Goal: Task Accomplishment & Management: Use online tool/utility

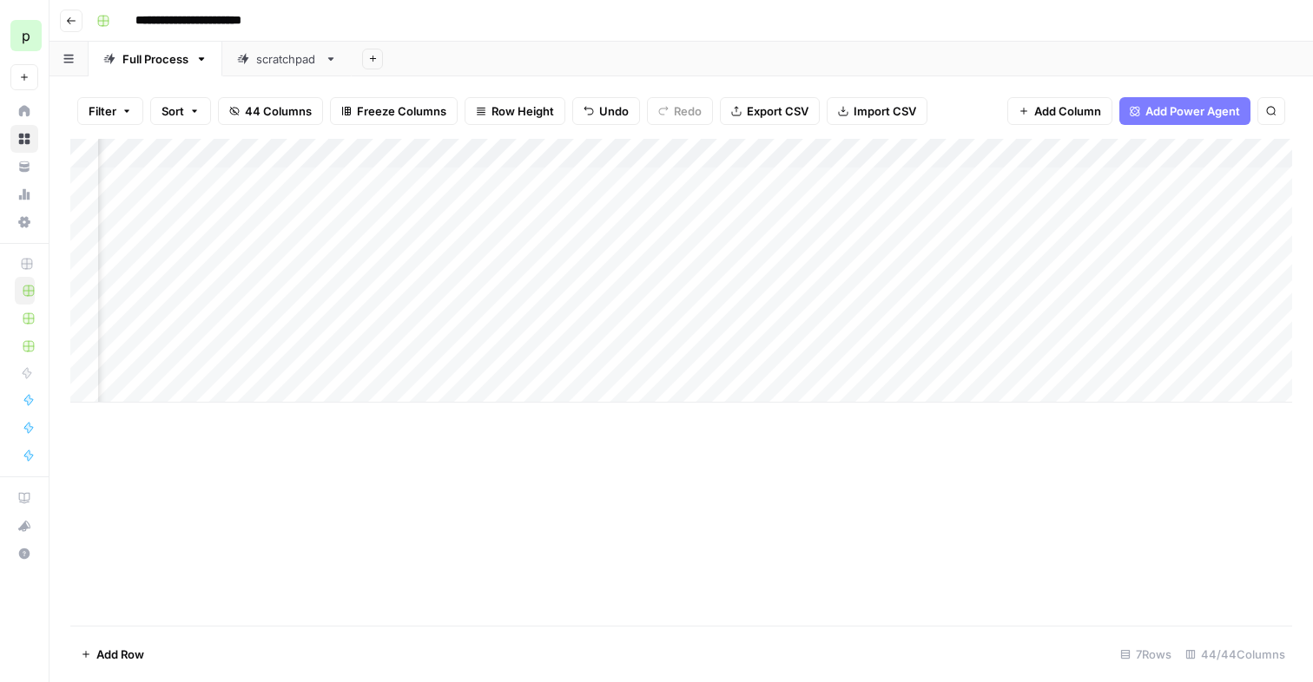
scroll to position [0, 1157]
click at [217, 27] on input "**********" at bounding box center [208, 21] width 160 height 28
type input "**********"
click at [779, 482] on div "Add Column" at bounding box center [680, 382] width 1221 height 487
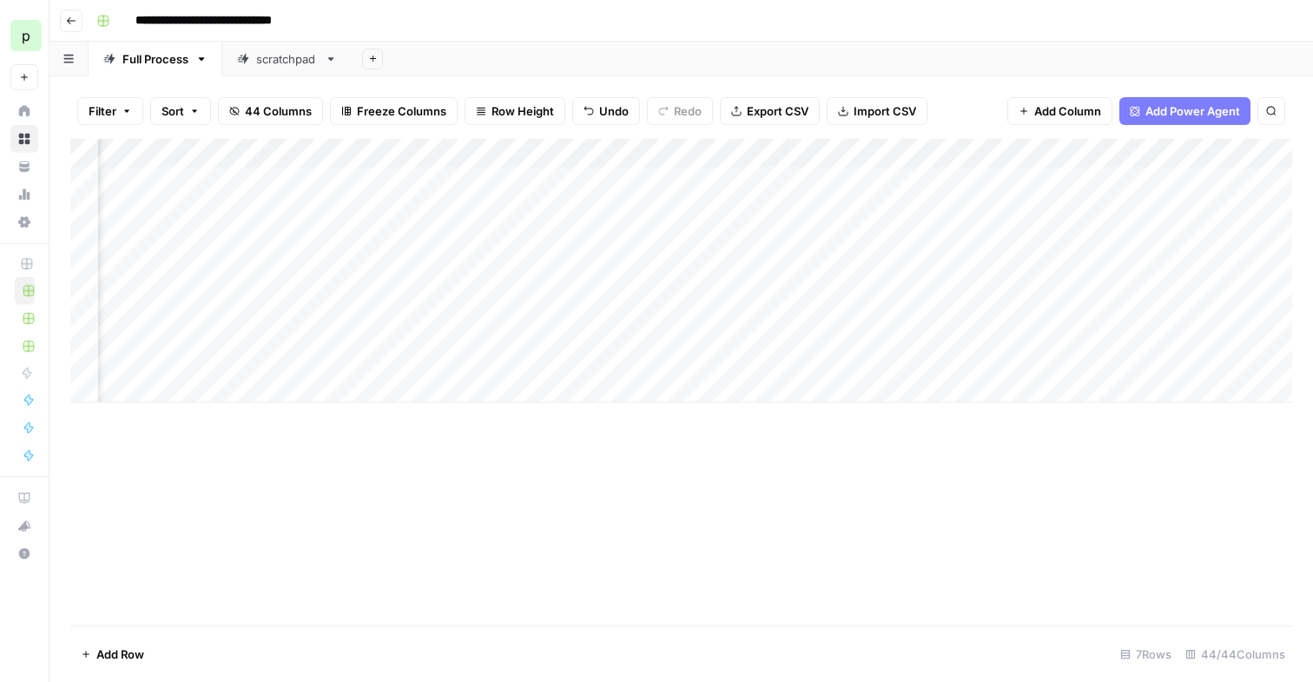
click at [344, 240] on div "Add Column" at bounding box center [680, 271] width 1221 height 264
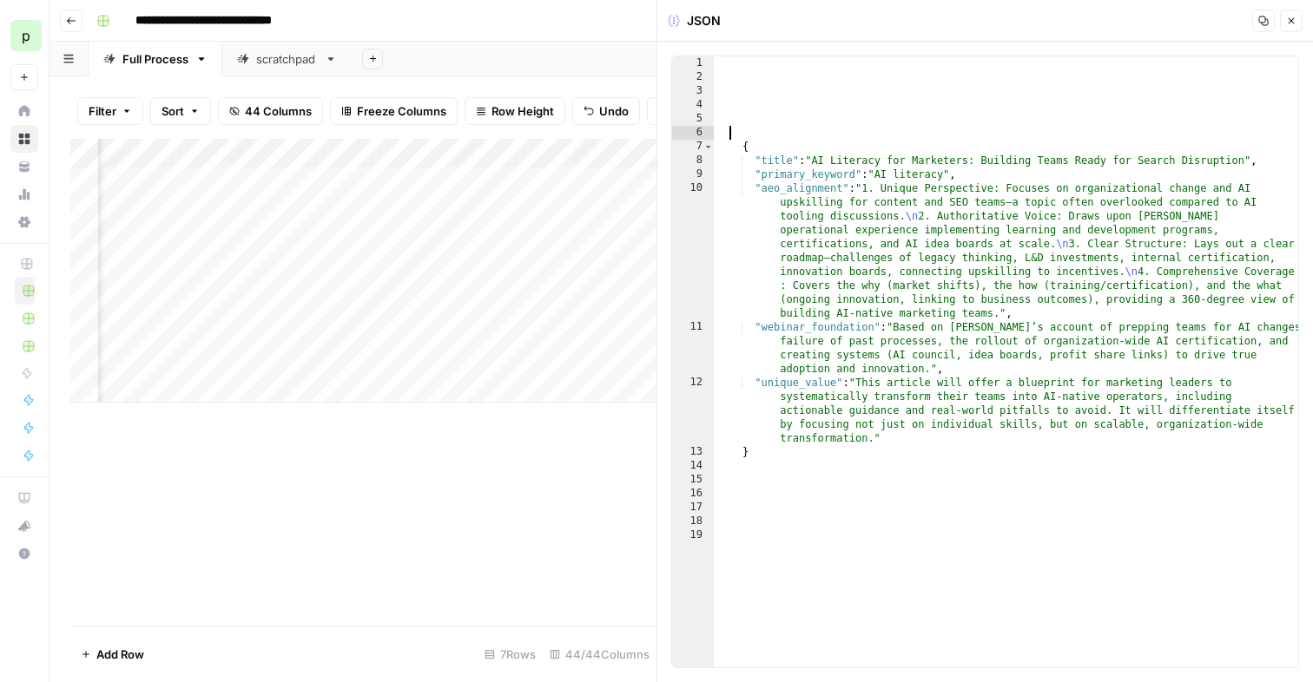
click at [742, 130] on div "{ "title" : "AI Literacy for Marketers: Building Teams Ready for Search Disrupt…" at bounding box center [1006, 375] width 584 height 639
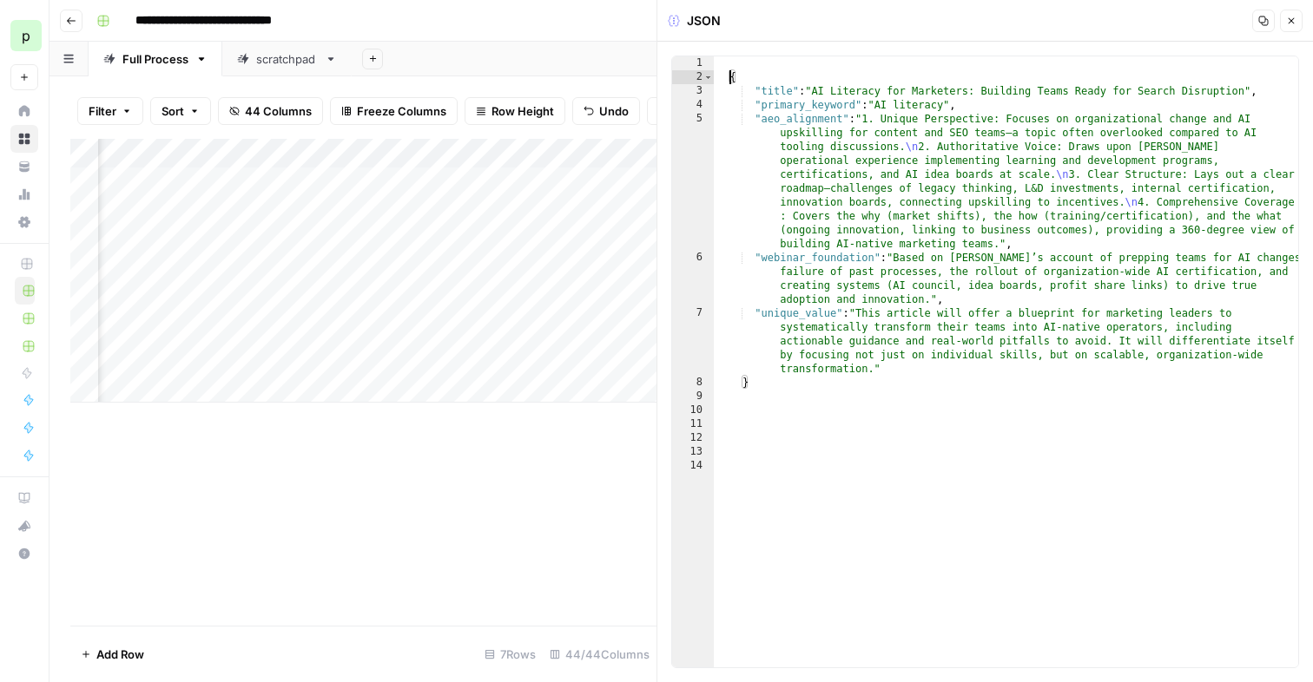
type textarea "*"
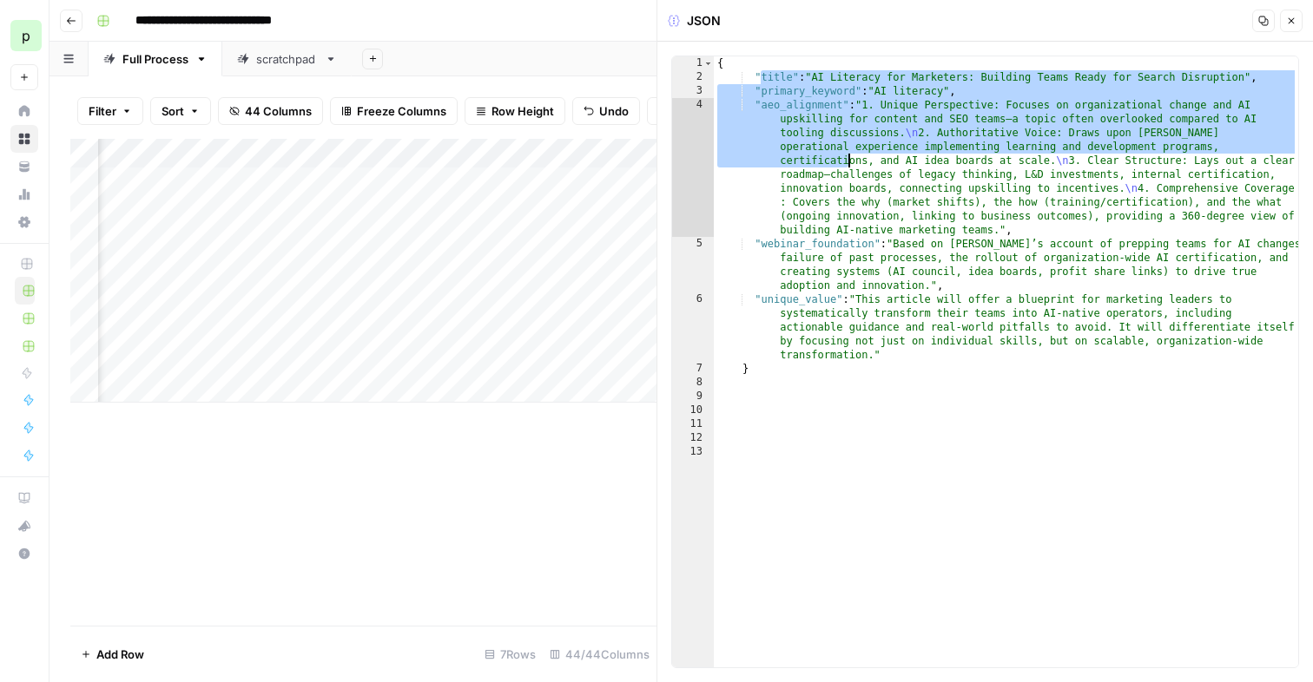
drag, startPoint x: 758, startPoint y: 74, endPoint x: 861, endPoint y: 173, distance: 143.1
click at [861, 173] on div "{ "title" : "AI Literacy for Marketers: Building Teams Ready for Search Disrupt…" at bounding box center [1006, 375] width 584 height 639
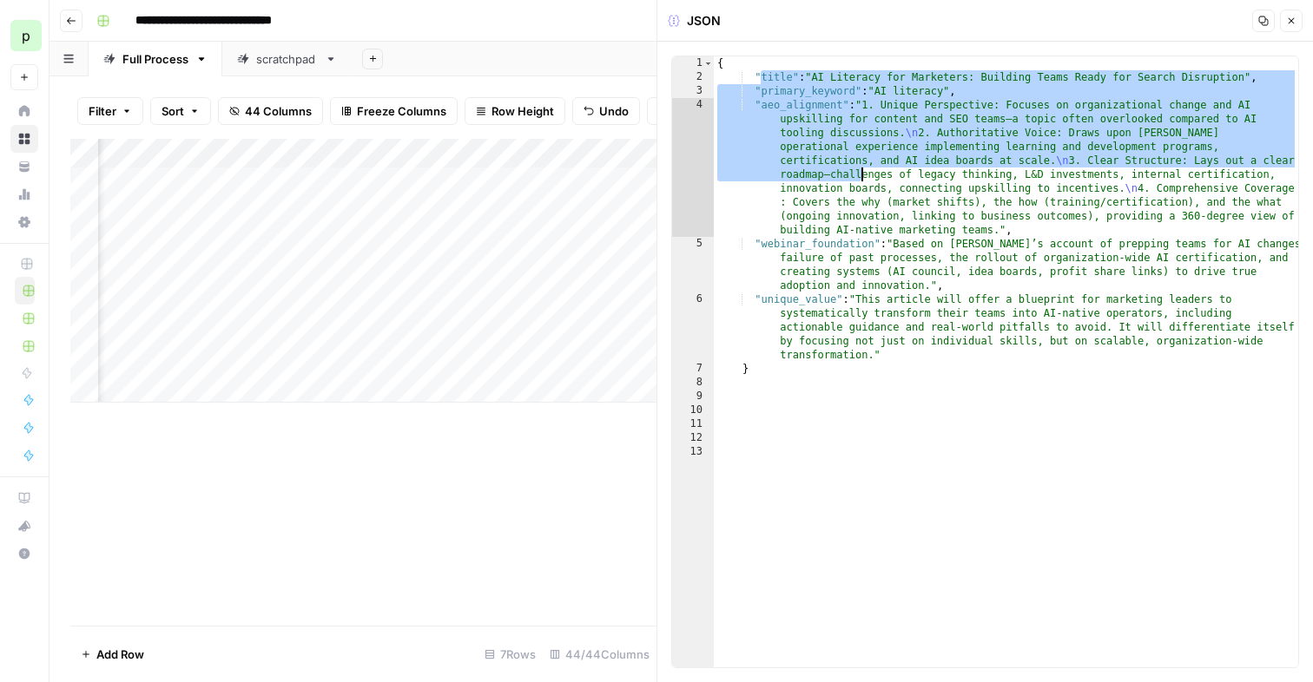
click at [814, 137] on div "{ "title" : "AI Literacy for Marketers: Building Teams Ready for Search Disrupt…" at bounding box center [1006, 375] width 584 height 639
type textarea "**********"
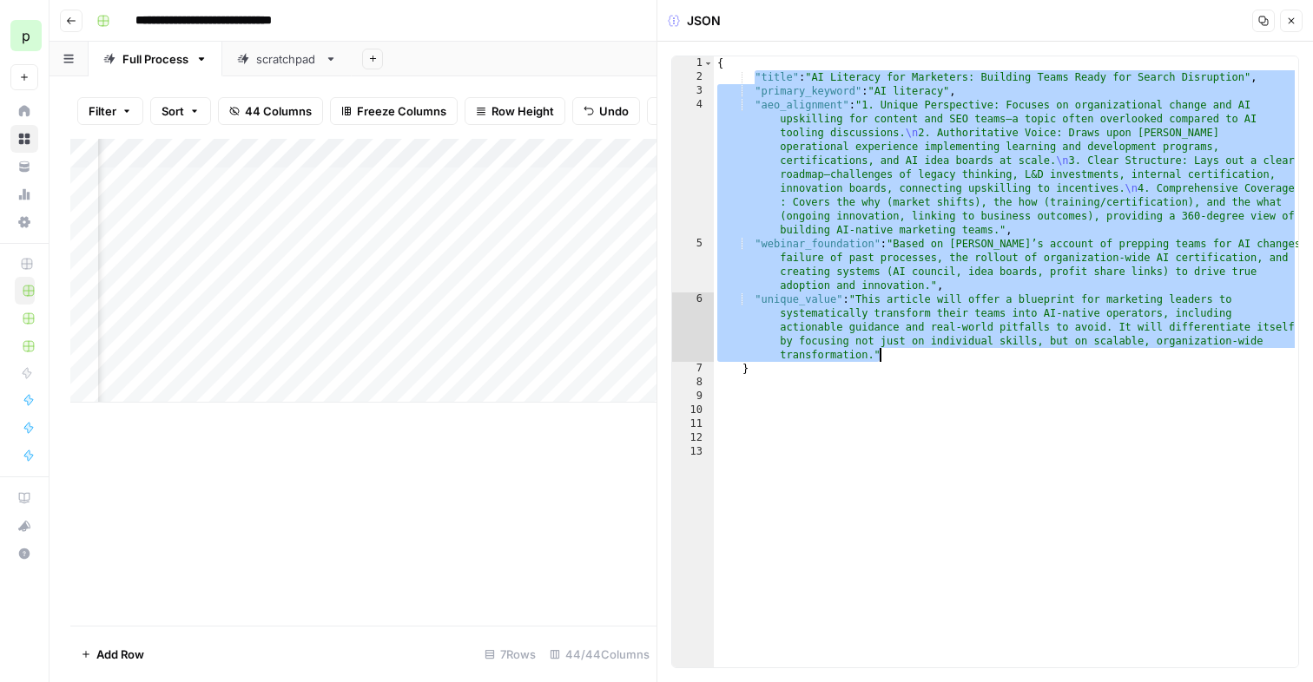
drag, startPoint x: 754, startPoint y: 76, endPoint x: 944, endPoint y: 354, distance: 336.6
click at [944, 354] on div "{ "title" : "AI Literacy for Marketers: Building Teams Ready for Search Disrupt…" at bounding box center [1006, 375] width 584 height 639
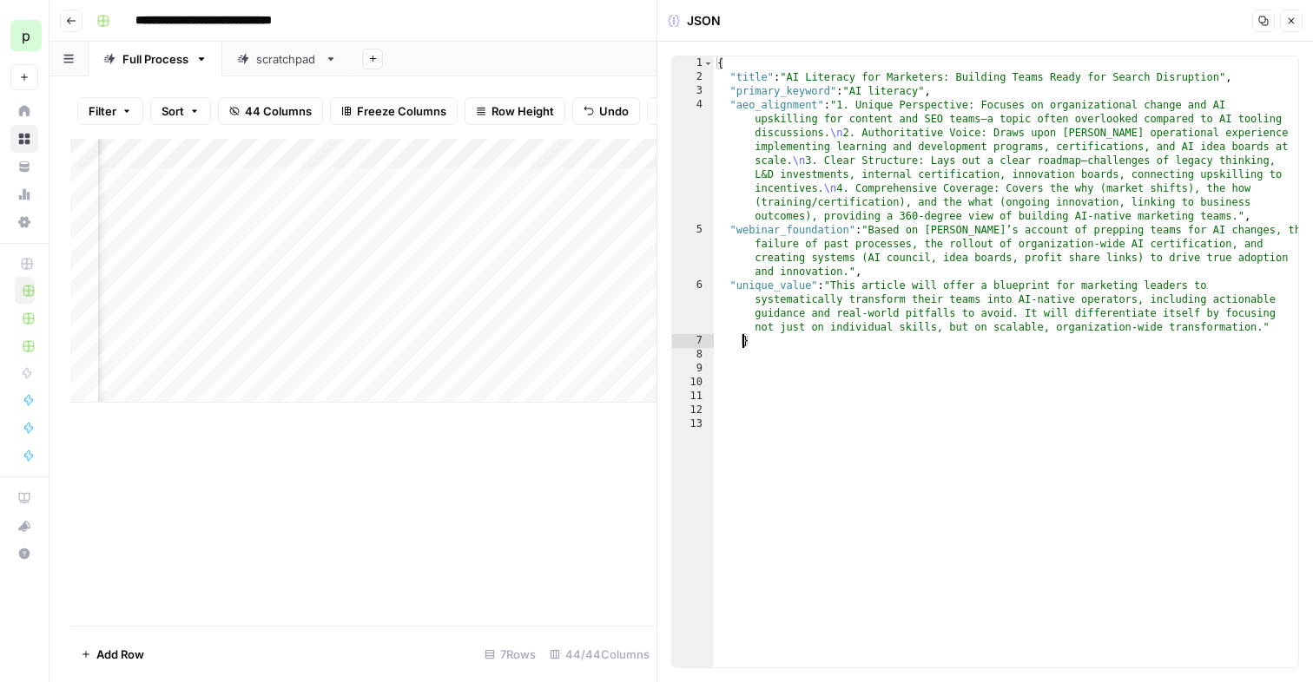
click at [741, 345] on div "{ "title" : "AI Literacy for Marketers: Building Teams Ready for Search Disrupt…" at bounding box center [1006, 375] width 584 height 639
click at [453, 245] on div "Add Column" at bounding box center [363, 271] width 586 height 264
type textarea "**********"
drag, startPoint x: 853, startPoint y: 91, endPoint x: 925, endPoint y: 89, distance: 72.1
click at [925, 89] on div "{ "title" : "AI Literacy for Marketers: Building Teams Ready for Search Disrupt…" at bounding box center [1006, 375] width 584 height 639
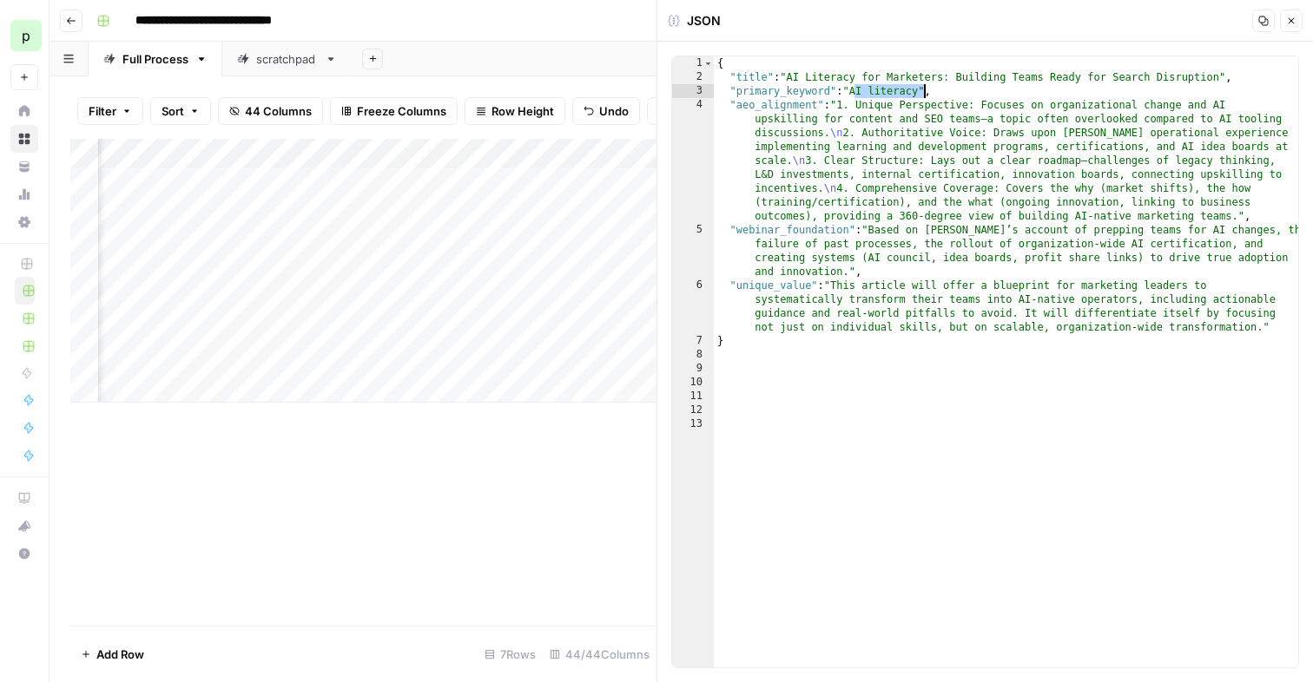
click at [508, 224] on div "Add Column" at bounding box center [363, 271] width 586 height 264
click at [484, 237] on div "Add Column" at bounding box center [363, 271] width 586 height 264
type textarea "**********"
click at [874, 219] on div "{ "title" : "AI Literacy for Marketers: Building Teams Ready for Search Disrupt…" at bounding box center [1006, 375] width 584 height 639
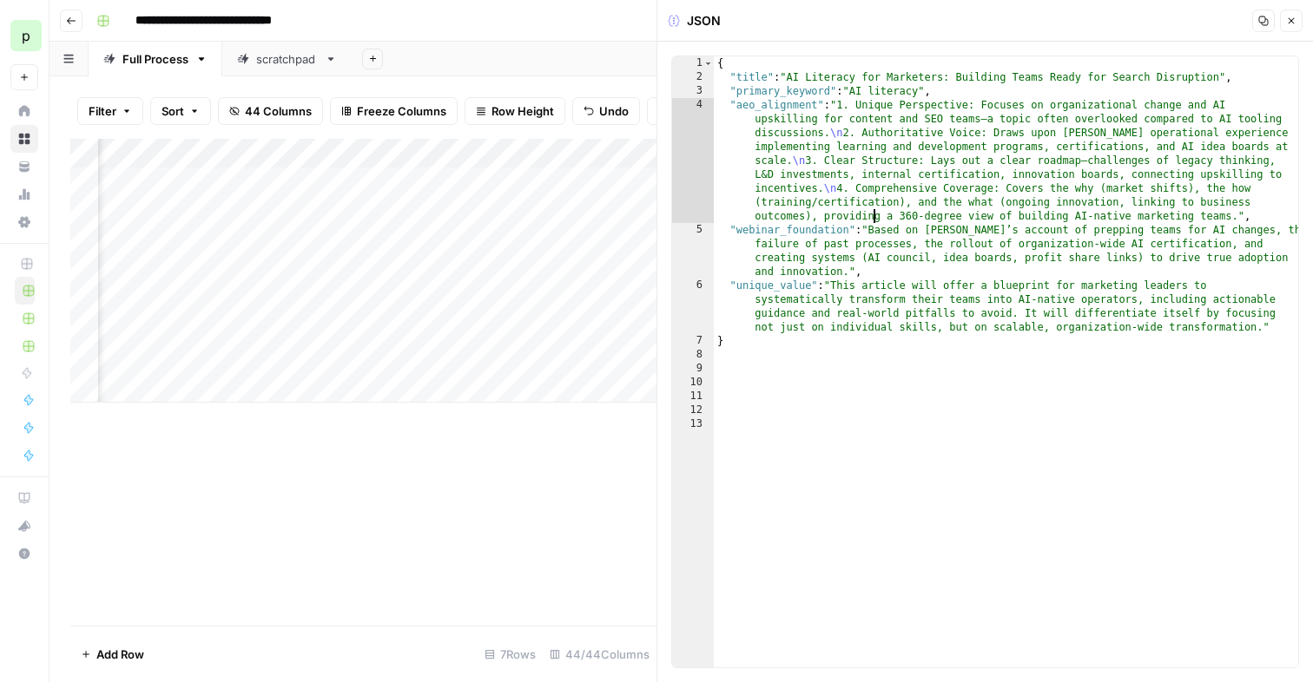
click at [1295, 16] on icon "button" at bounding box center [1291, 21] width 10 height 10
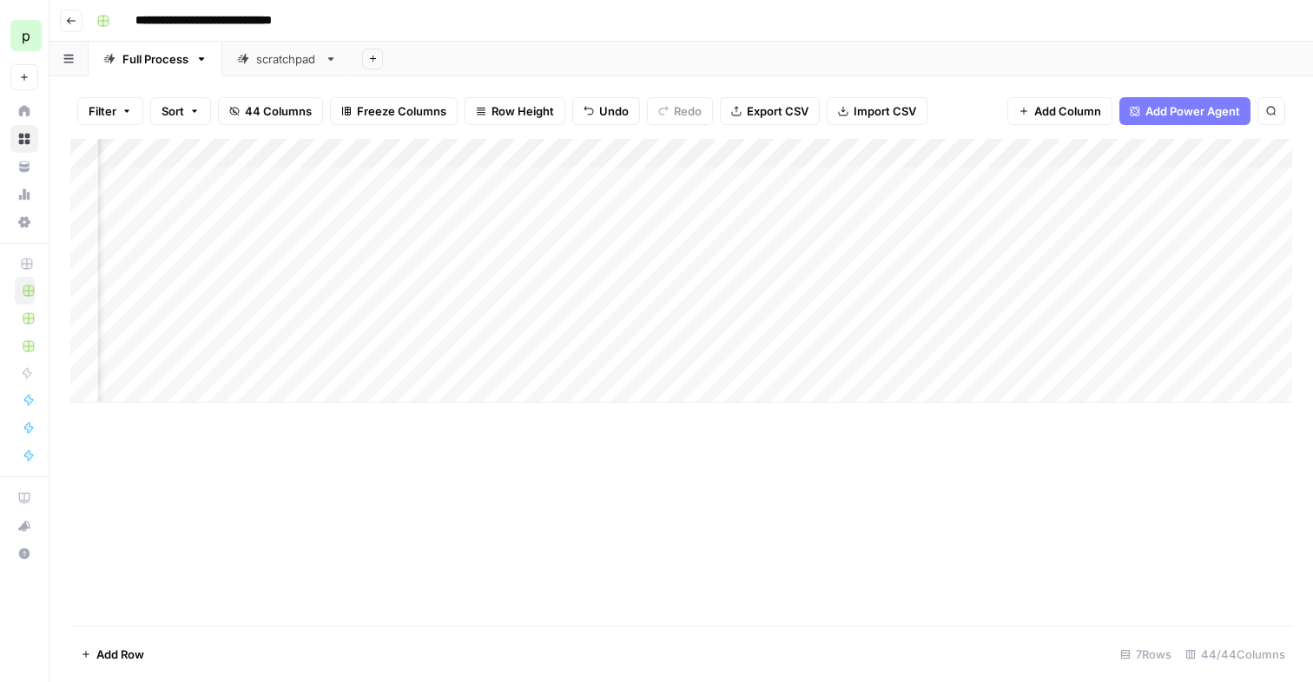
click at [679, 210] on div "Add Column" at bounding box center [680, 271] width 1221 height 264
click at [687, 240] on div "Add Column" at bounding box center [680, 271] width 1221 height 264
click at [1168, 210] on div "Add Column" at bounding box center [680, 271] width 1221 height 264
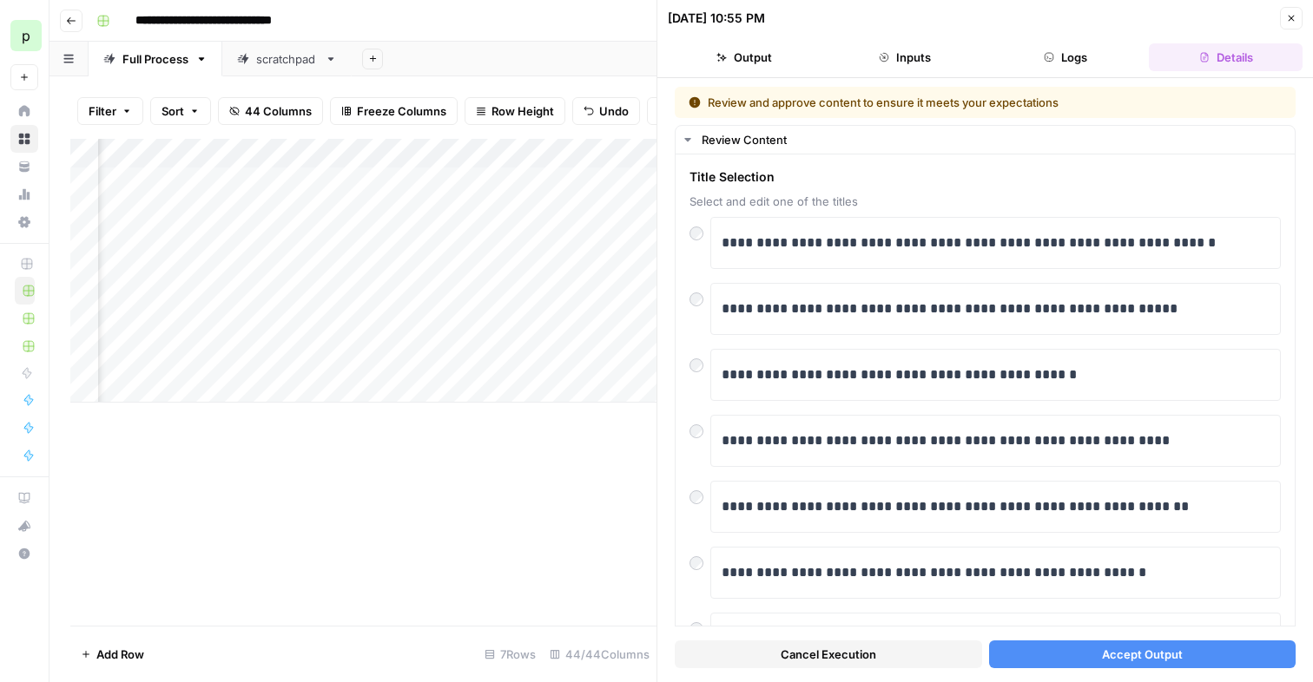
click at [1297, 15] on button "Close" at bounding box center [1291, 18] width 23 height 23
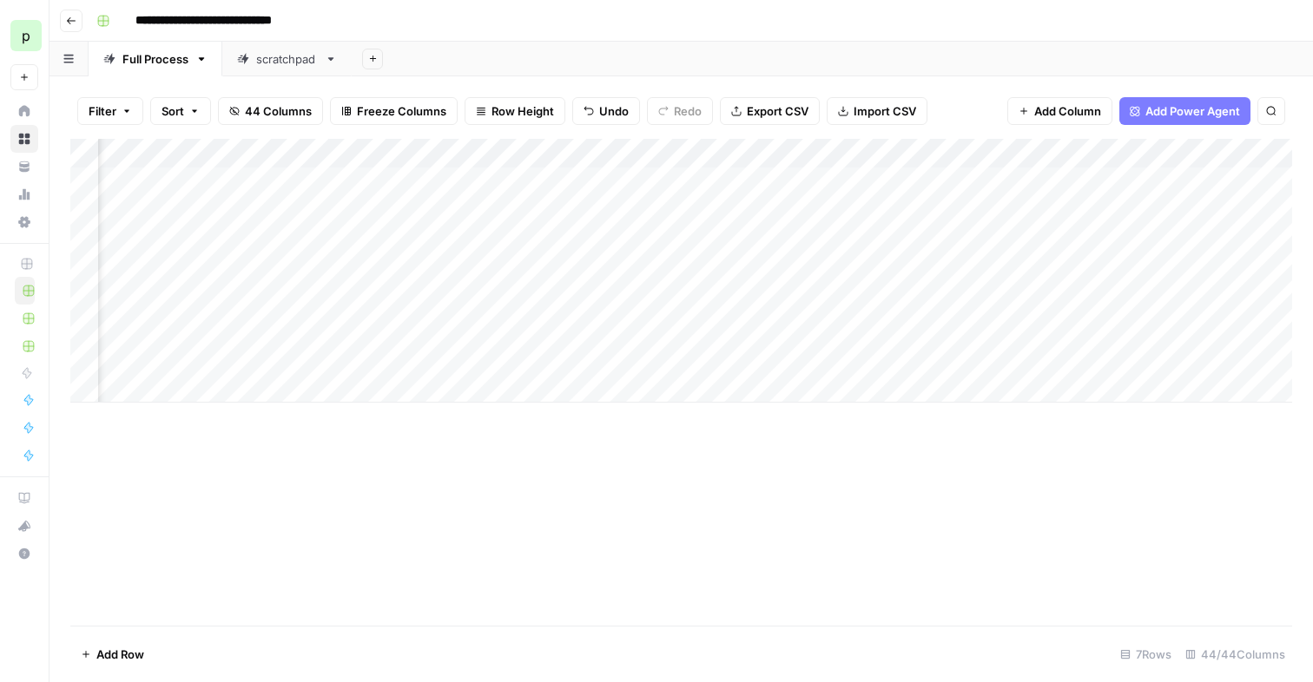
click at [1148, 158] on div "Add Column" at bounding box center [680, 271] width 1221 height 264
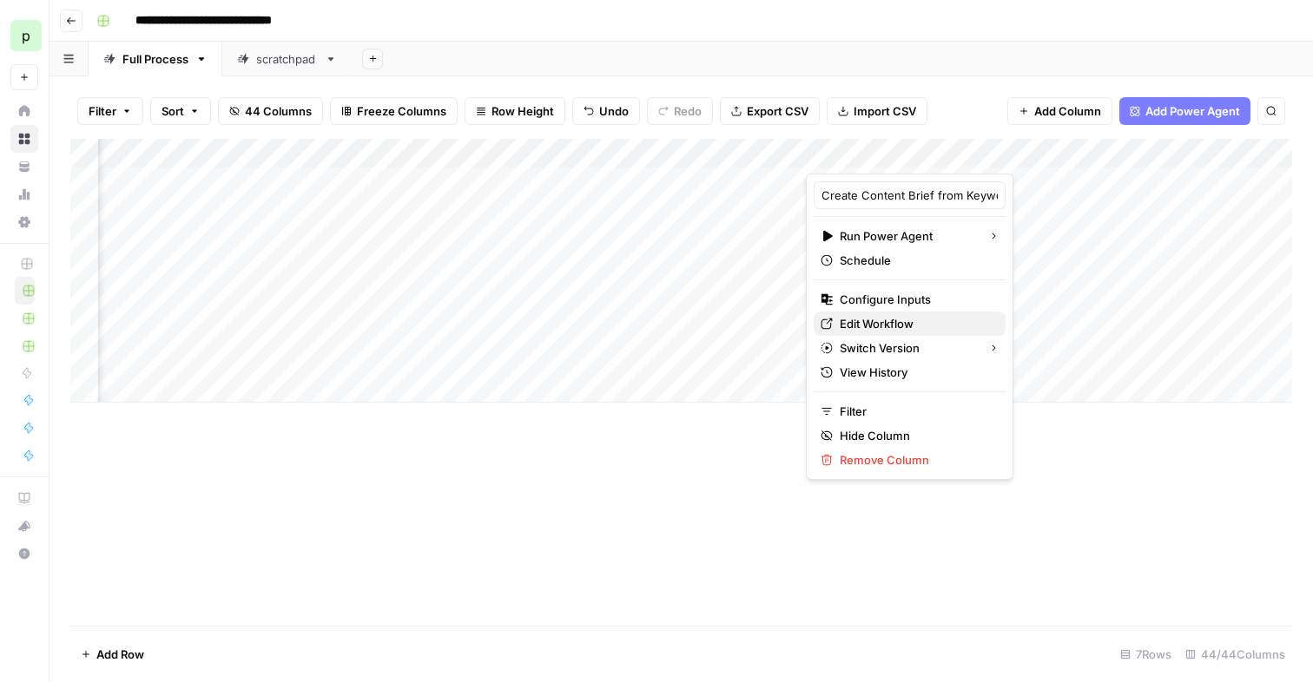
click at [879, 324] on span "Edit Workflow" at bounding box center [915, 323] width 152 height 17
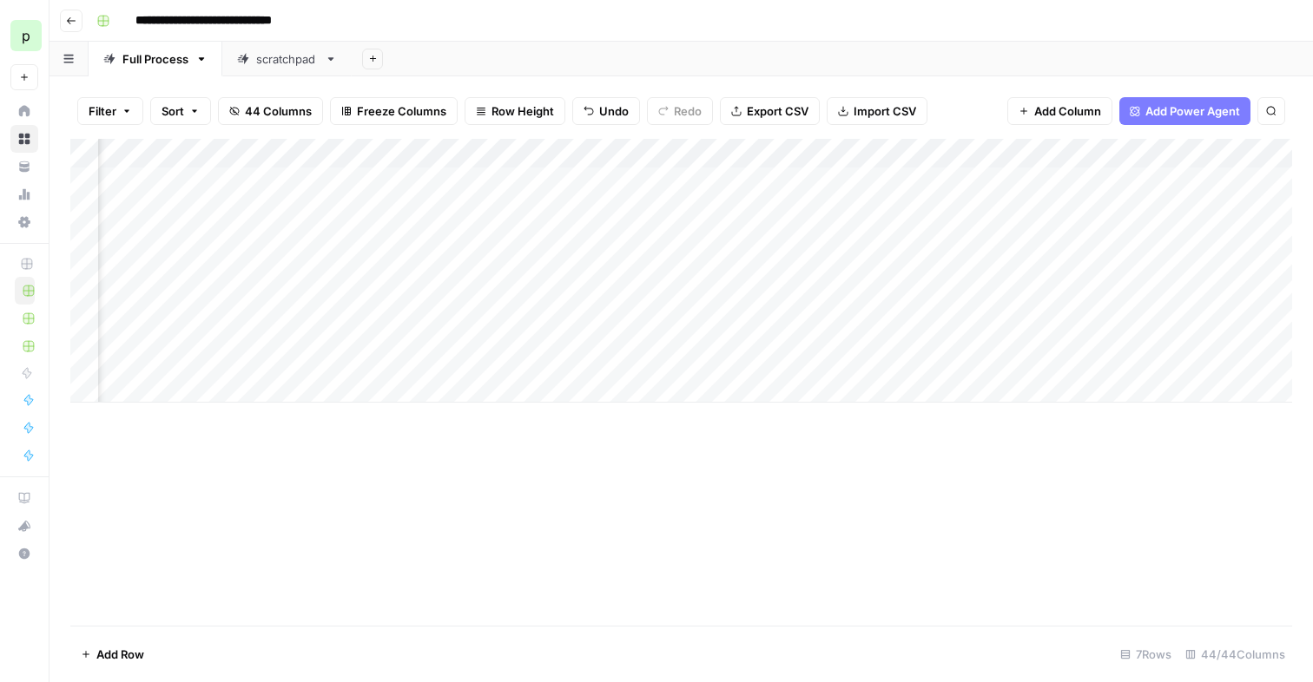
scroll to position [0, 1294]
click at [872, 245] on div "Add Column" at bounding box center [680, 271] width 1221 height 264
click at [1017, 239] on div "Add Column" at bounding box center [680, 271] width 1221 height 264
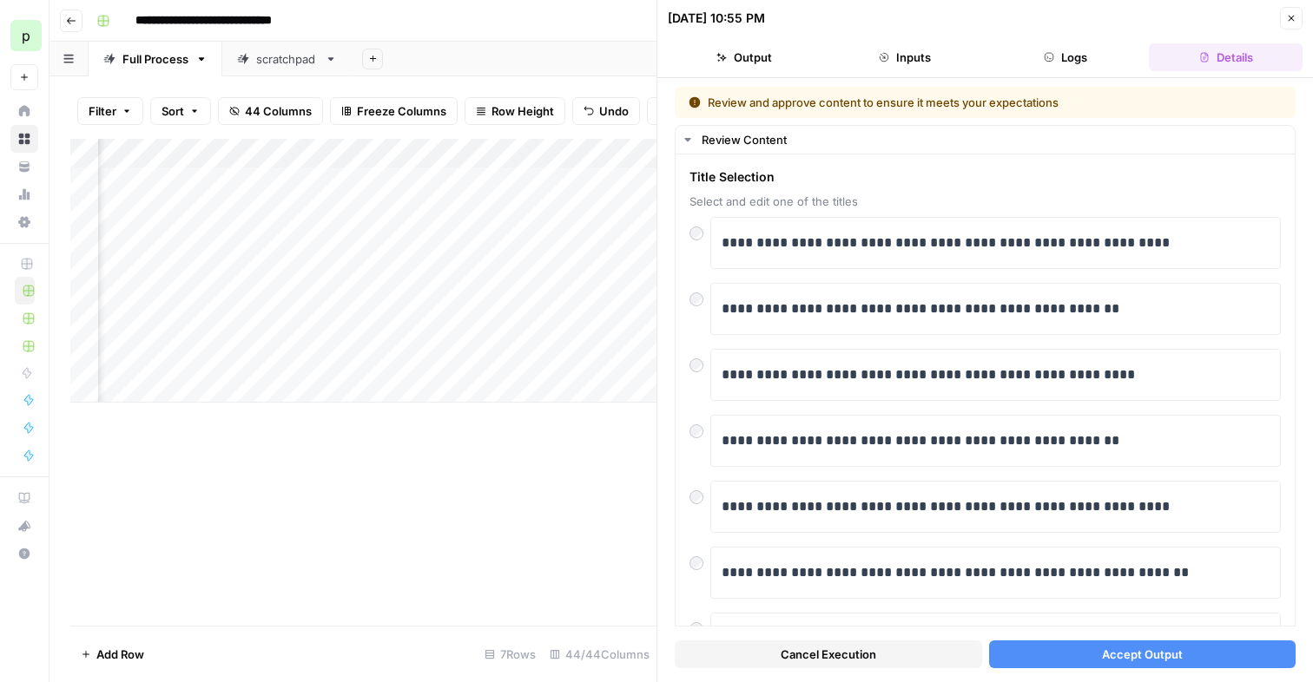
click at [811, 653] on span "Cancel Execution" at bounding box center [827, 654] width 95 height 17
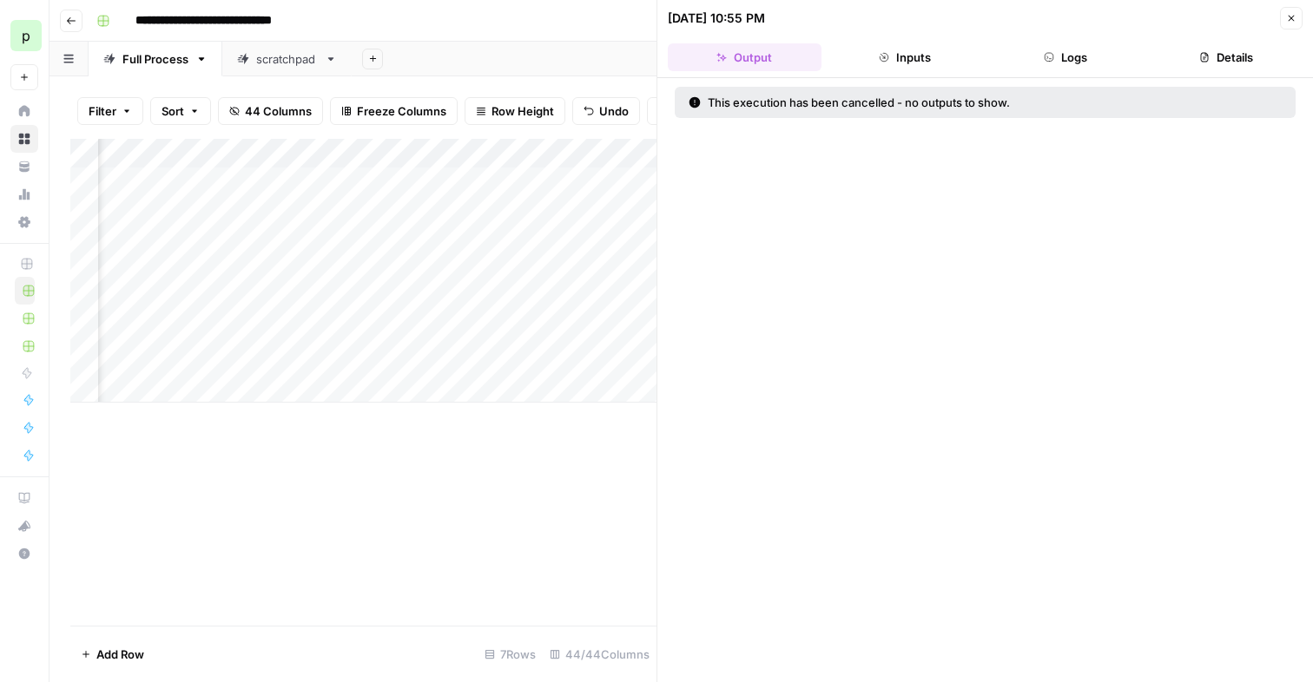
click at [1287, 13] on icon "button" at bounding box center [1291, 18] width 10 height 10
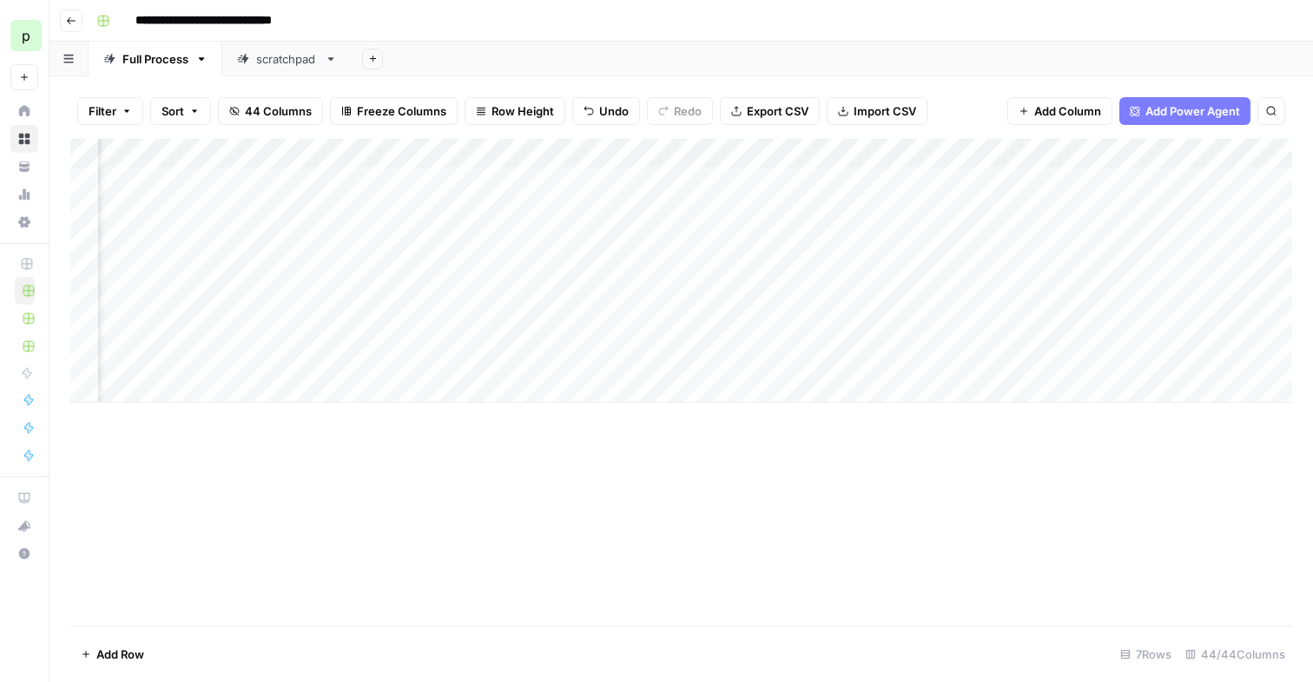
click at [882, 207] on div "Add Column" at bounding box center [680, 271] width 1221 height 264
click at [1023, 207] on div "Add Column" at bounding box center [680, 271] width 1221 height 264
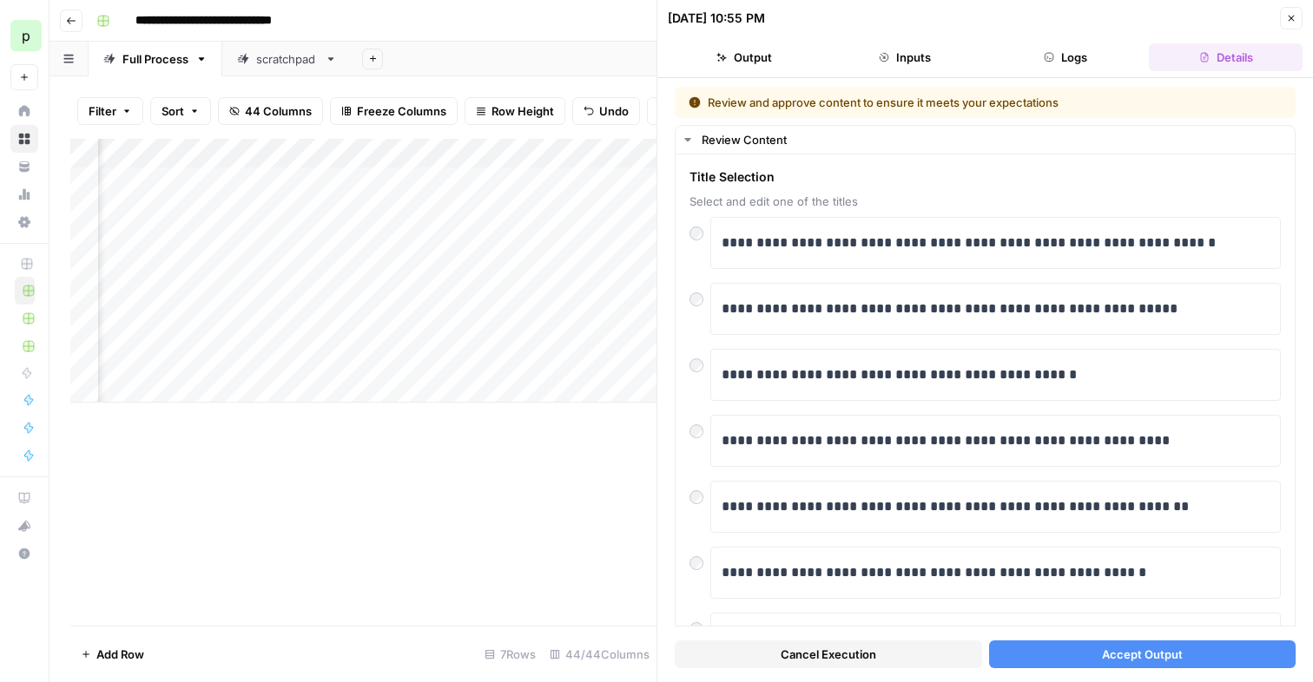
click at [833, 657] on span "Cancel Execution" at bounding box center [827, 654] width 95 height 17
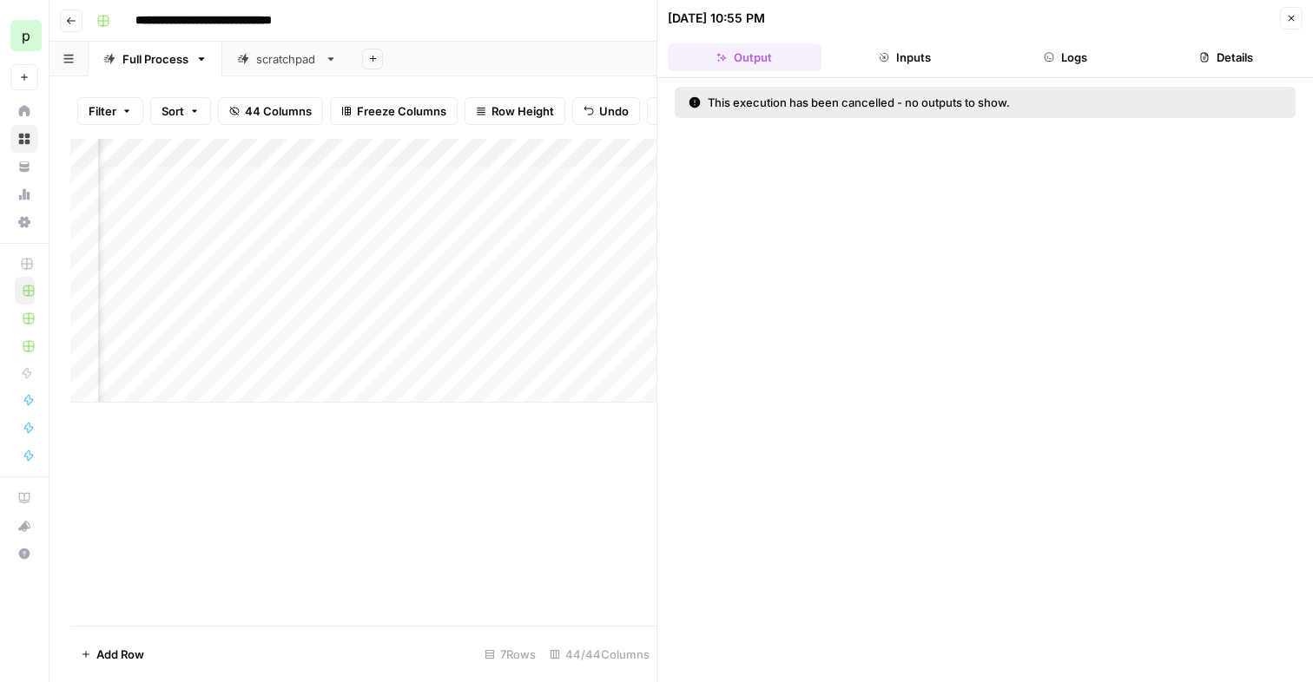
click at [1286, 14] on icon "button" at bounding box center [1291, 18] width 10 height 10
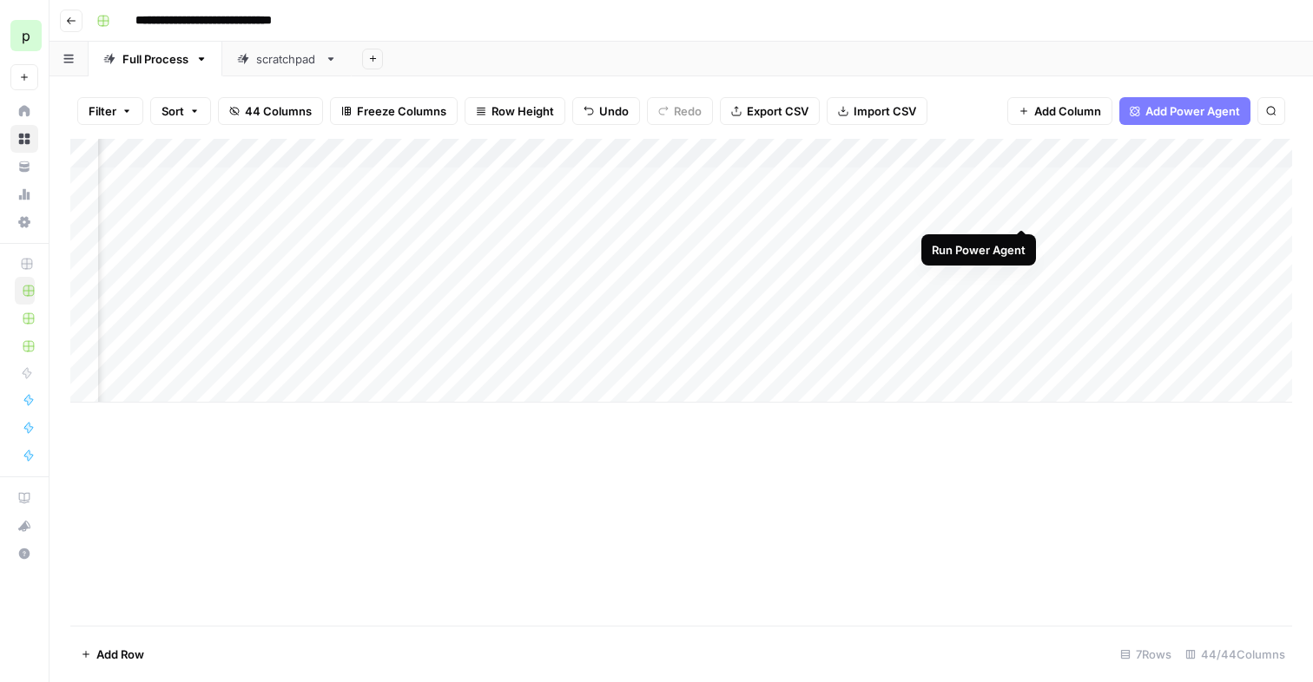
click at [1022, 211] on div "Add Column" at bounding box center [680, 271] width 1221 height 264
click at [1023, 240] on div "Add Column" at bounding box center [680, 271] width 1221 height 264
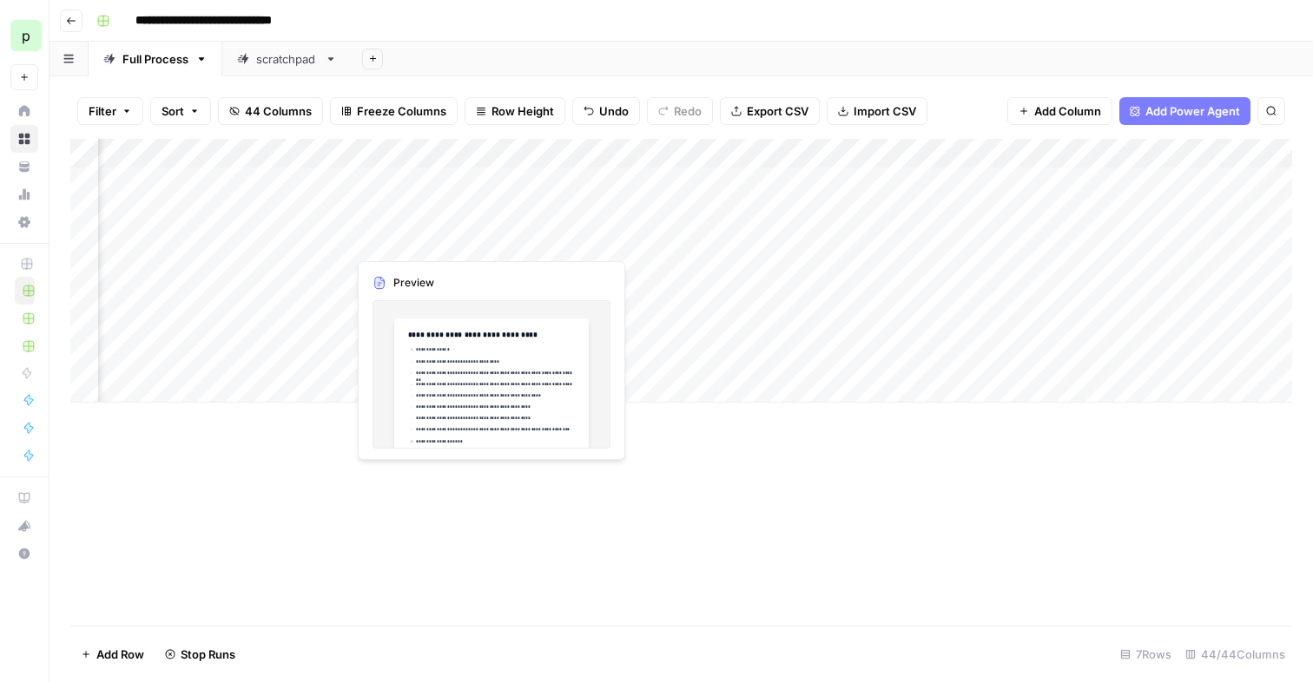
click at [422, 240] on div "Add Column" at bounding box center [680, 271] width 1221 height 264
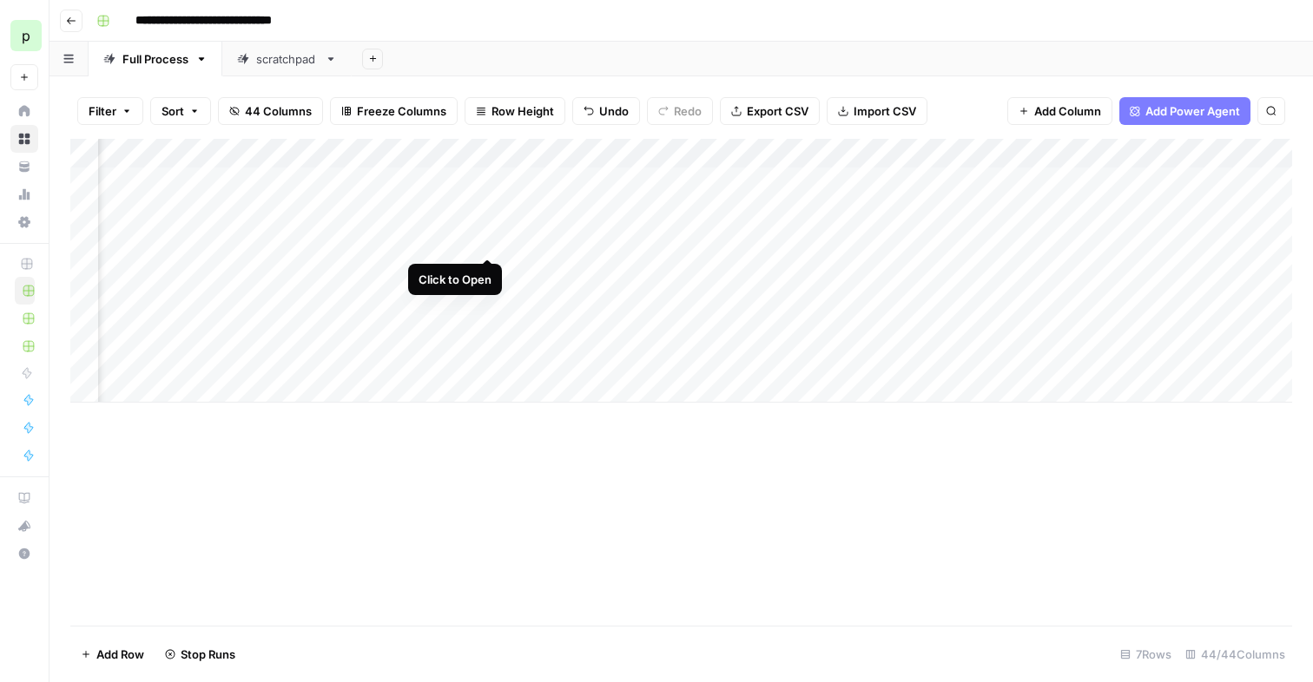
click at [489, 240] on div "Add Column" at bounding box center [680, 271] width 1221 height 264
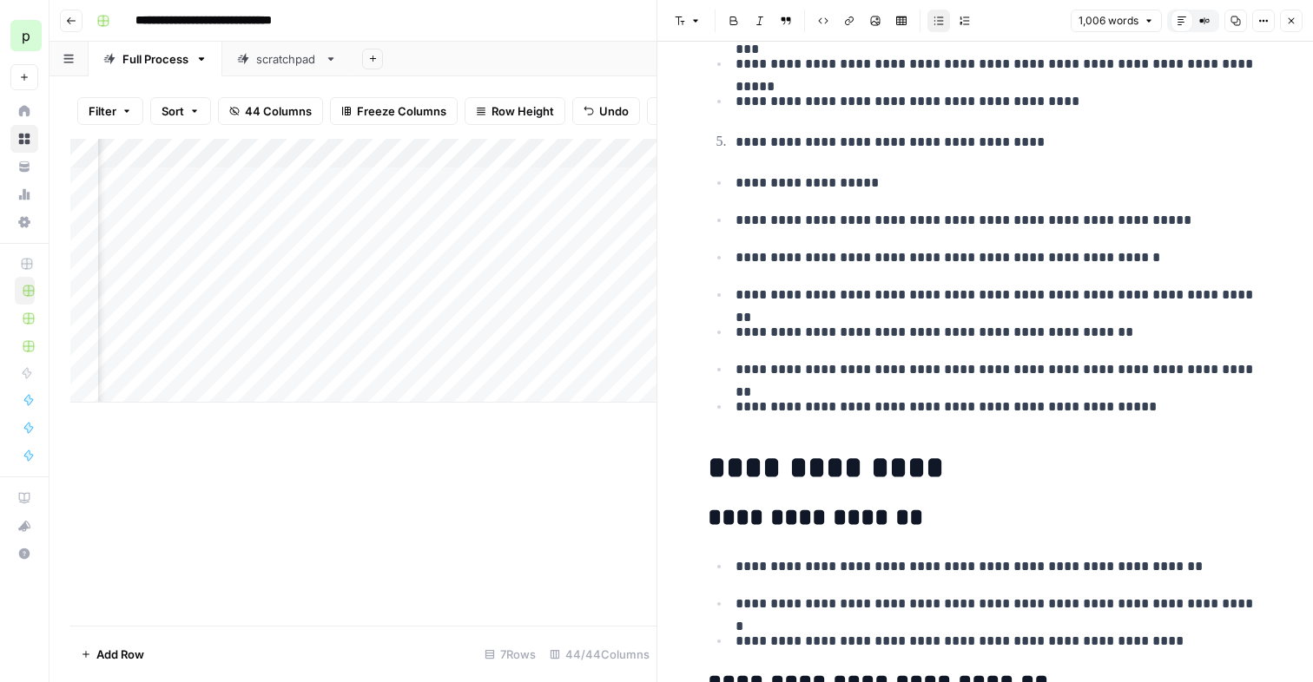
scroll to position [1109, 0]
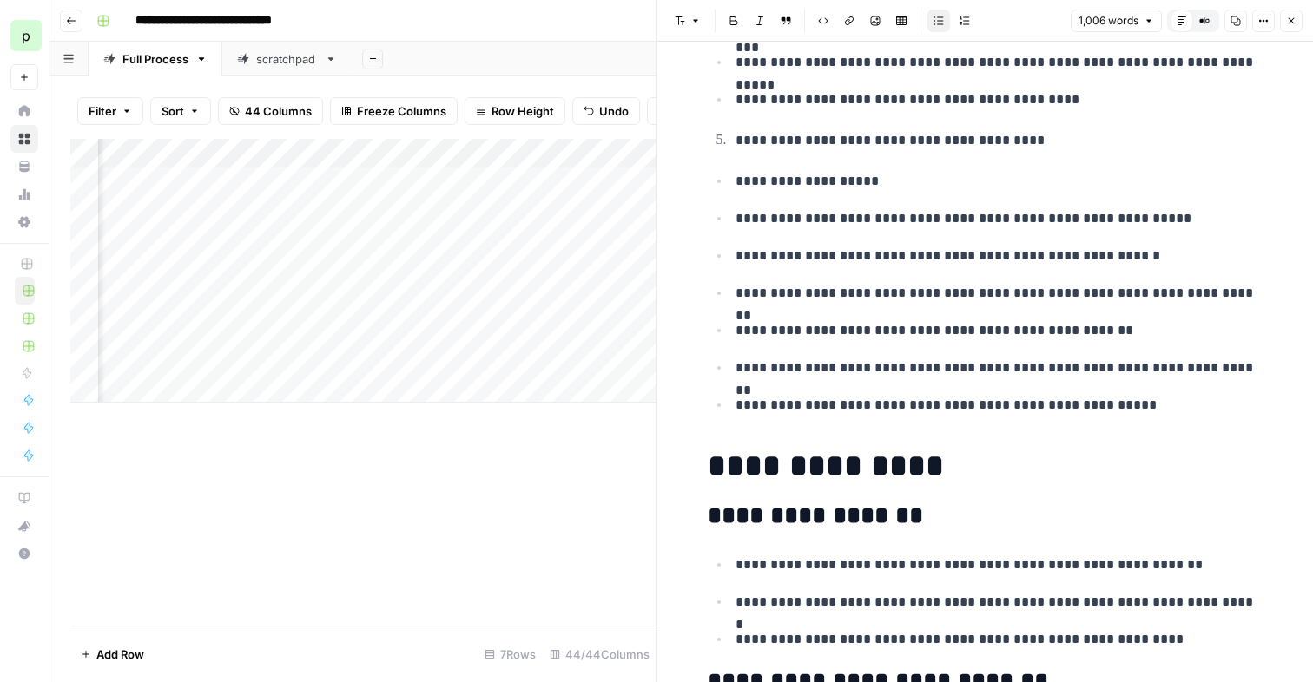
click at [1287, 23] on icon "button" at bounding box center [1291, 21] width 10 height 10
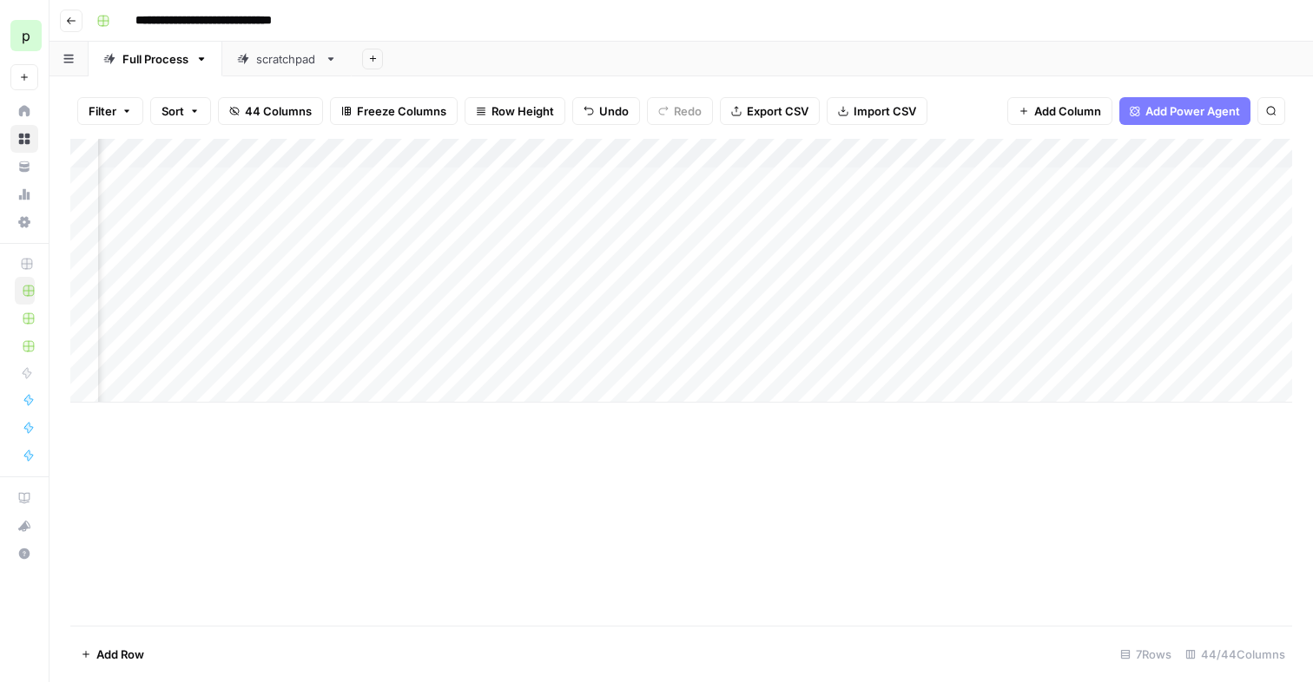
scroll to position [0, 3474]
click at [365, 111] on span "Freeze Columns" at bounding box center [401, 110] width 89 height 17
click at [734, 214] on div "Add Column" at bounding box center [680, 271] width 1221 height 264
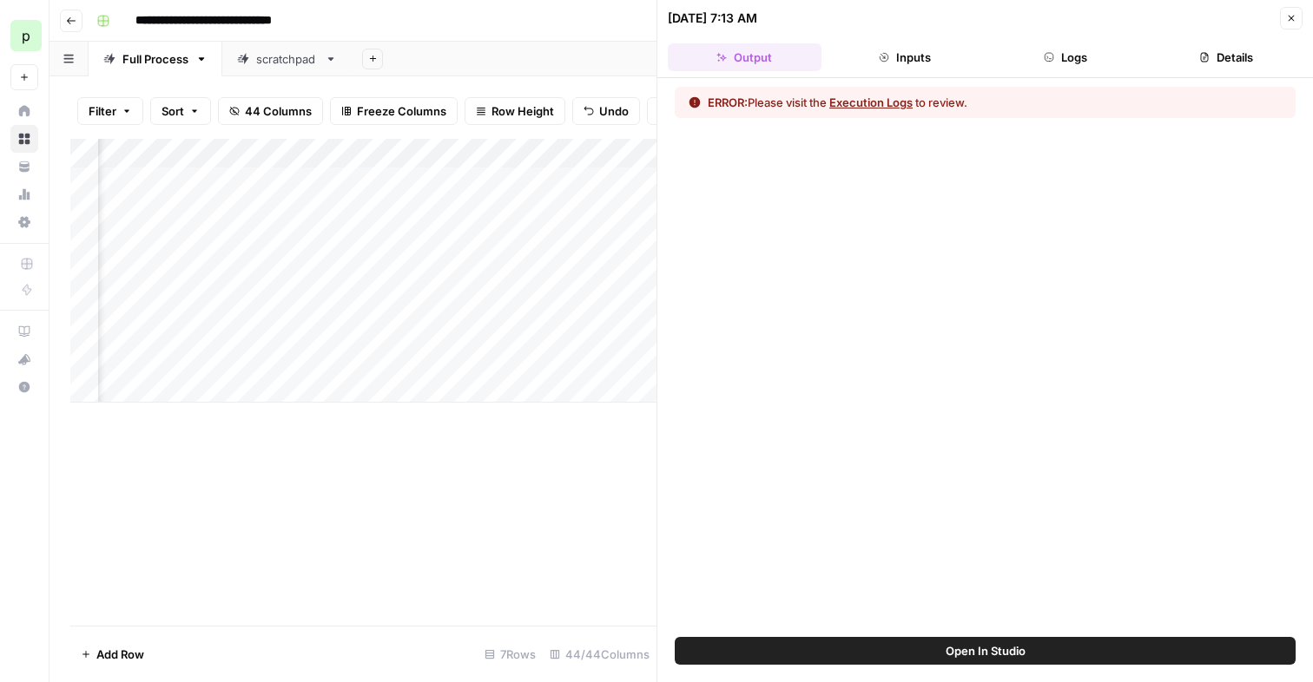
click at [1083, 56] on button "Logs" at bounding box center [1066, 57] width 154 height 28
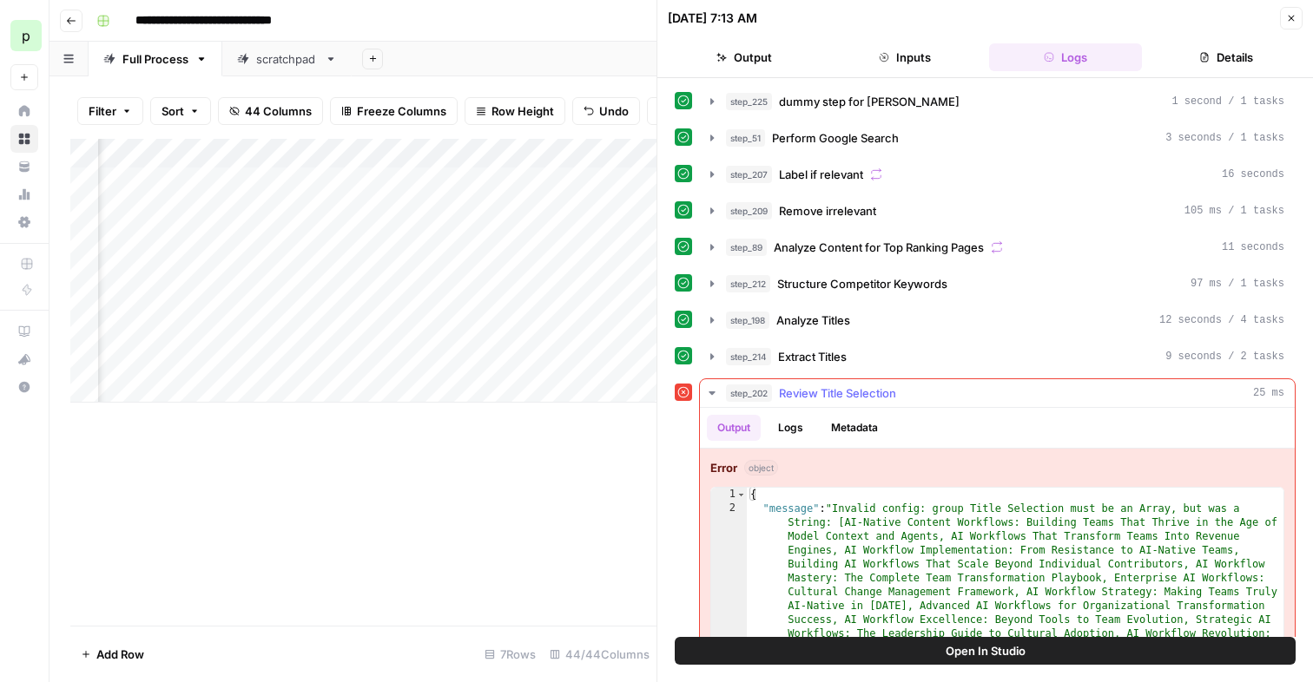
scroll to position [64, 0]
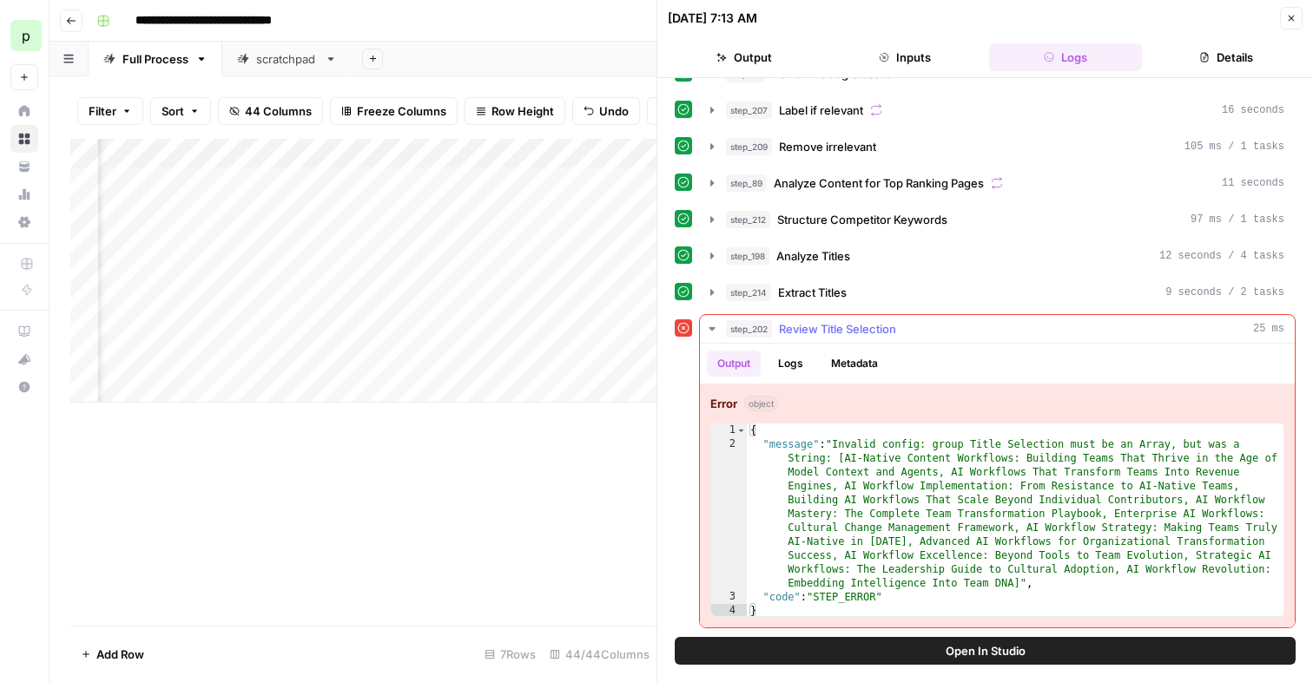
type textarea "**********"
click at [885, 510] on div "{ "message" : "Invalid config: group Title Selection must be an Array, but was …" at bounding box center [1015, 535] width 536 height 222
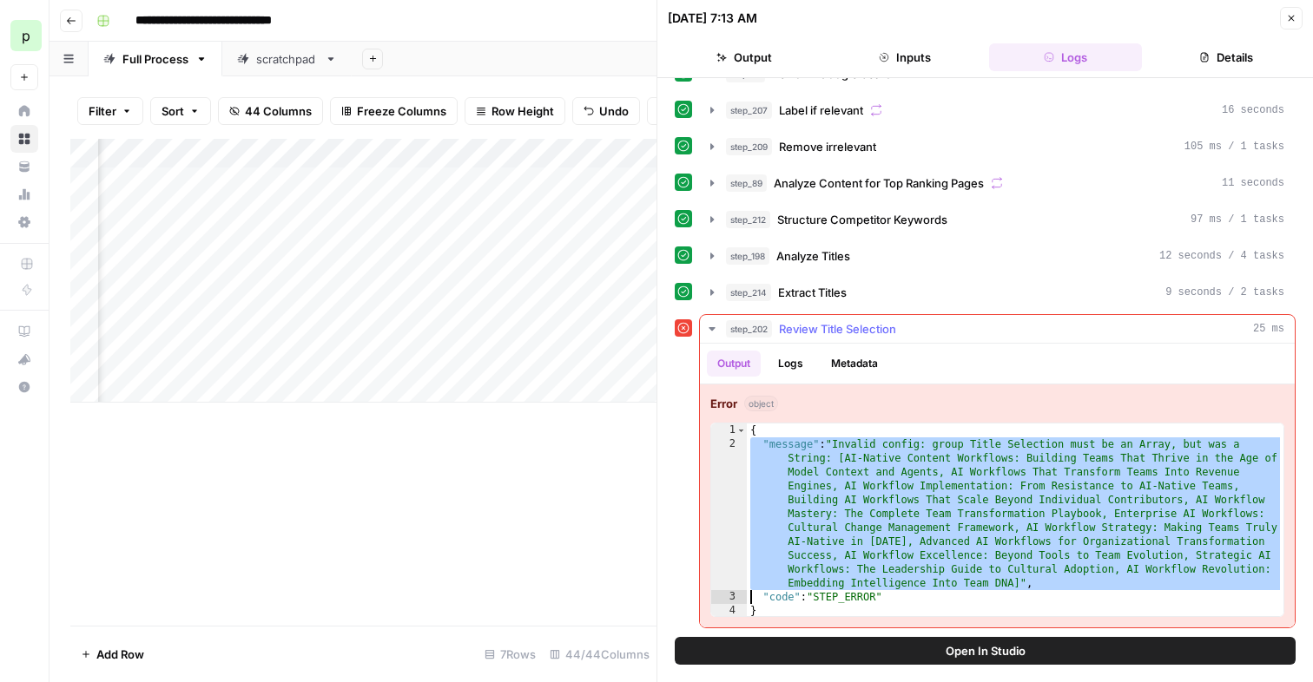
click at [918, 496] on div "{ "message" : "Invalid config: group Title Selection must be an Array, but was …" at bounding box center [1015, 535] width 536 height 222
type textarea "**********"
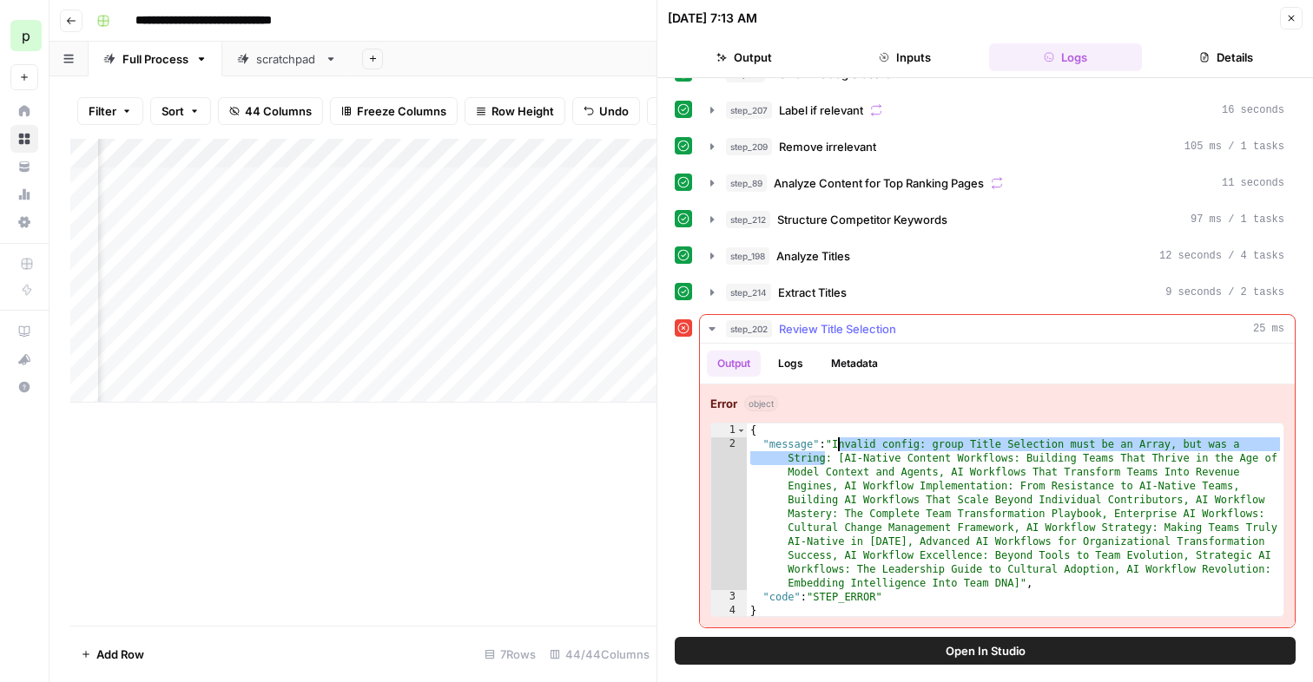
drag, startPoint x: 824, startPoint y: 459, endPoint x: 839, endPoint y: 441, distance: 23.5
click at [839, 441] on div "{ "message" : "Invalid config: group Title Selection must be an Array, but was …" at bounding box center [1015, 535] width 536 height 222
click at [555, 152] on div "Add Column" at bounding box center [363, 271] width 586 height 264
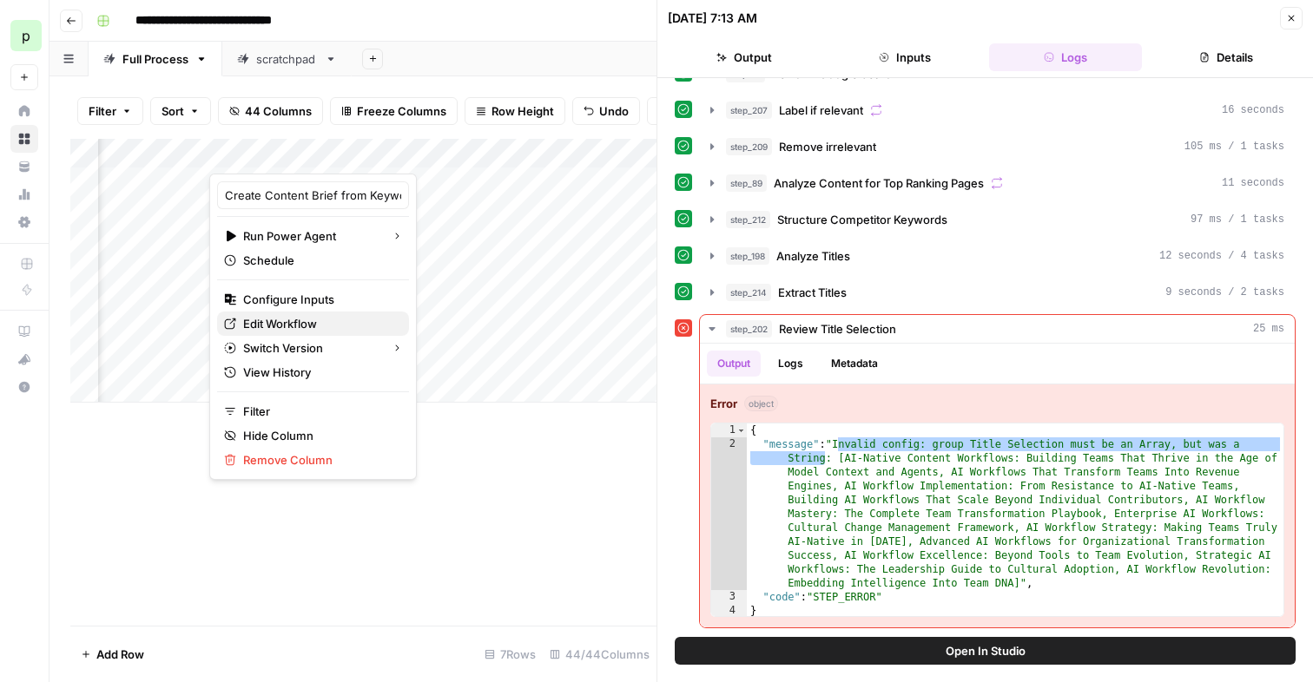
click at [291, 326] on span "Edit Workflow" at bounding box center [319, 323] width 152 height 17
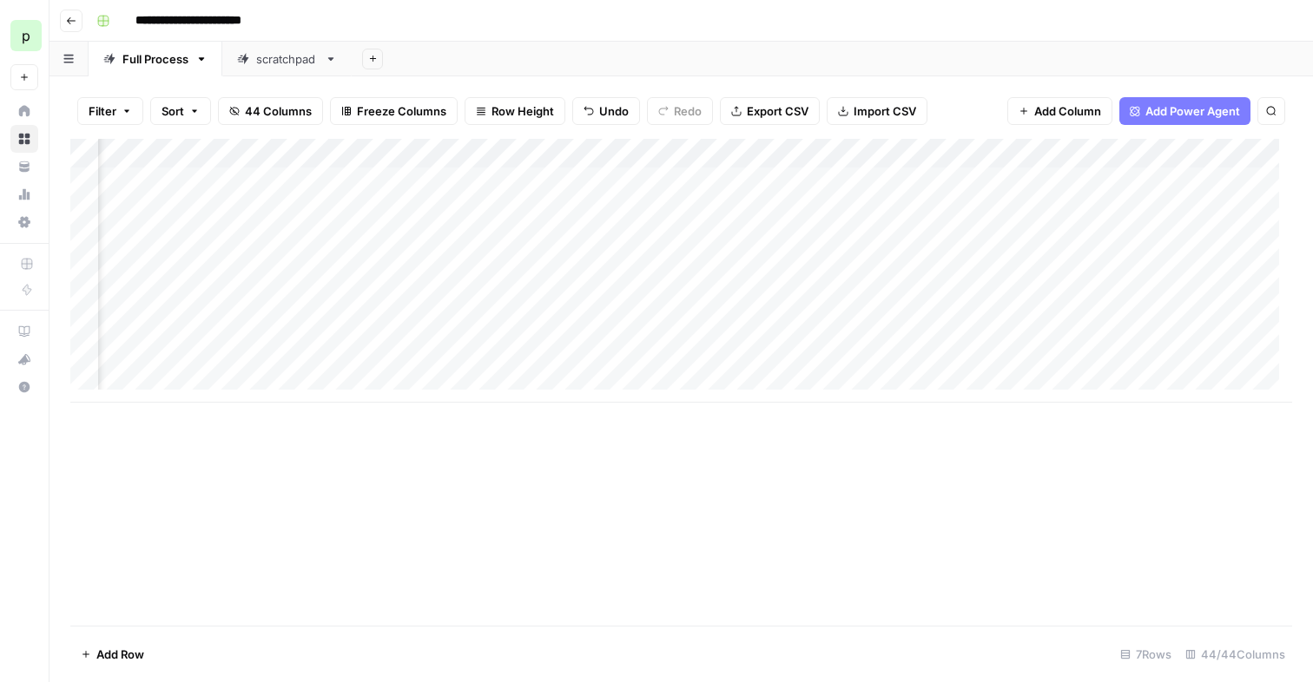
scroll to position [0, 1286]
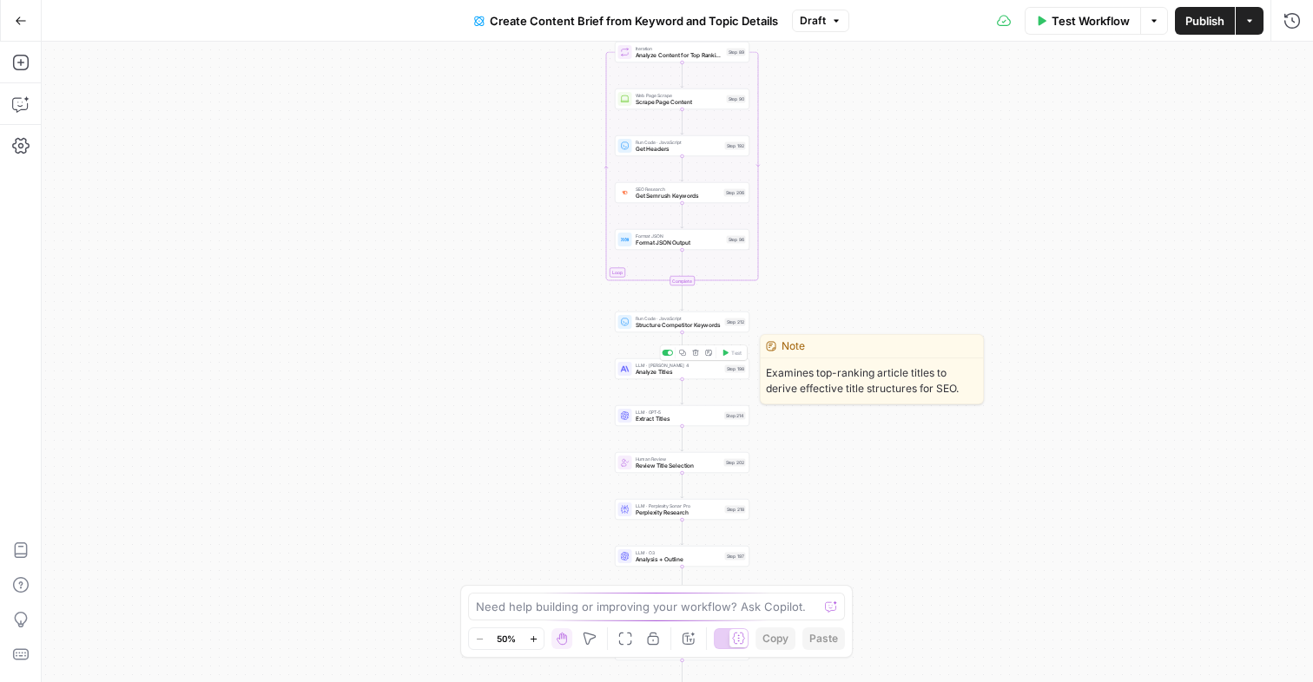
click at [685, 373] on span "Analyze Titles" at bounding box center [678, 372] width 86 height 9
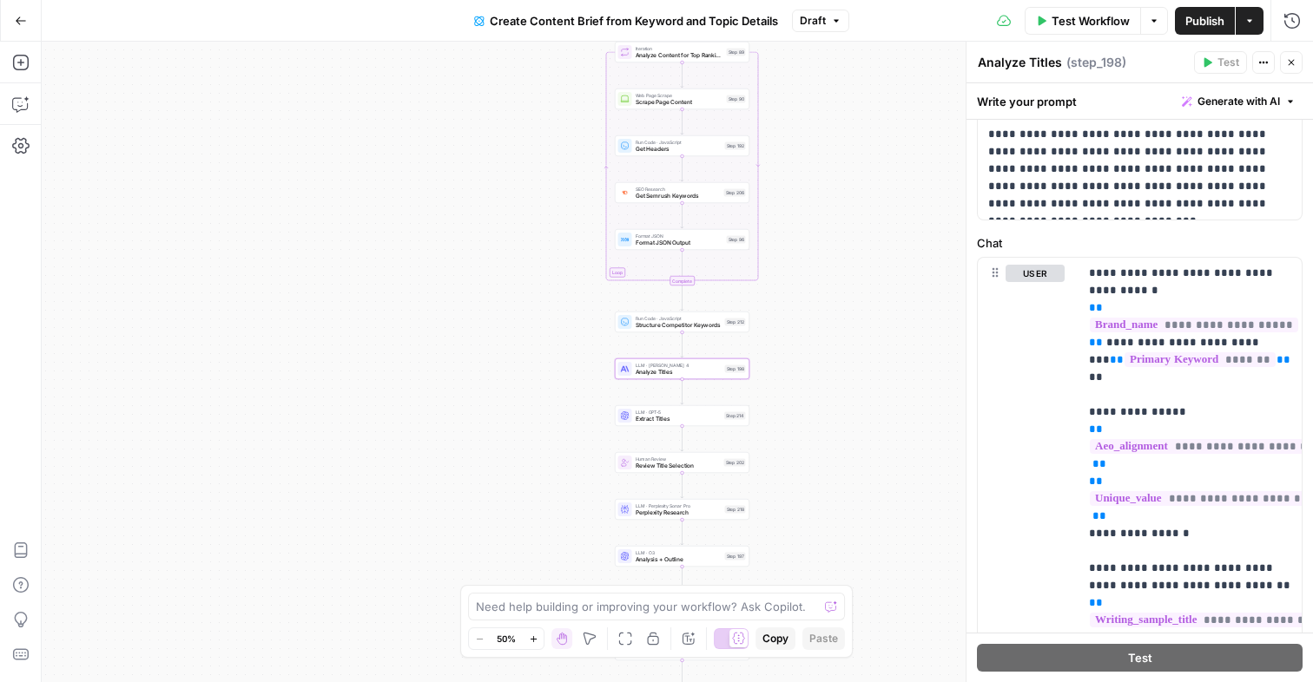
scroll to position [182, 0]
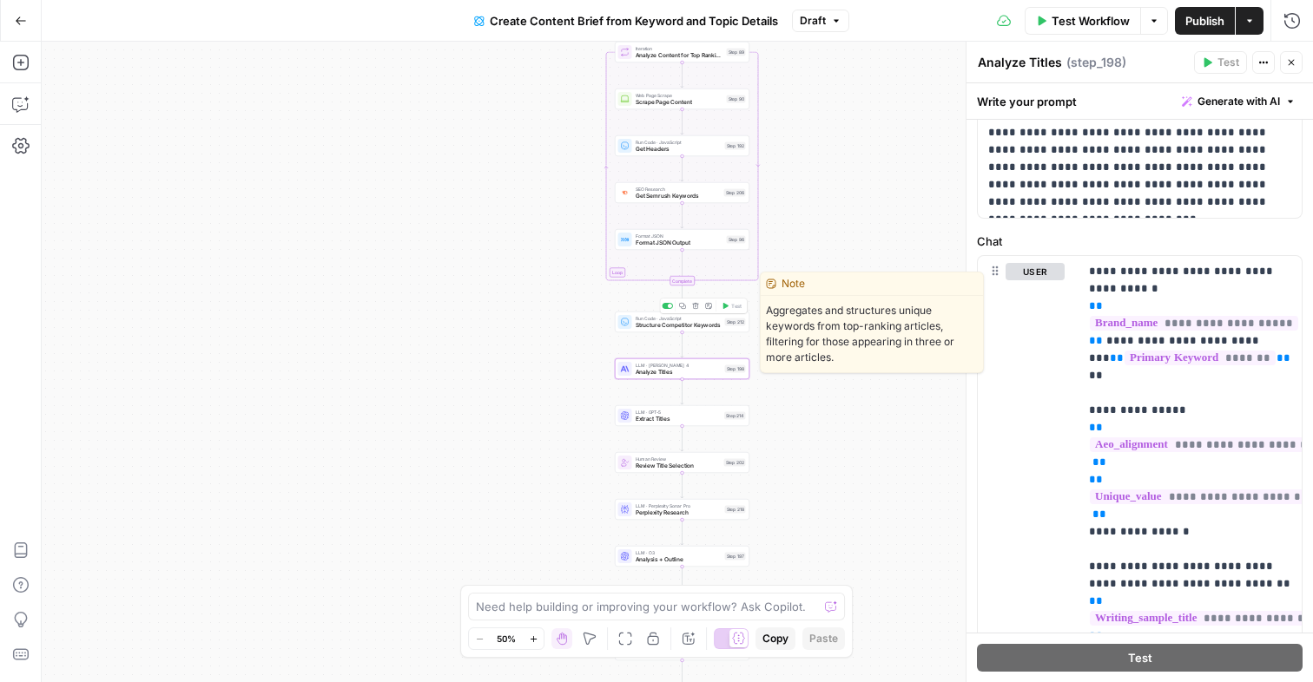
click at [700, 322] on span "Structure Competitor Keywords" at bounding box center [678, 325] width 86 height 9
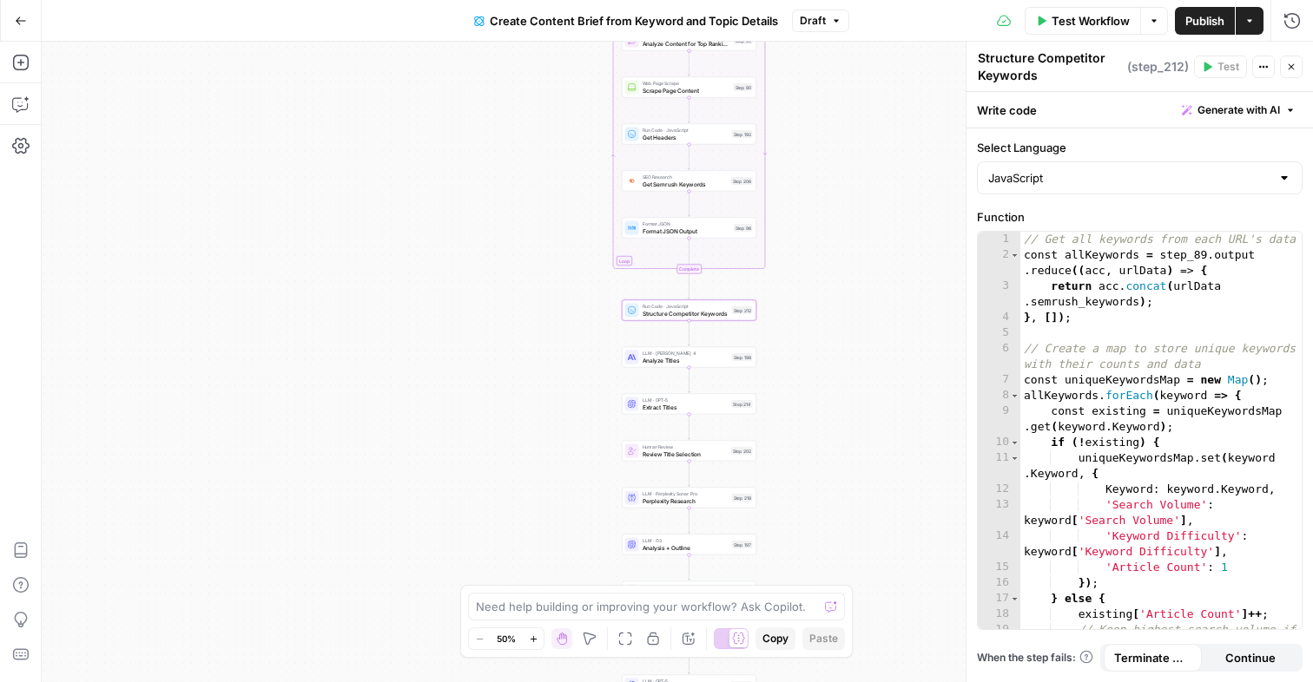
click at [649, 449] on span "Human Review" at bounding box center [684, 447] width 85 height 7
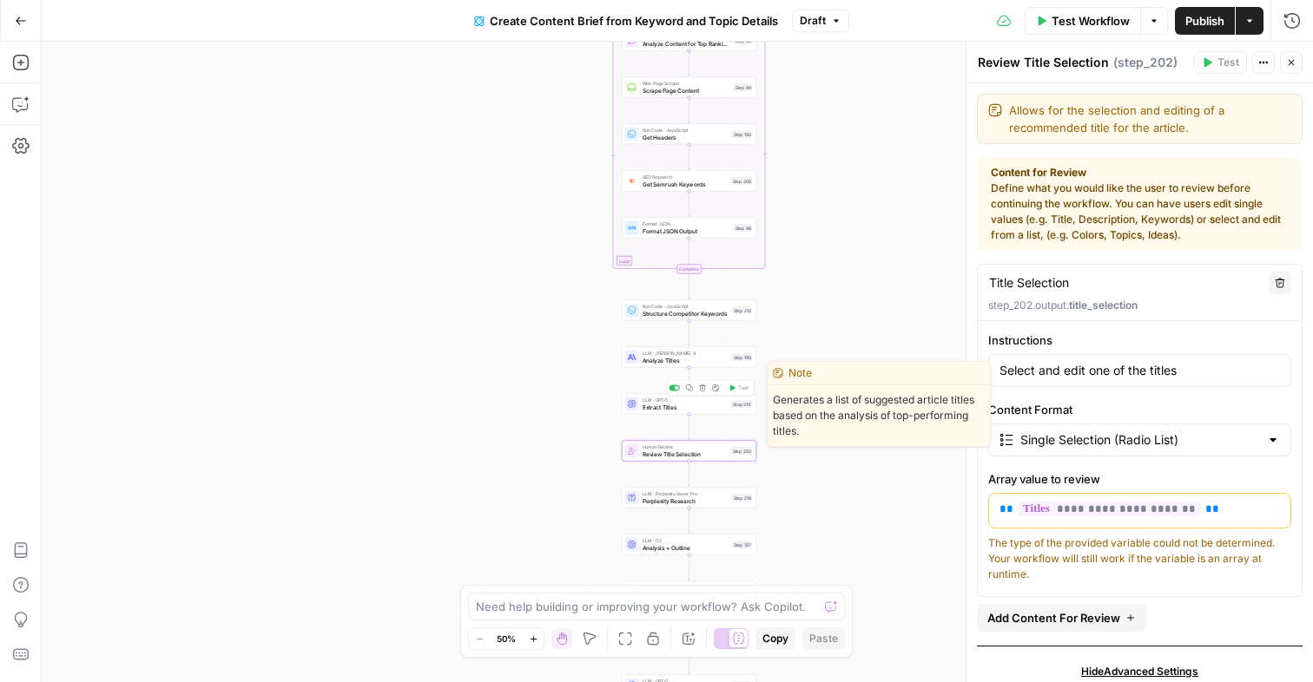
click at [650, 403] on span "Extract Titles" at bounding box center [685, 407] width 86 height 9
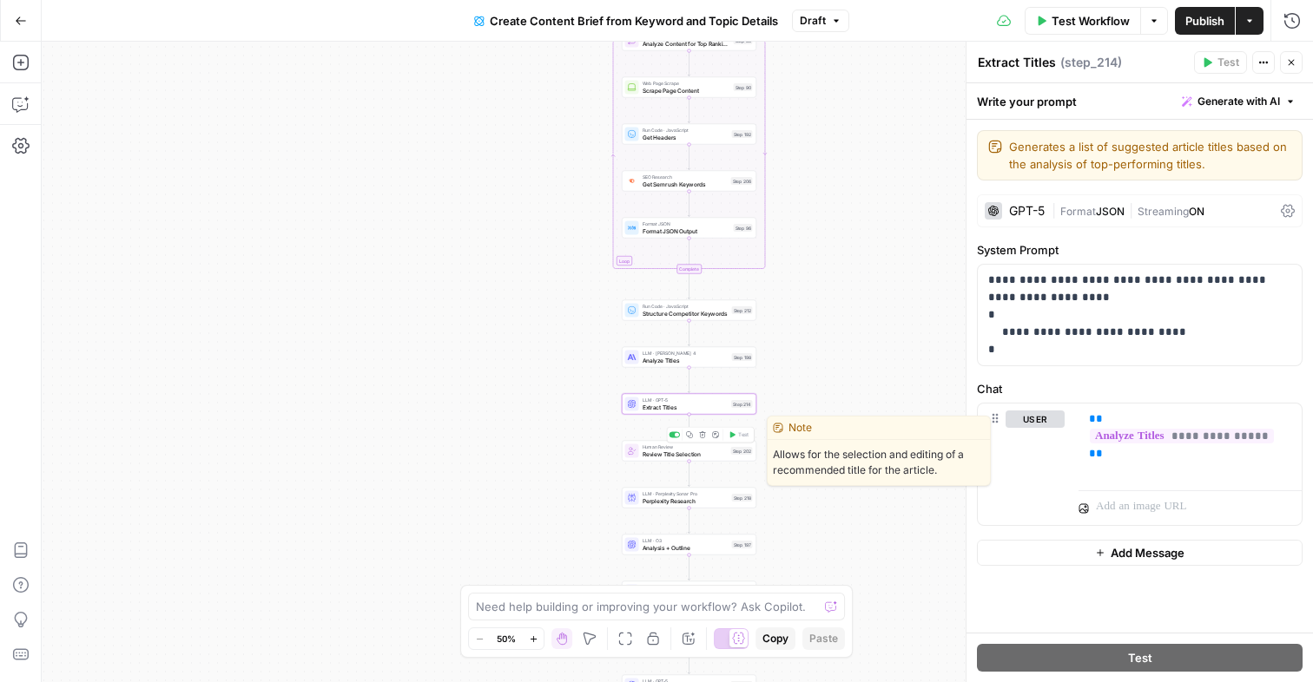
click at [664, 451] on span "Review Title Selection" at bounding box center [684, 454] width 85 height 9
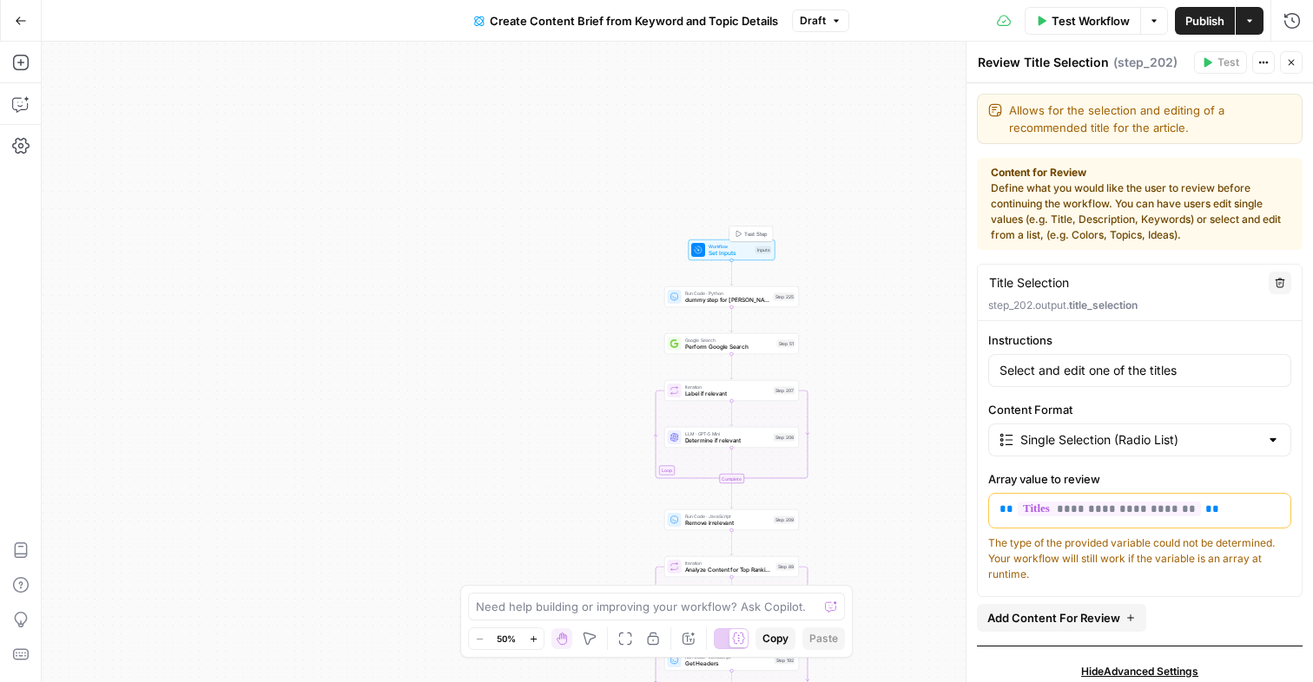
click at [729, 247] on span "Workflow" at bounding box center [729, 246] width 43 height 7
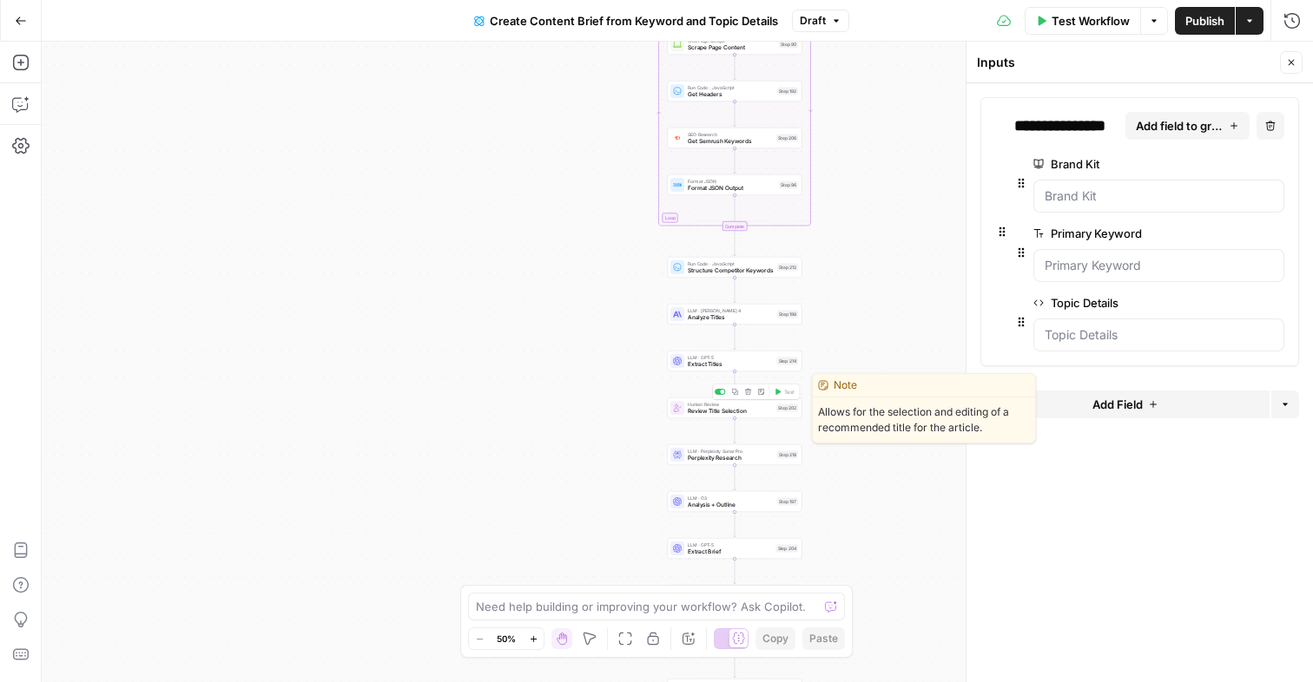
click at [701, 403] on span "Human Review" at bounding box center [730, 404] width 85 height 7
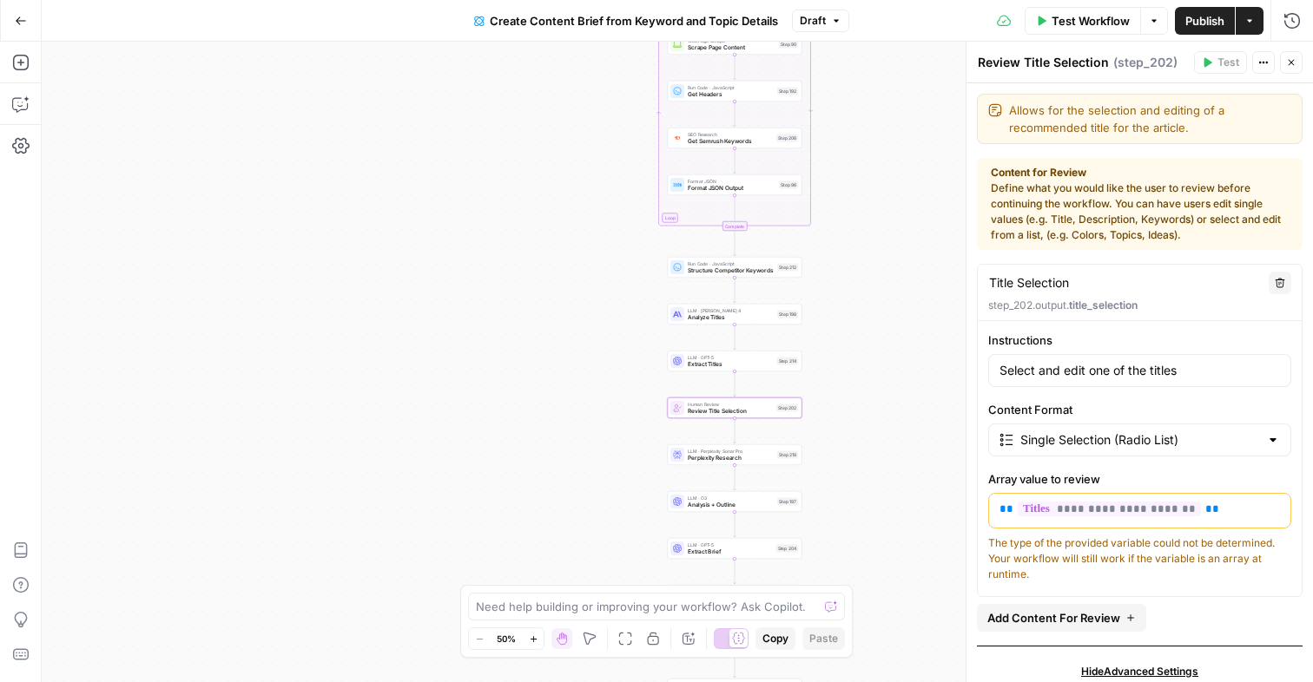
click at [1028, 615] on span "Add Content For Review" at bounding box center [1053, 617] width 133 height 17
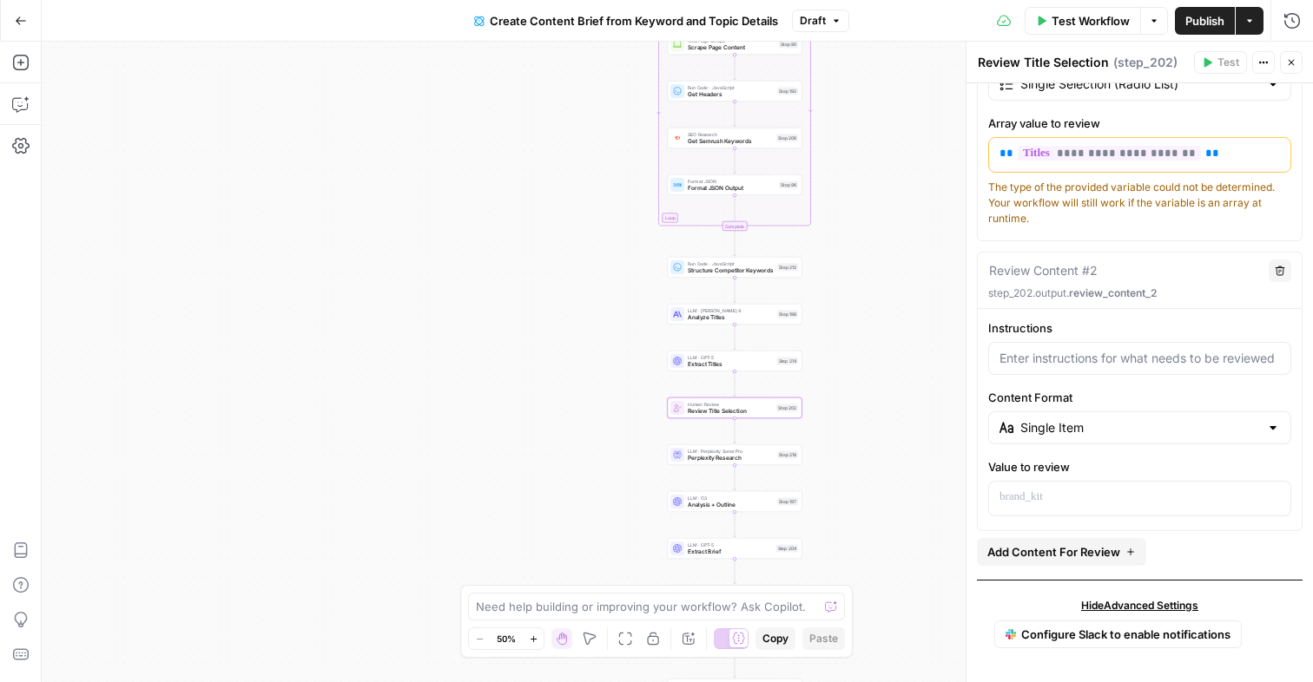
scroll to position [319, 0]
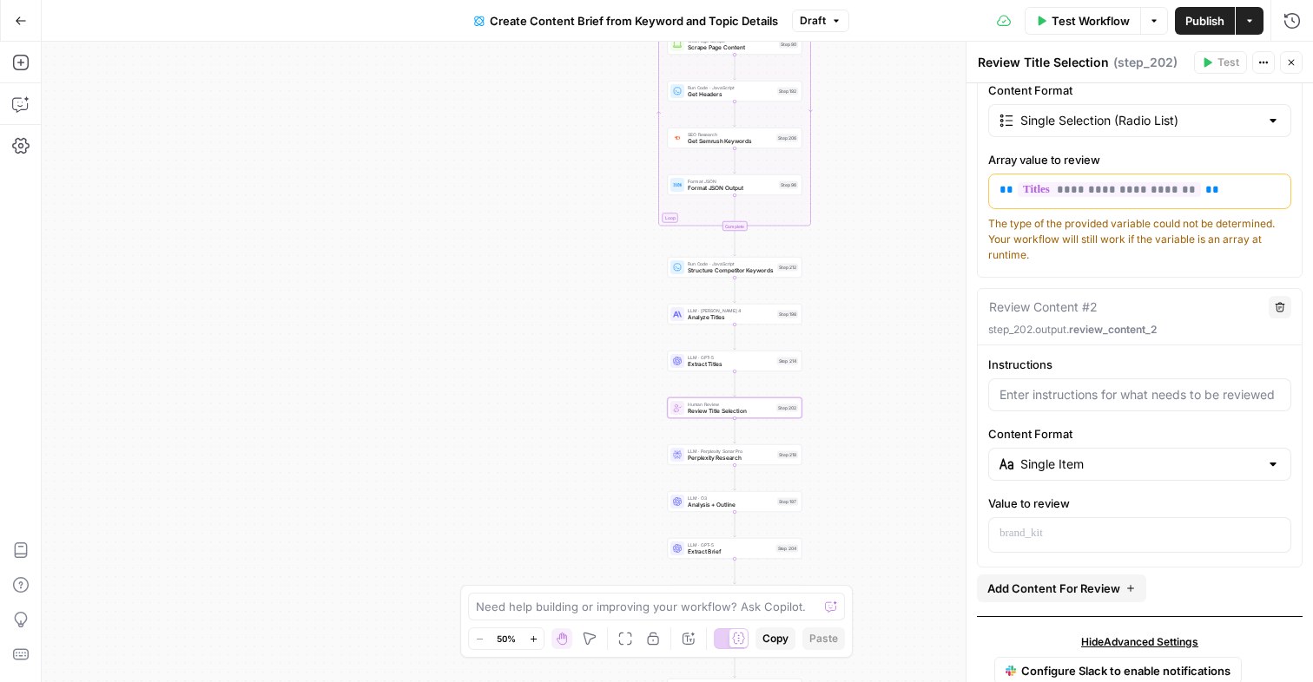
click at [1280, 307] on icon "button" at bounding box center [1279, 307] width 10 height 10
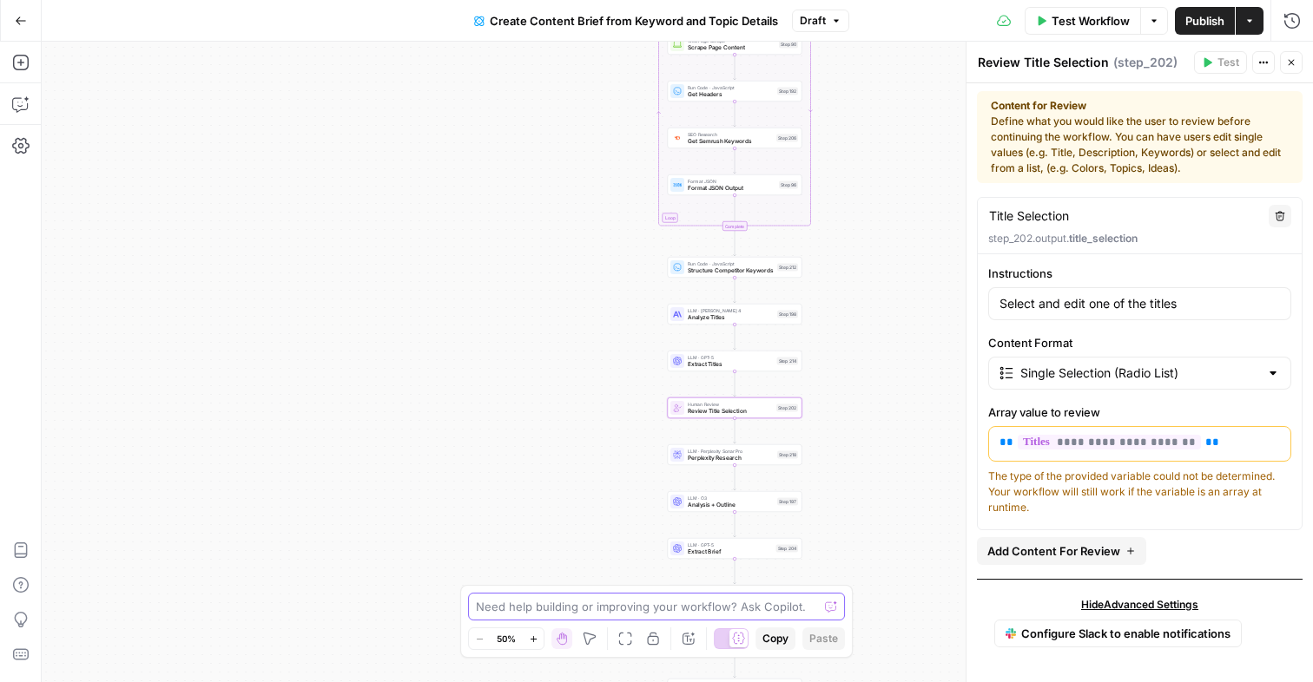
click at [594, 608] on textarea at bounding box center [647, 606] width 342 height 17
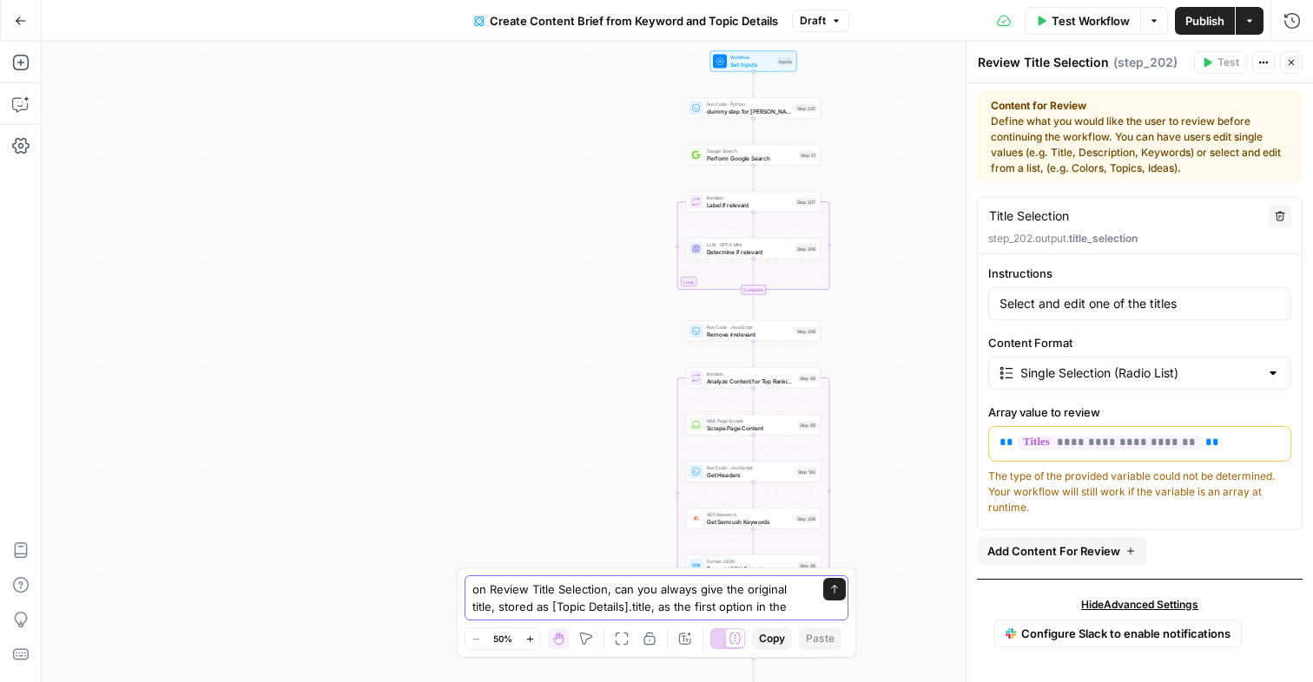
type textarea "on Review Title Selection, can you always give the original title, stored as [T…"
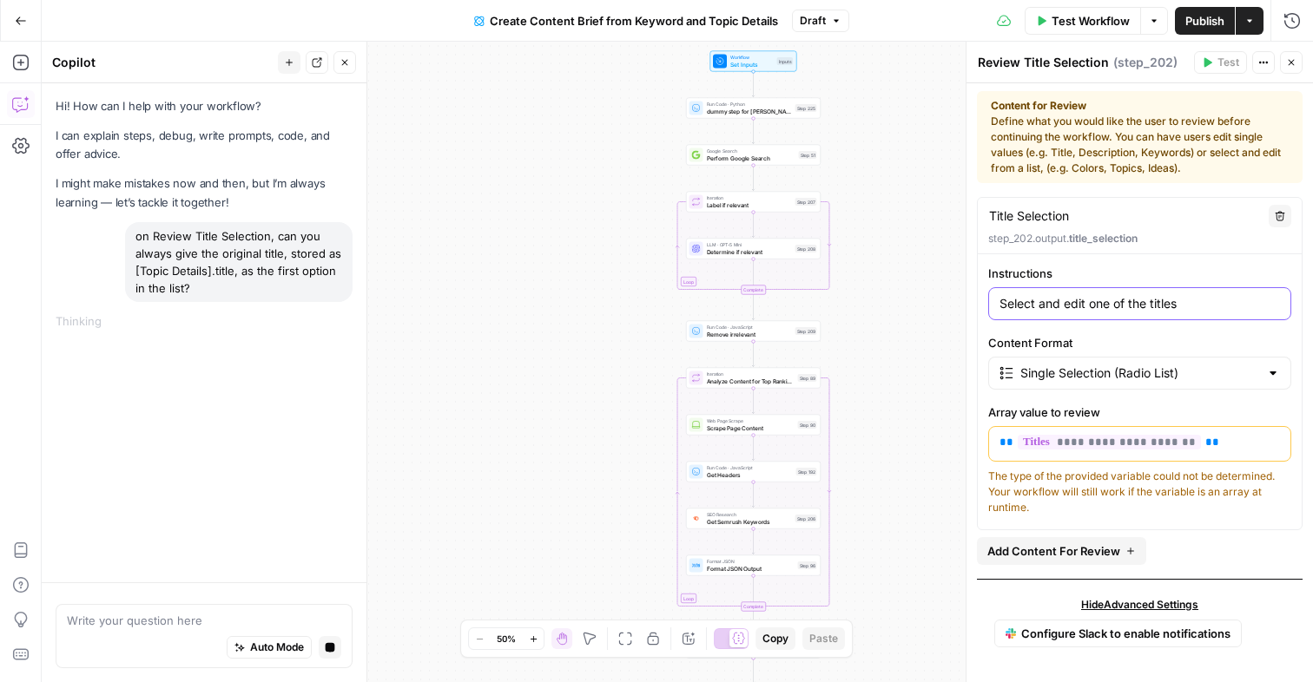
drag, startPoint x: 1182, startPoint y: 306, endPoint x: 801, endPoint y: 295, distance: 381.2
click at [801, 295] on body "p paulcorp New Home Browse Your Data Usage Settings Recent Grids Demo - Webinar…" at bounding box center [656, 341] width 1313 height 682
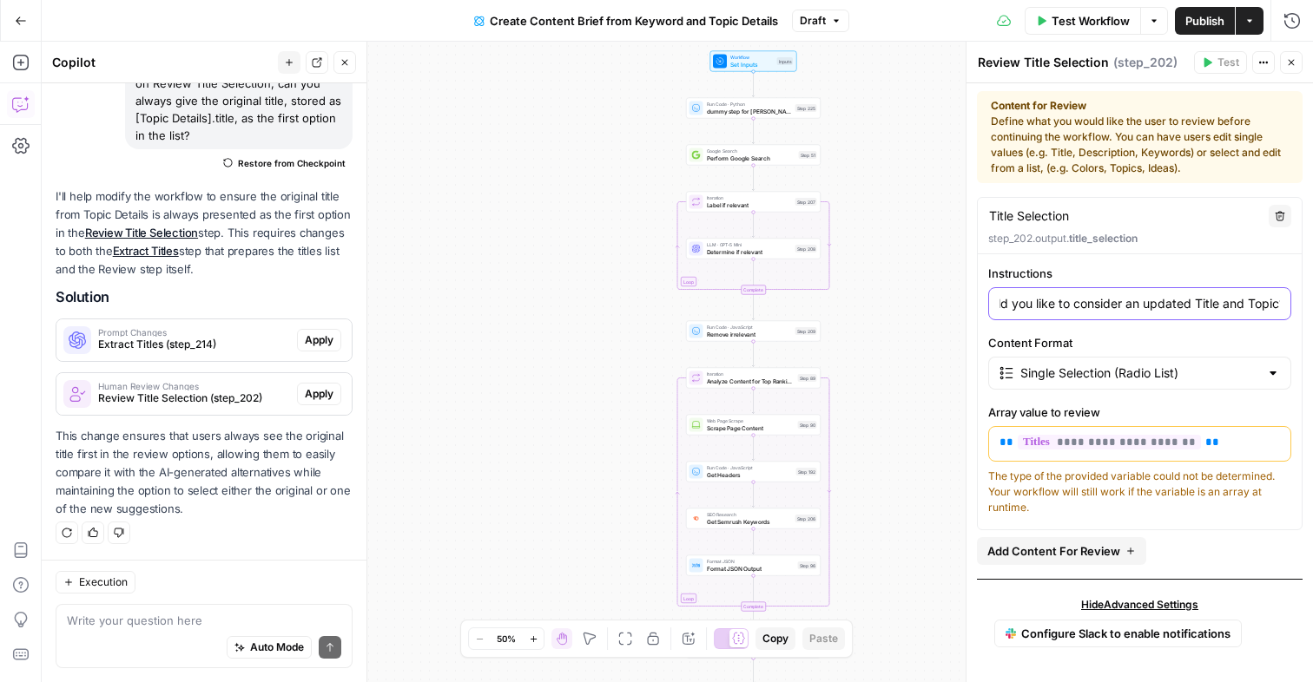
scroll to position [0, 33]
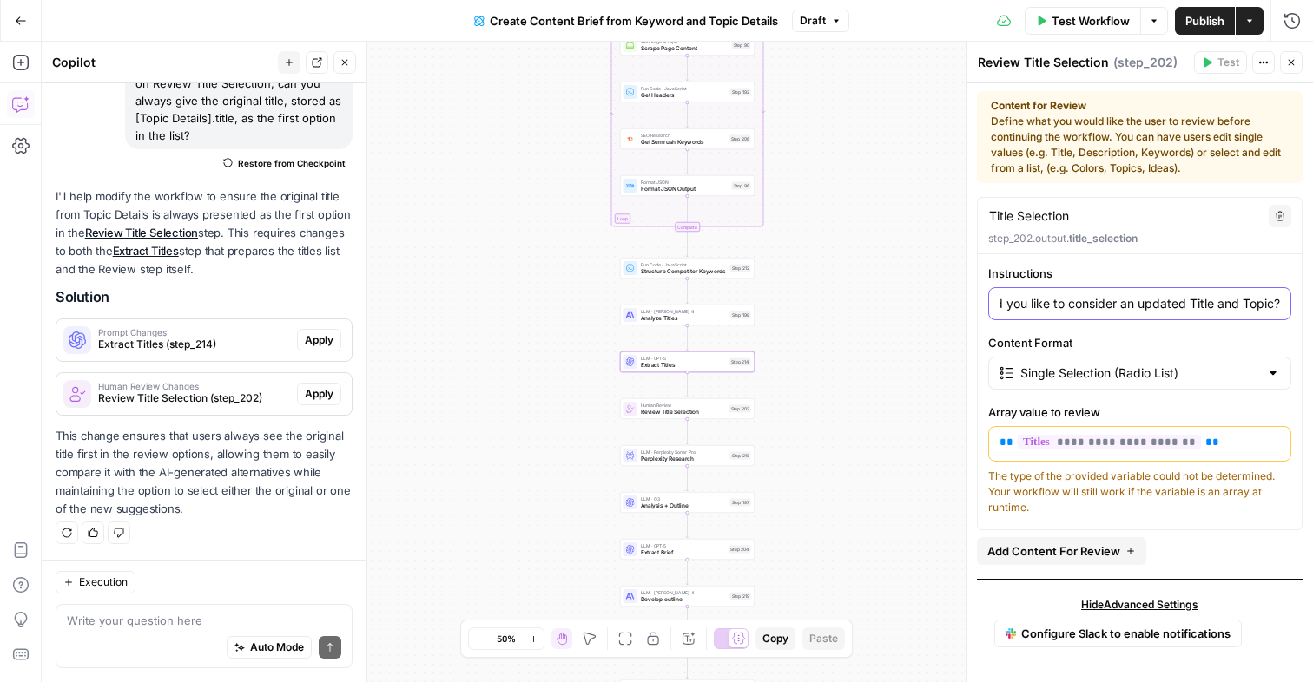
type input "Would you like to consider an updated Title and Topic?"
click at [223, 344] on span "Extract Titles (step_214)" at bounding box center [194, 345] width 192 height 16
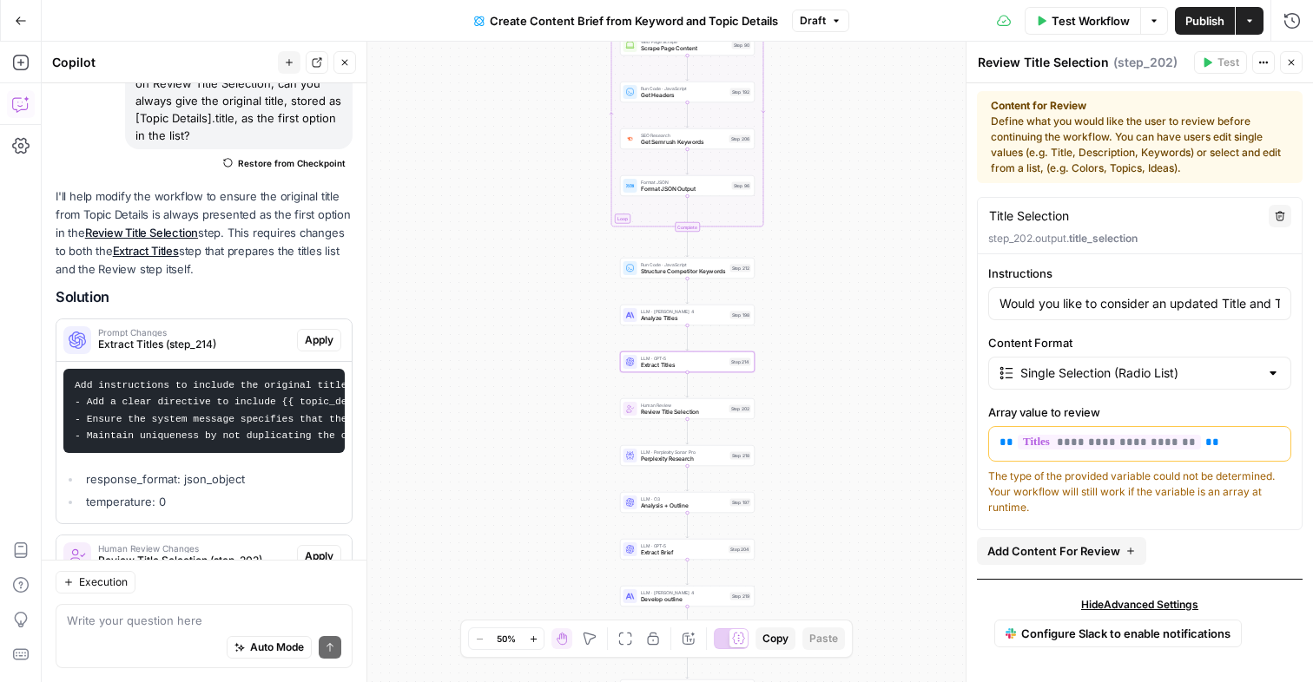
scroll to position [315, 0]
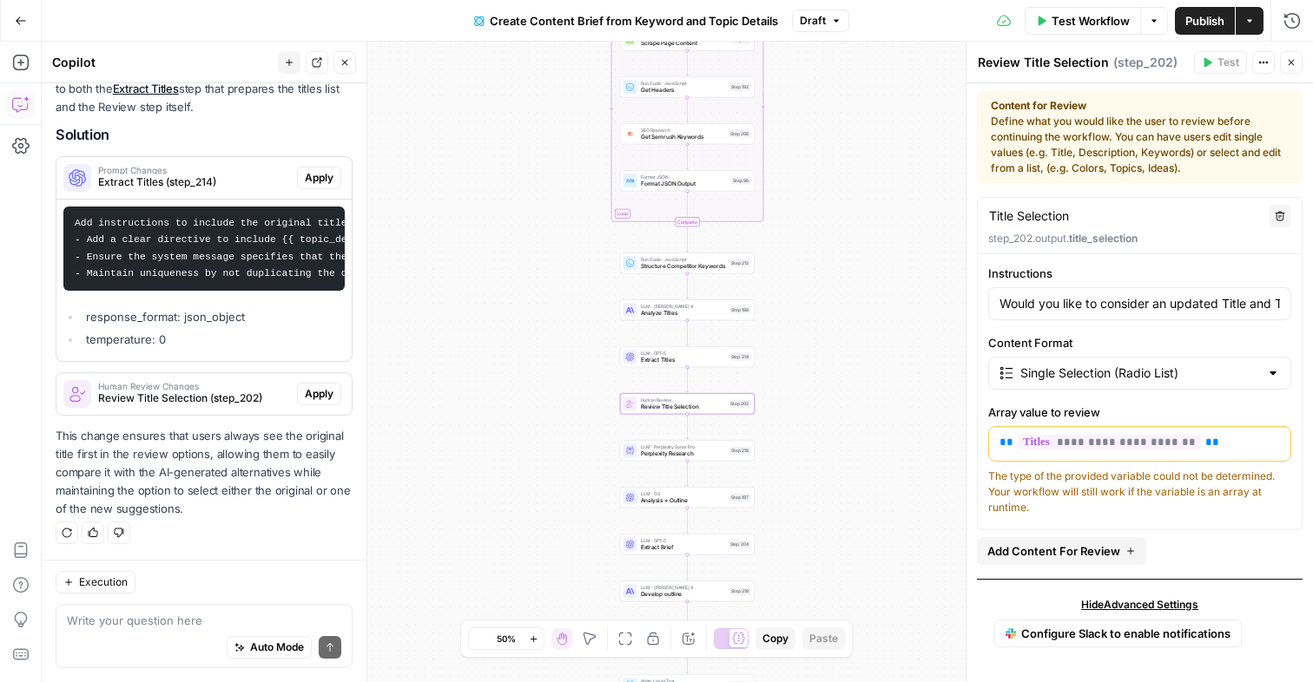
click at [219, 400] on span "Review Title Selection (step_202)" at bounding box center [194, 399] width 192 height 16
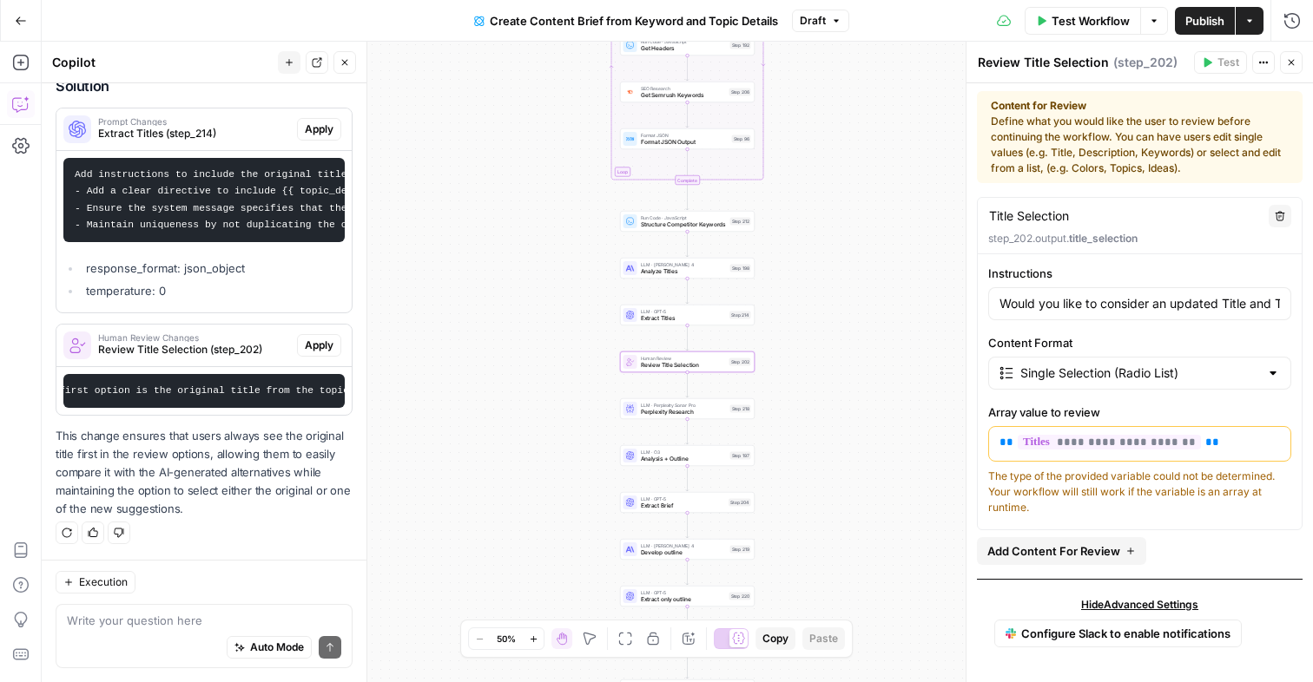
scroll to position [0, 341]
drag, startPoint x: 220, startPoint y: 390, endPoint x: 393, endPoint y: 391, distance: 173.6
click at [393, 391] on body "p paulcorp New Home Browse Your Data Usage Settings Recent Grids Demo - Webinar…" at bounding box center [656, 341] width 1313 height 682
click at [224, 502] on p "This change ensures that users always see the original title first in the revie…" at bounding box center [204, 473] width 297 height 92
click at [161, 626] on textarea at bounding box center [204, 620] width 274 height 17
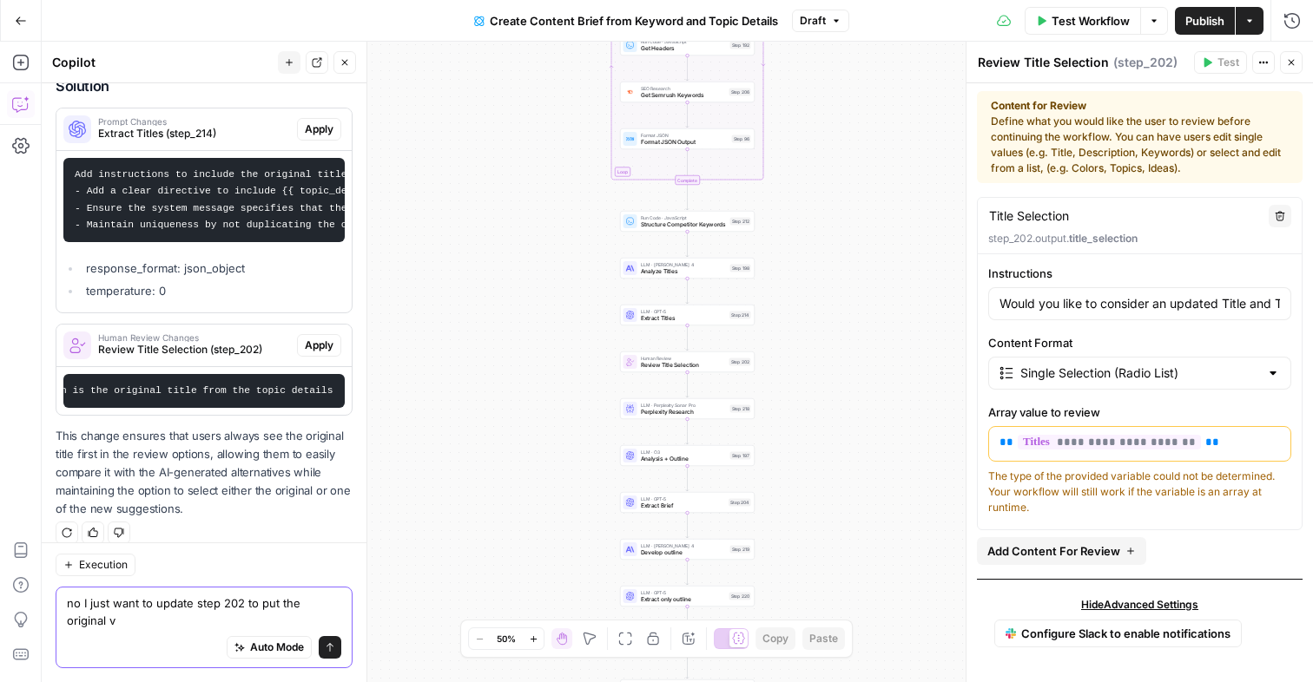
scroll to position [381, 0]
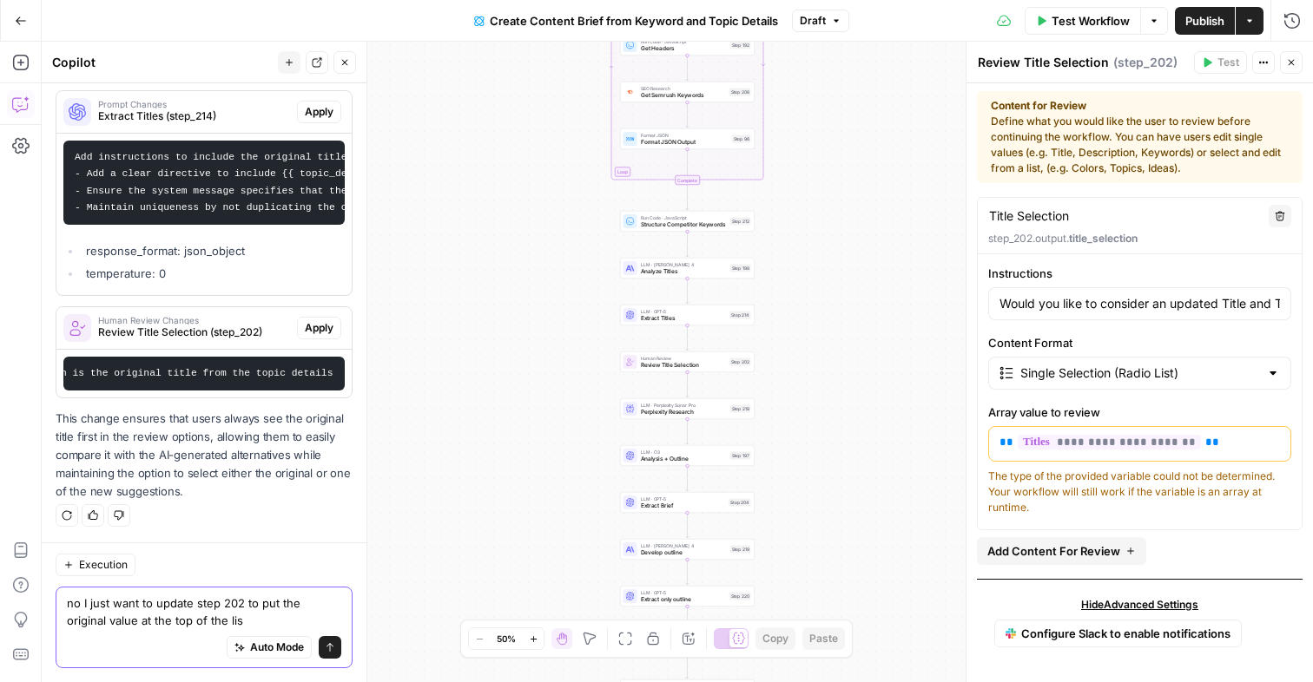
type textarea "no I just want to update step 202 to put the original value at the top of the l…"
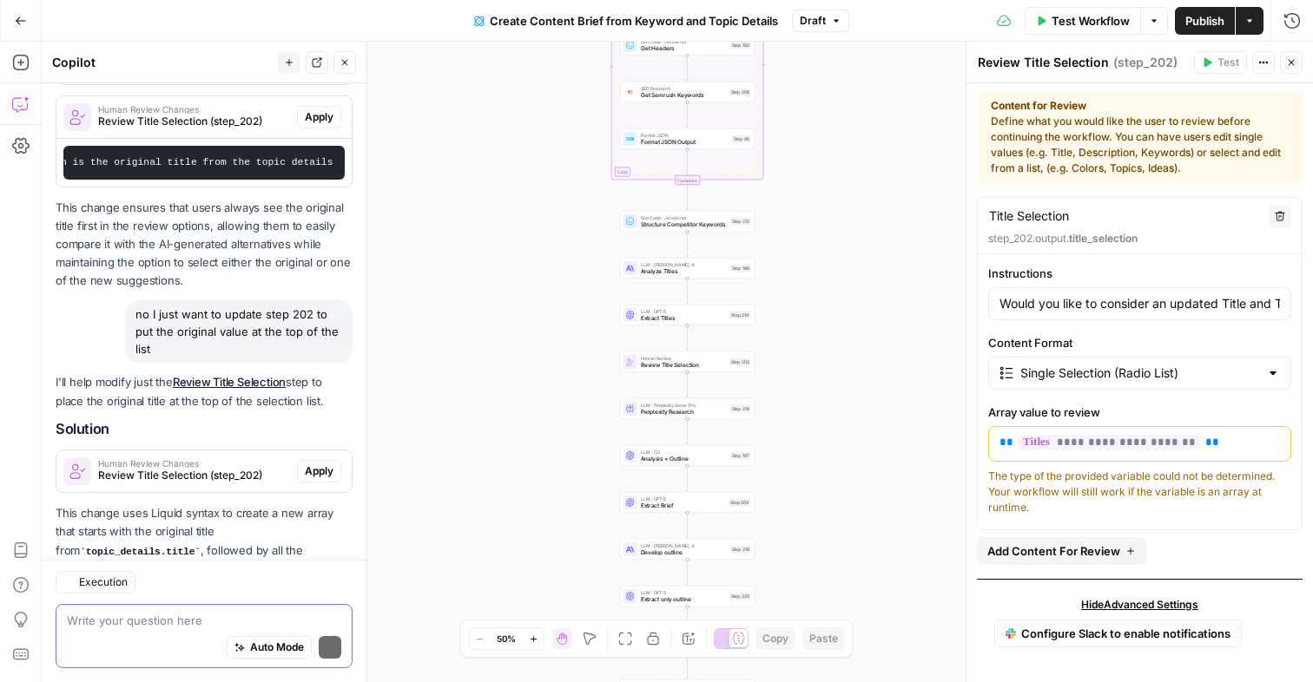
scroll to position [670, 0]
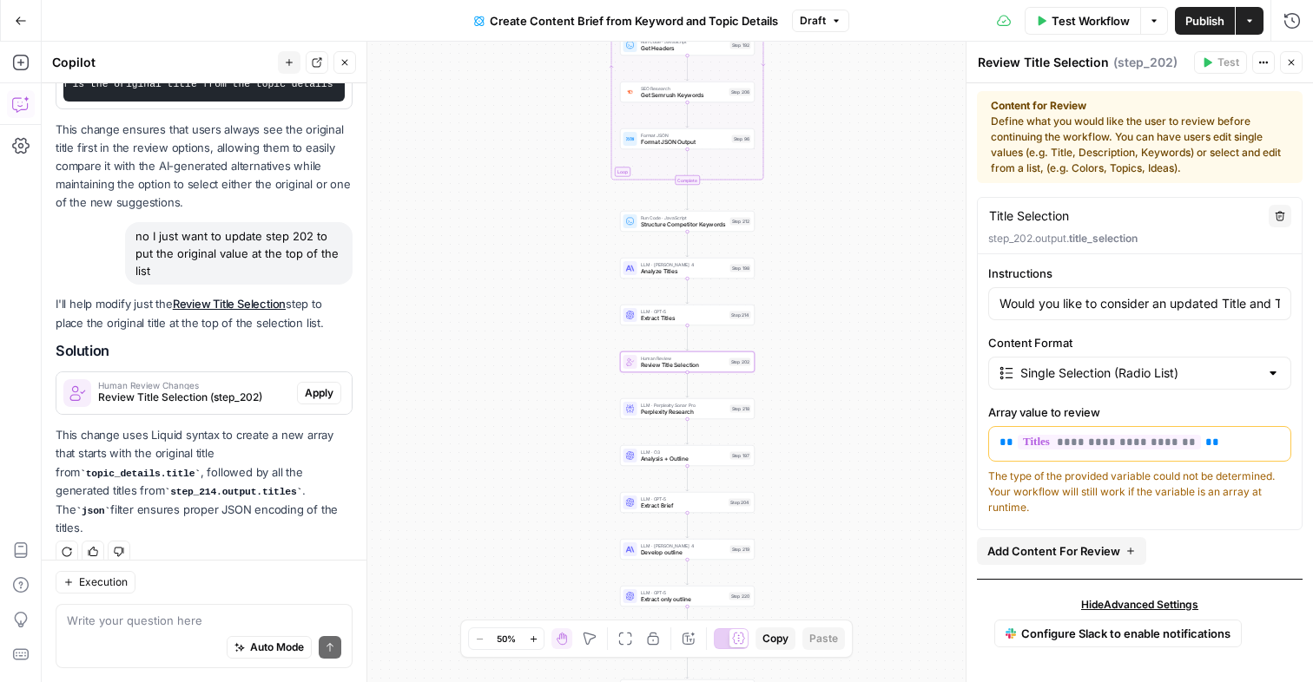
click at [204, 387] on span "Human Review Changes" at bounding box center [194, 385] width 192 height 9
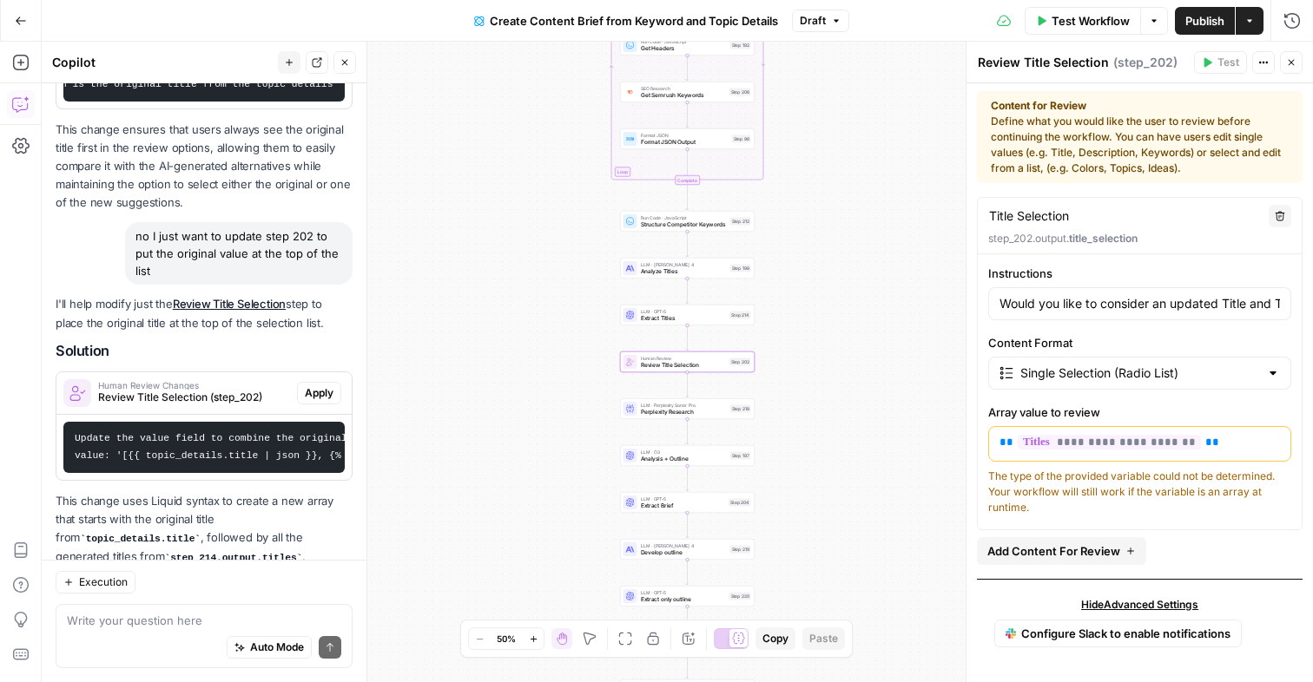
click at [321, 391] on span "Apply" at bounding box center [319, 393] width 29 height 16
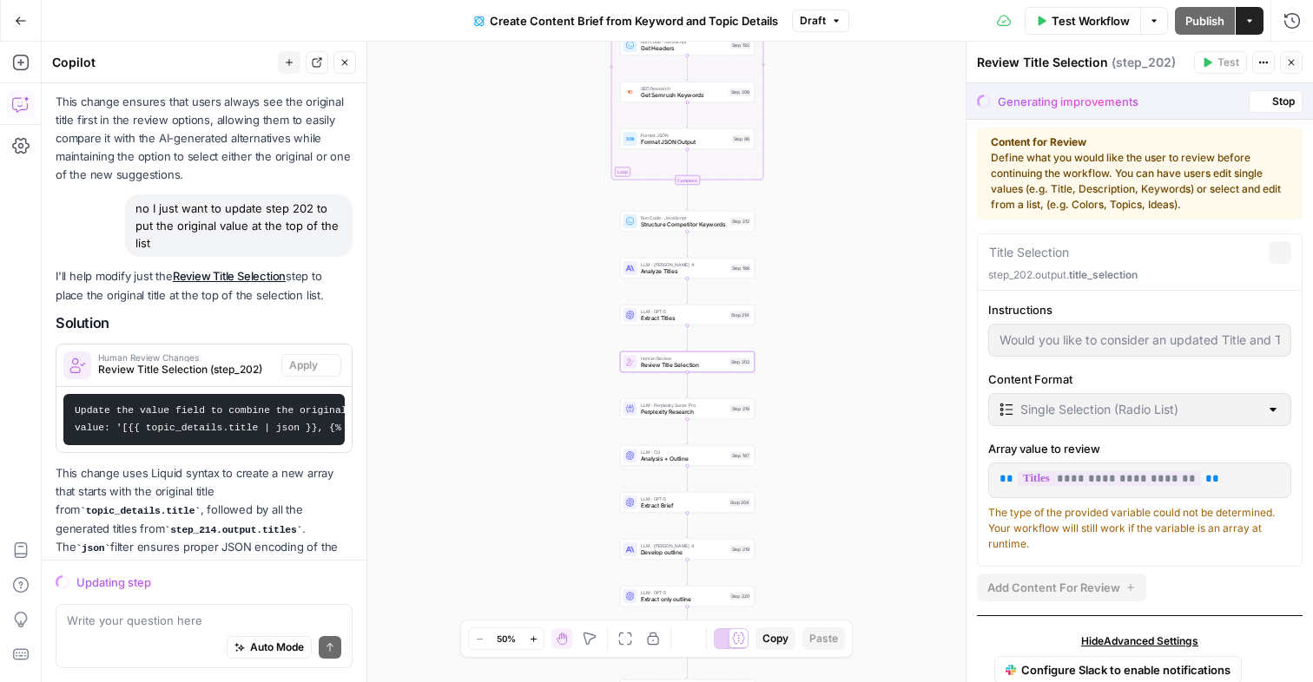
scroll to position [103, 0]
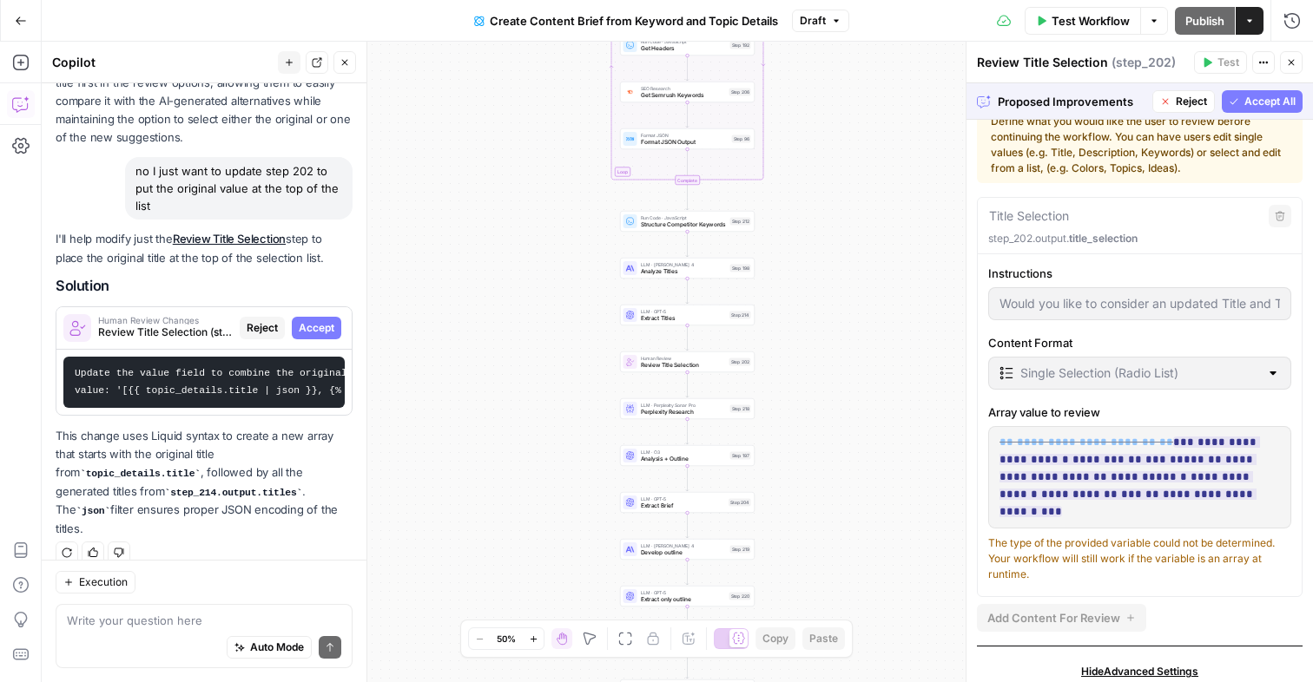
click at [1247, 100] on span "Accept All" at bounding box center [1269, 102] width 51 height 16
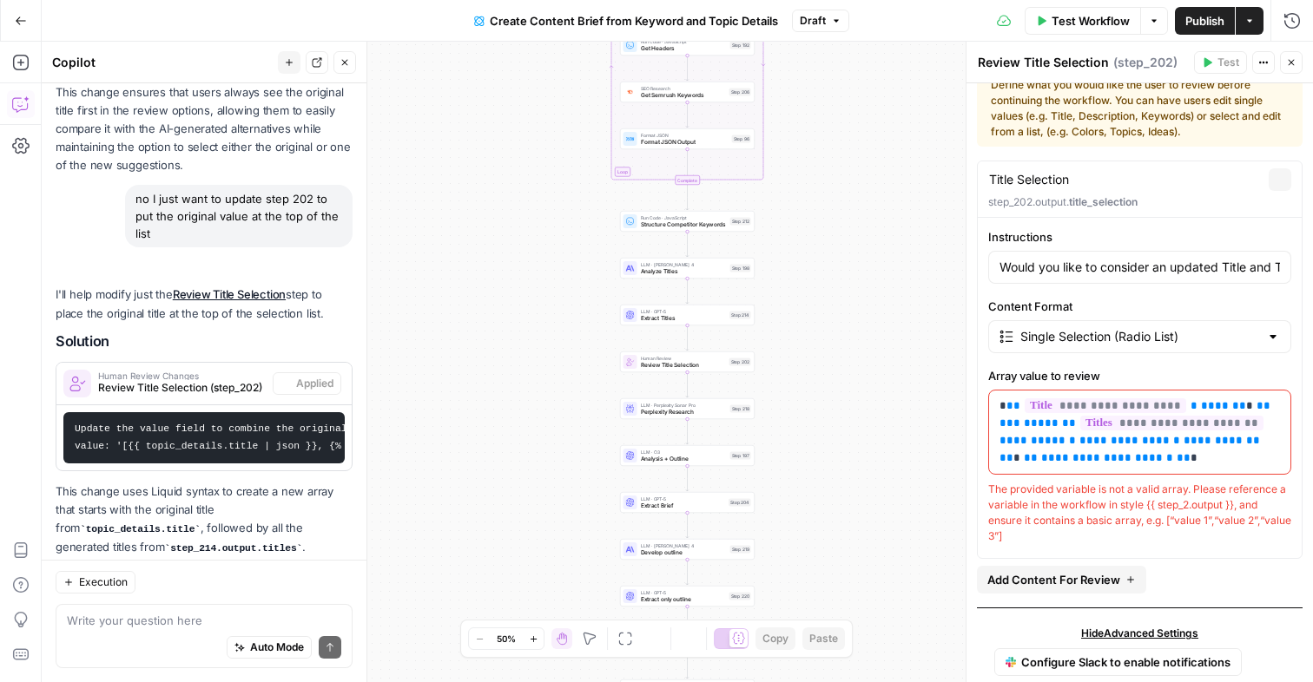
scroll to position [67, 0]
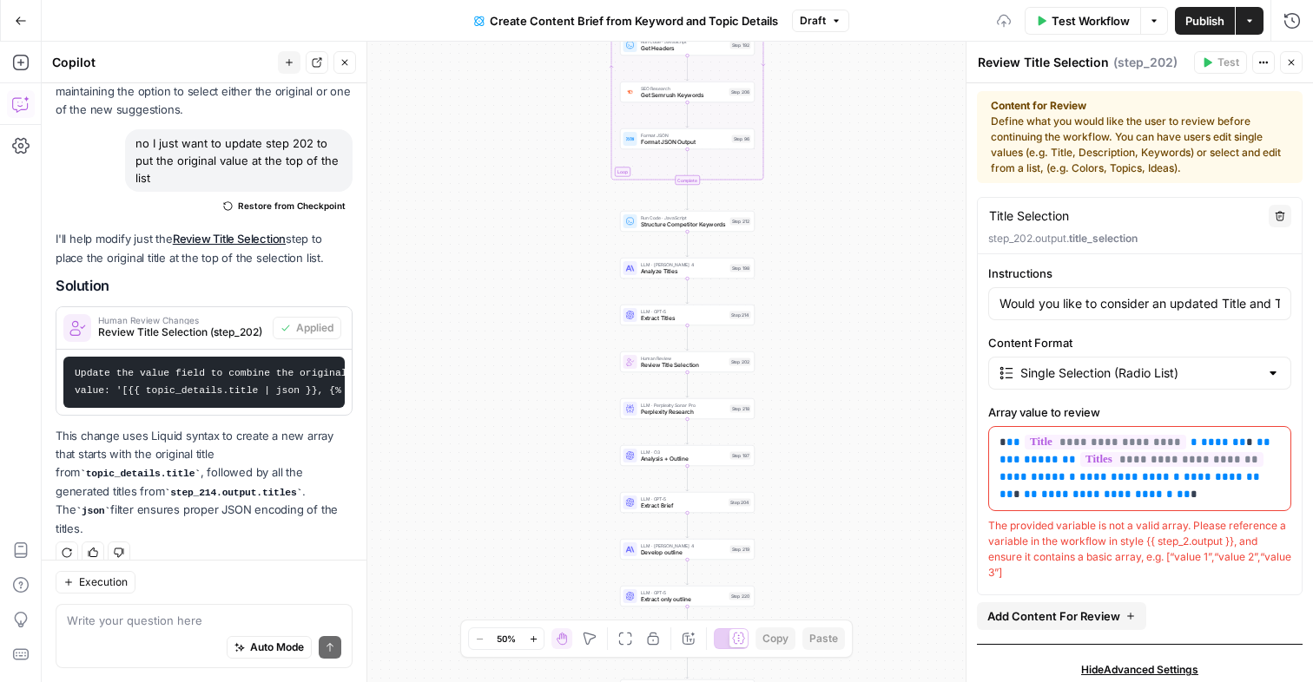
click at [1215, 19] on span "Publish" at bounding box center [1204, 20] width 39 height 17
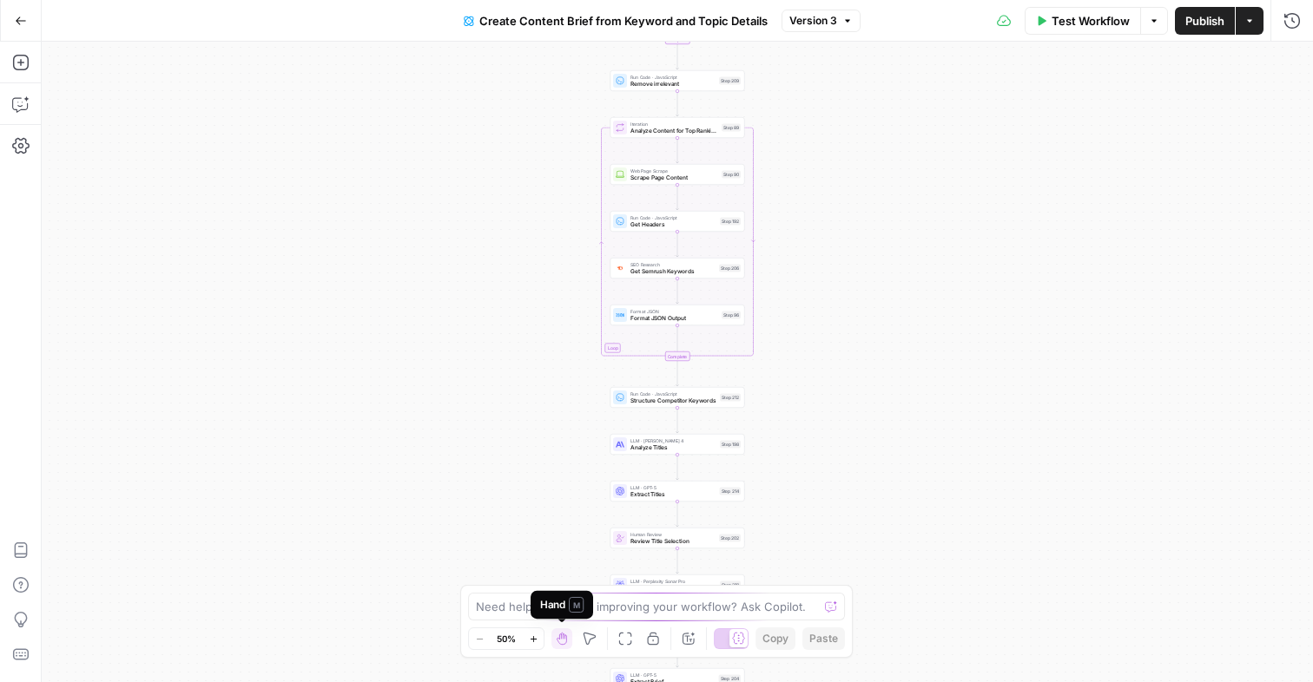
click at [557, 609] on div "Hand M" at bounding box center [561, 605] width 43 height 16
click at [522, 605] on textarea at bounding box center [647, 606] width 342 height 17
paste textarea "Invalid config: group Title Selection must be an Array, but was a String"
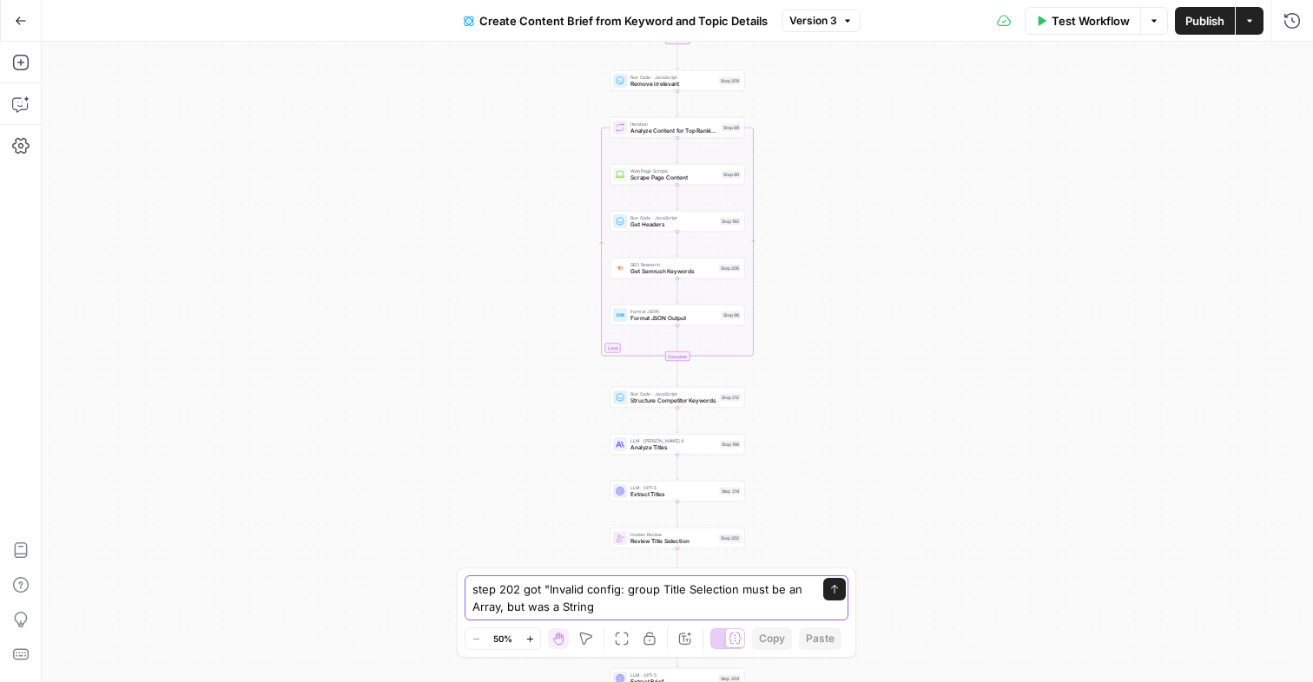
type textarea "step 202 got "Invalid config: group Title Selection must be an Array, but was a…"
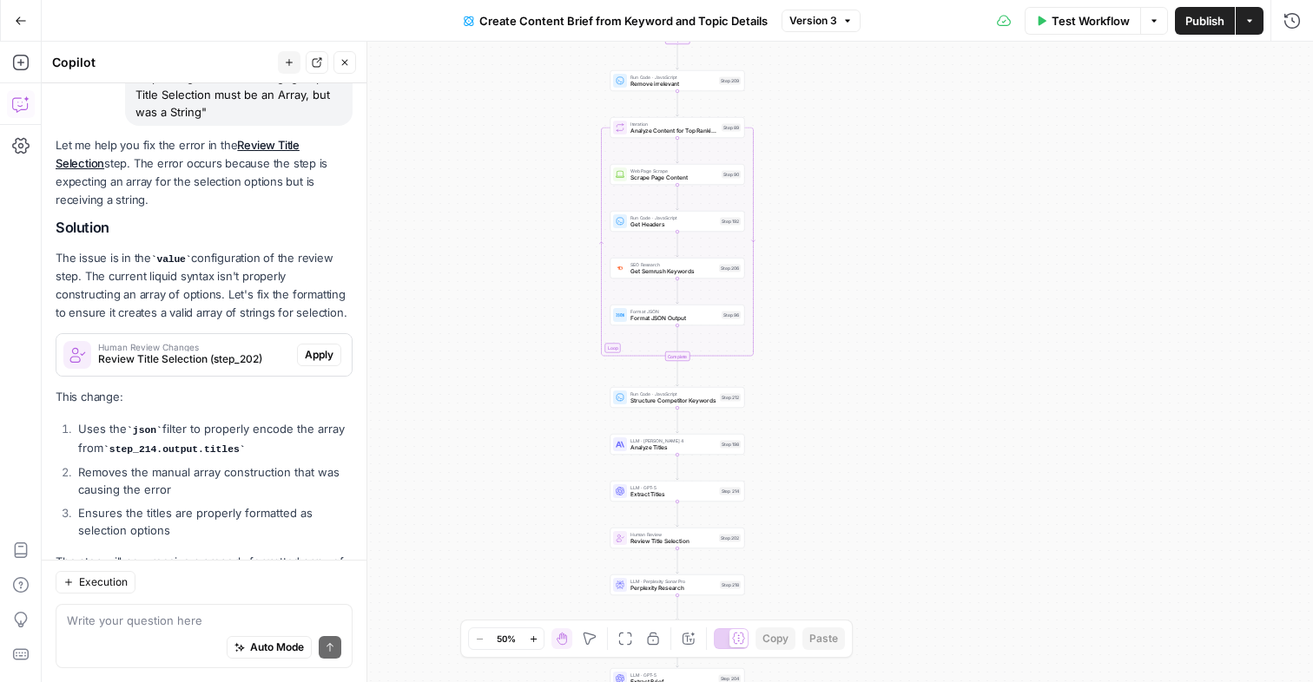
scroll to position [209, 0]
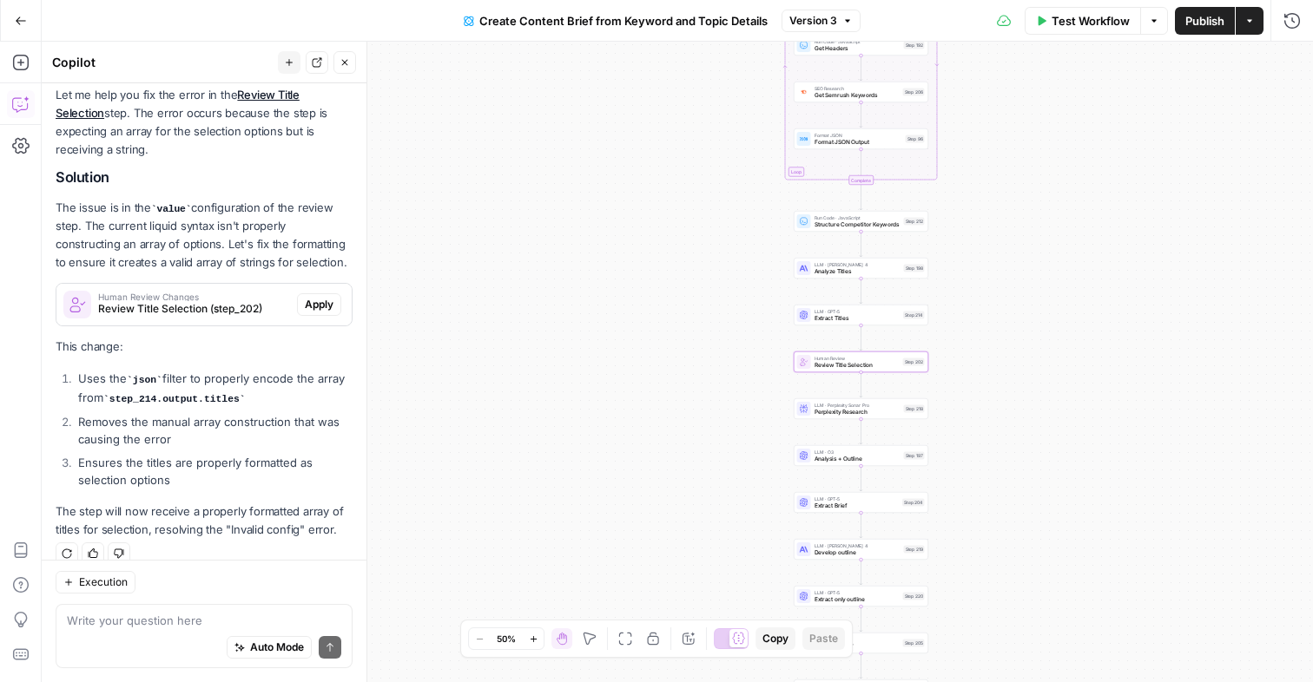
click at [317, 297] on span "Apply" at bounding box center [319, 305] width 29 height 16
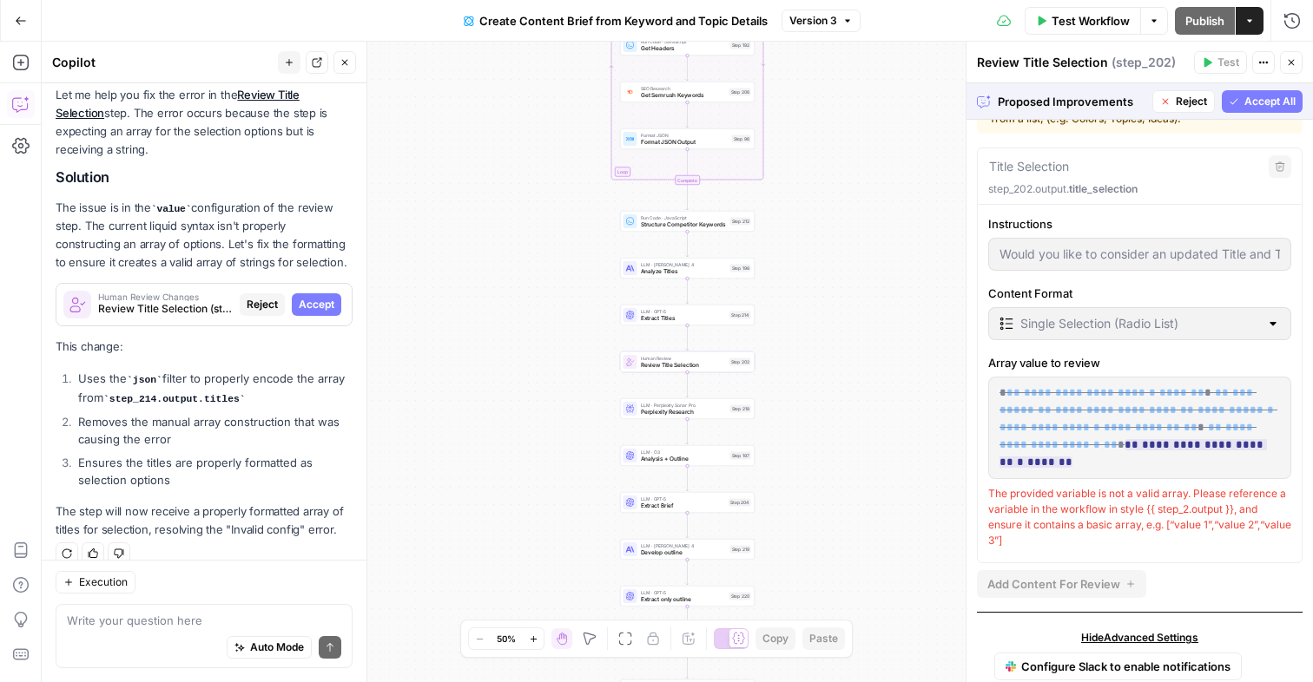
scroll to position [168, 0]
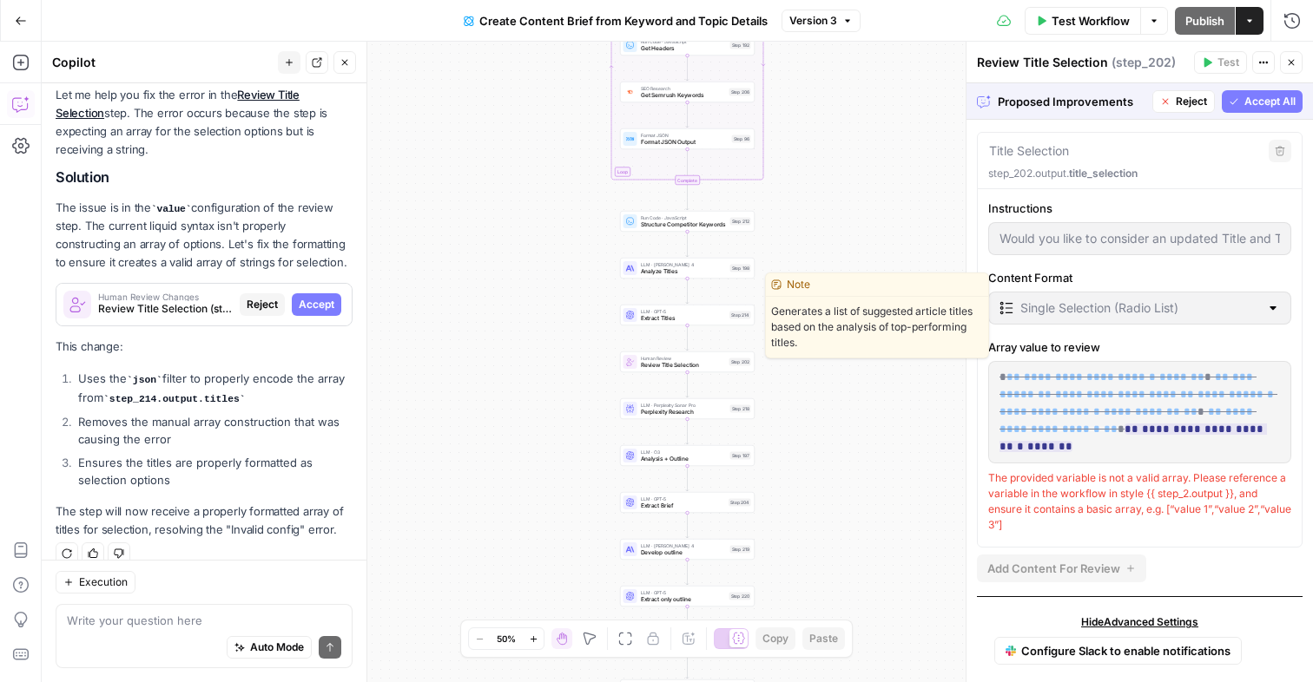
click at [719, 314] on span "Extract Titles" at bounding box center [684, 318] width 86 height 9
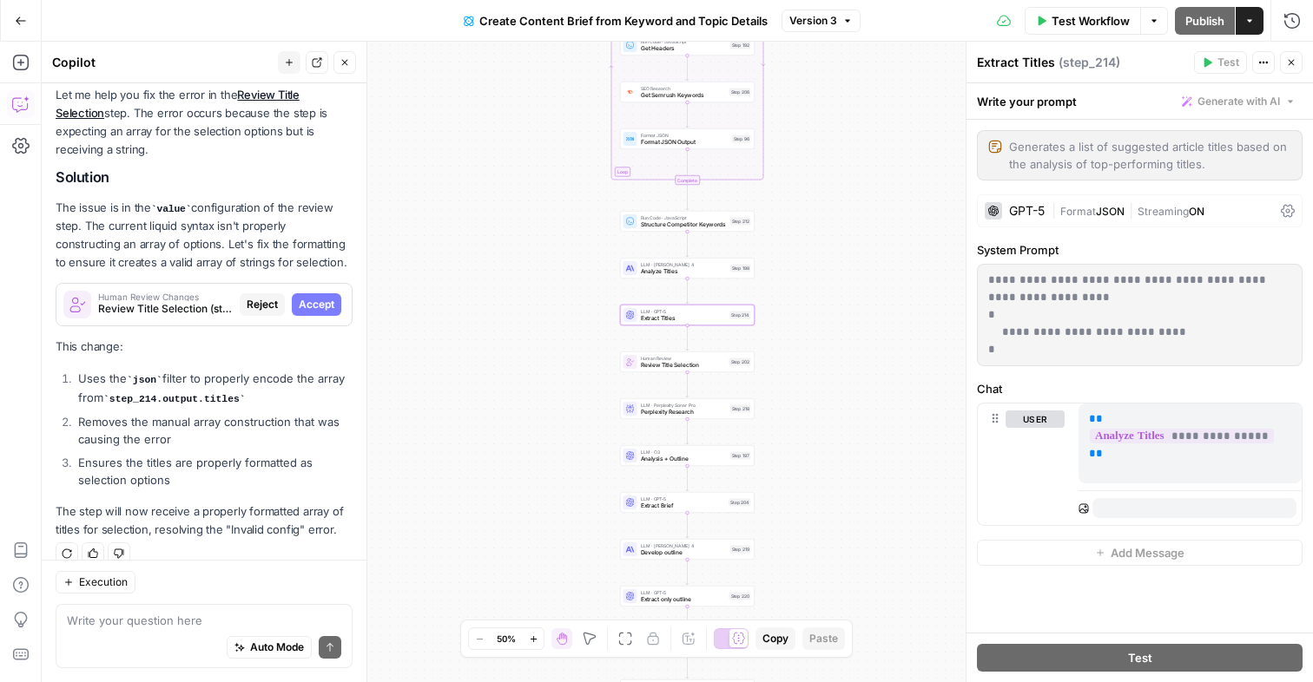
click at [1084, 333] on p "**********" at bounding box center [1139, 315] width 303 height 87
click at [1014, 336] on p "**********" at bounding box center [1139, 315] width 303 height 87
click at [254, 297] on span "Reject" at bounding box center [262, 305] width 31 height 16
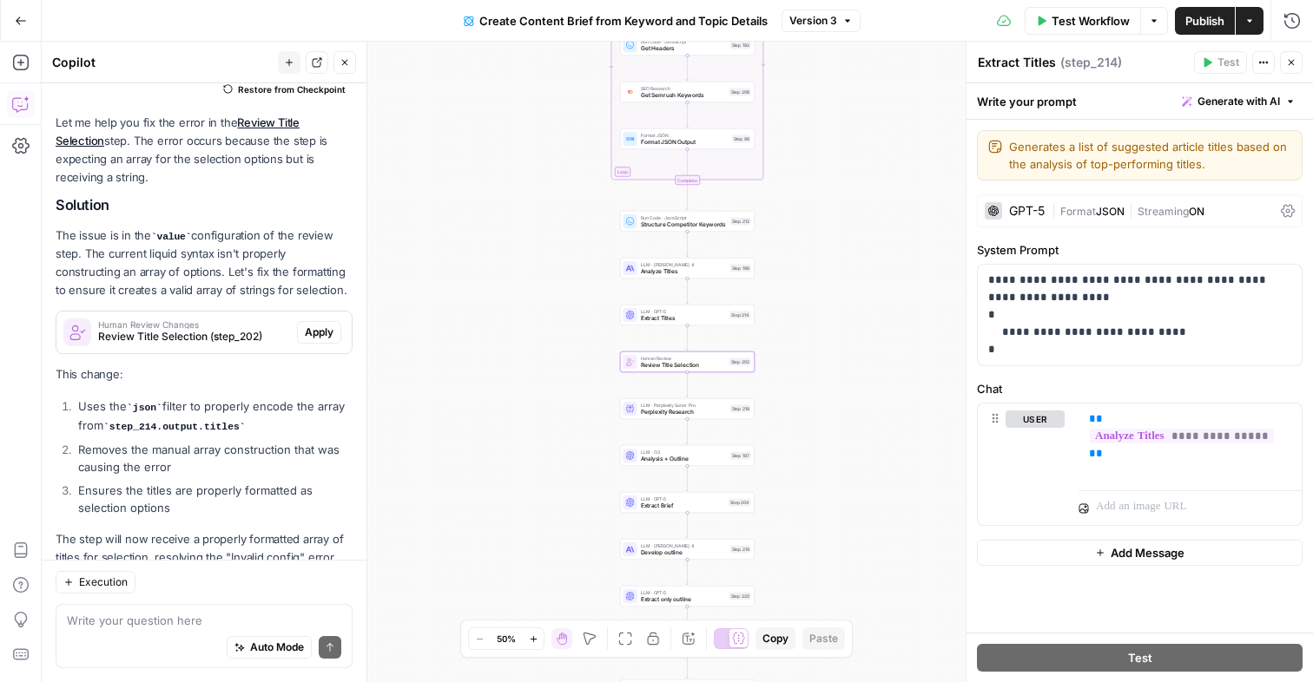
scroll to position [237, 0]
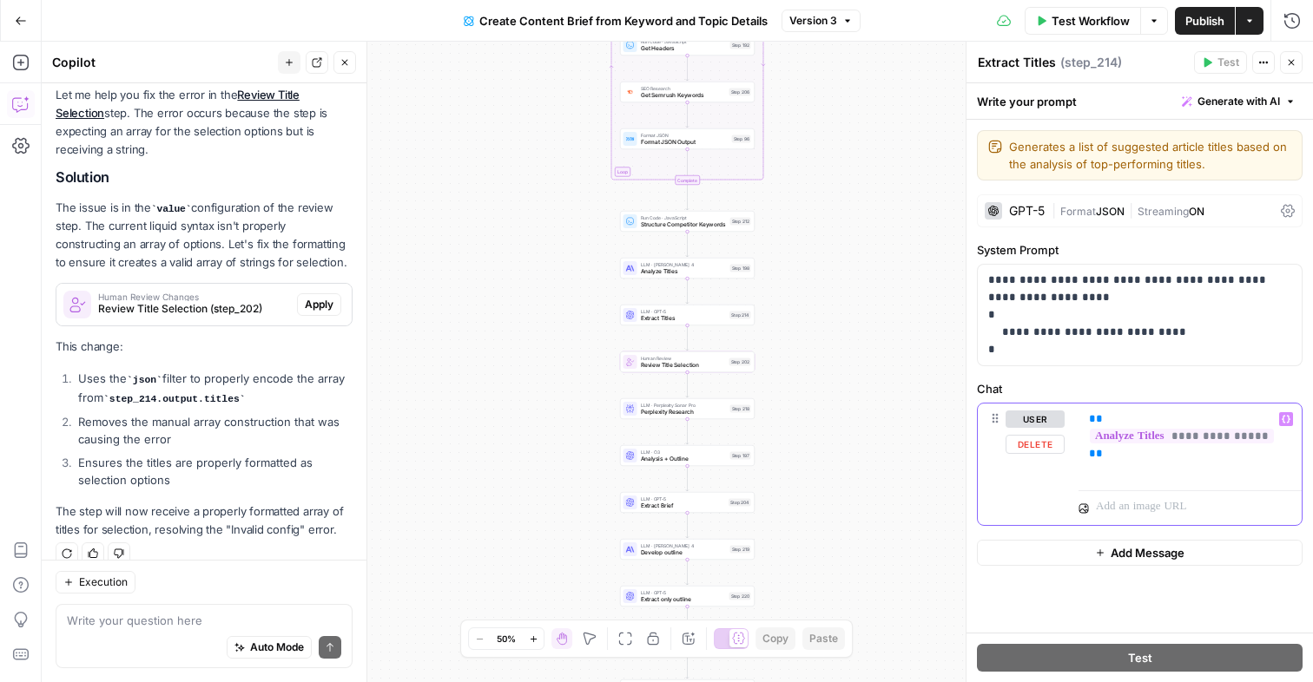
click at [1086, 420] on div "**********" at bounding box center [1189, 444] width 223 height 80
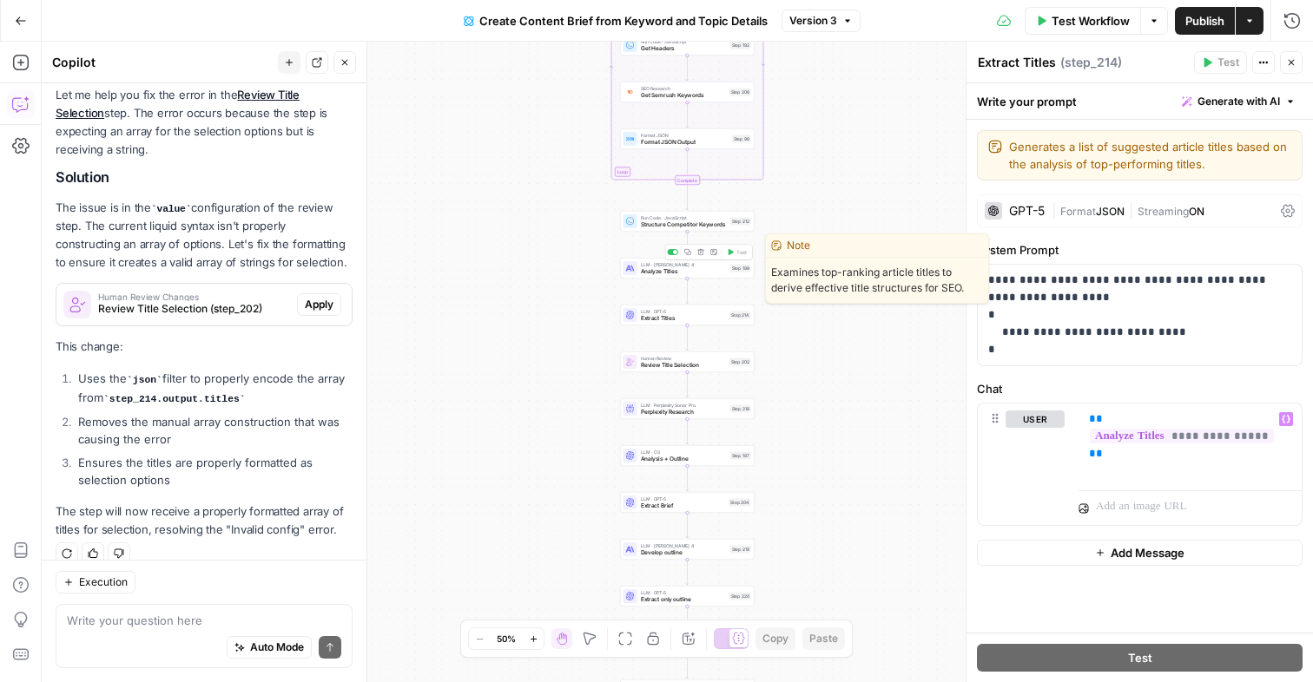
click at [664, 271] on span "Analyze Titles" at bounding box center [684, 271] width 86 height 9
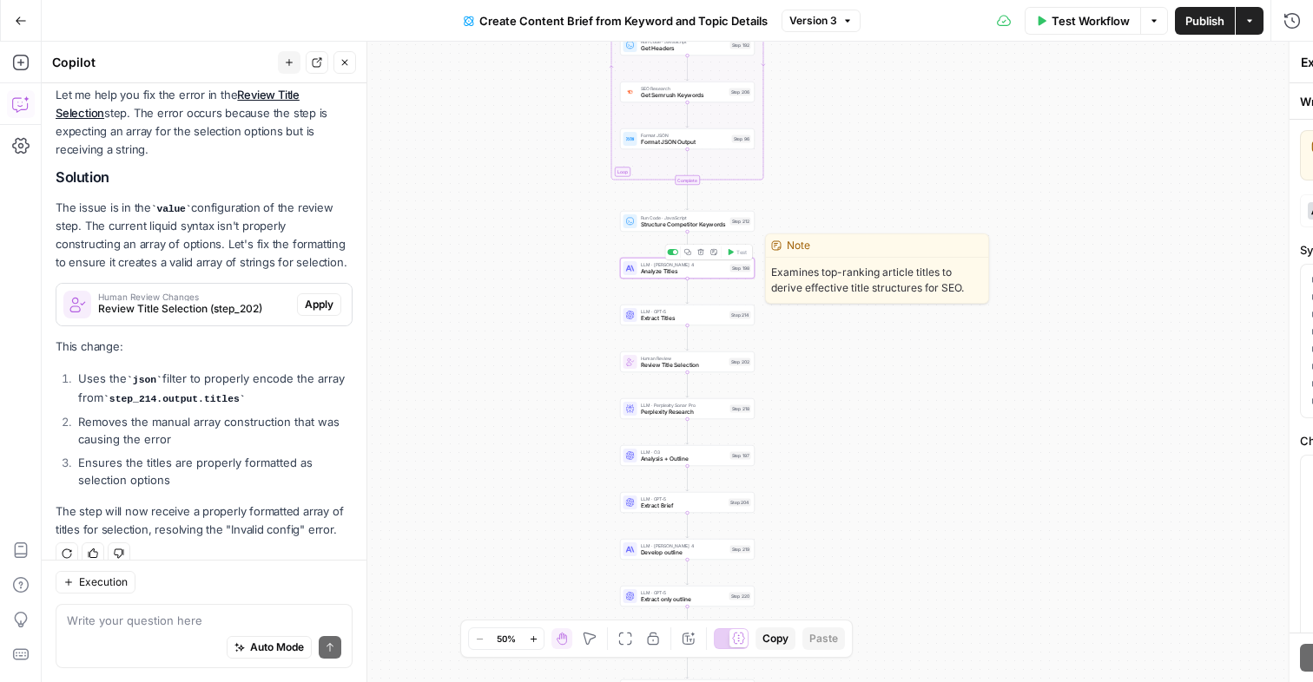
type textarea "Analyze Titles"
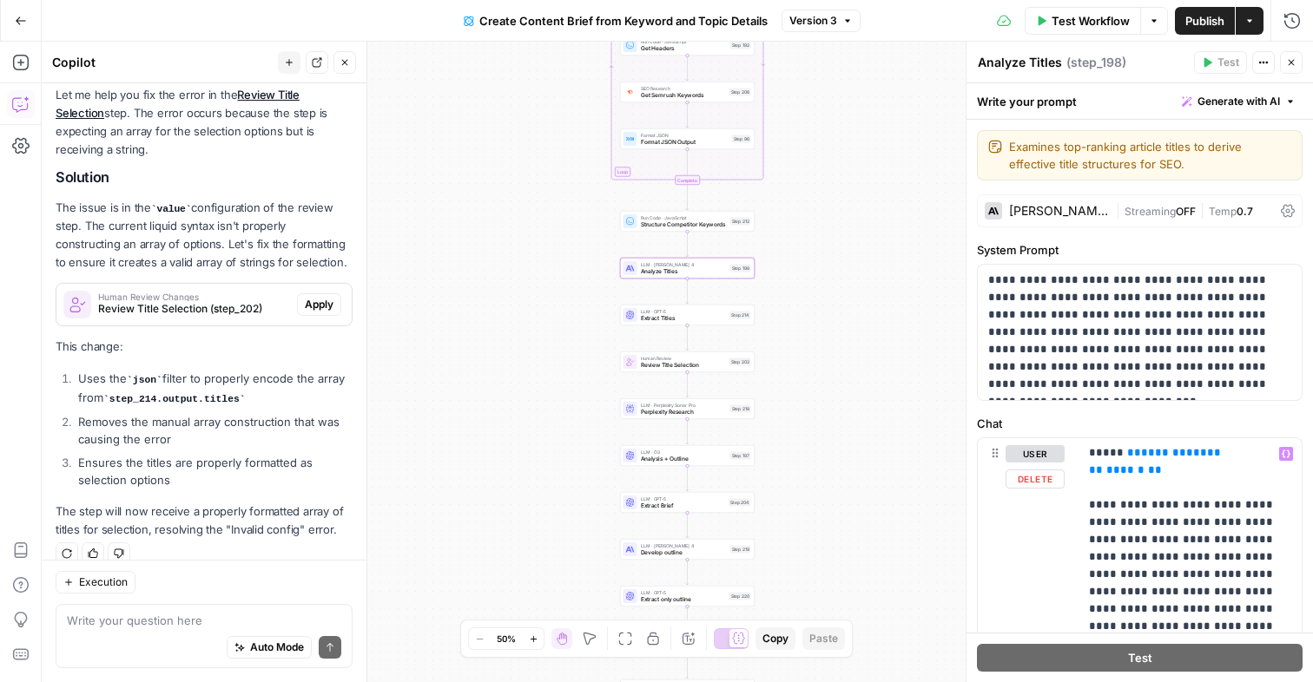
scroll to position [7, 0]
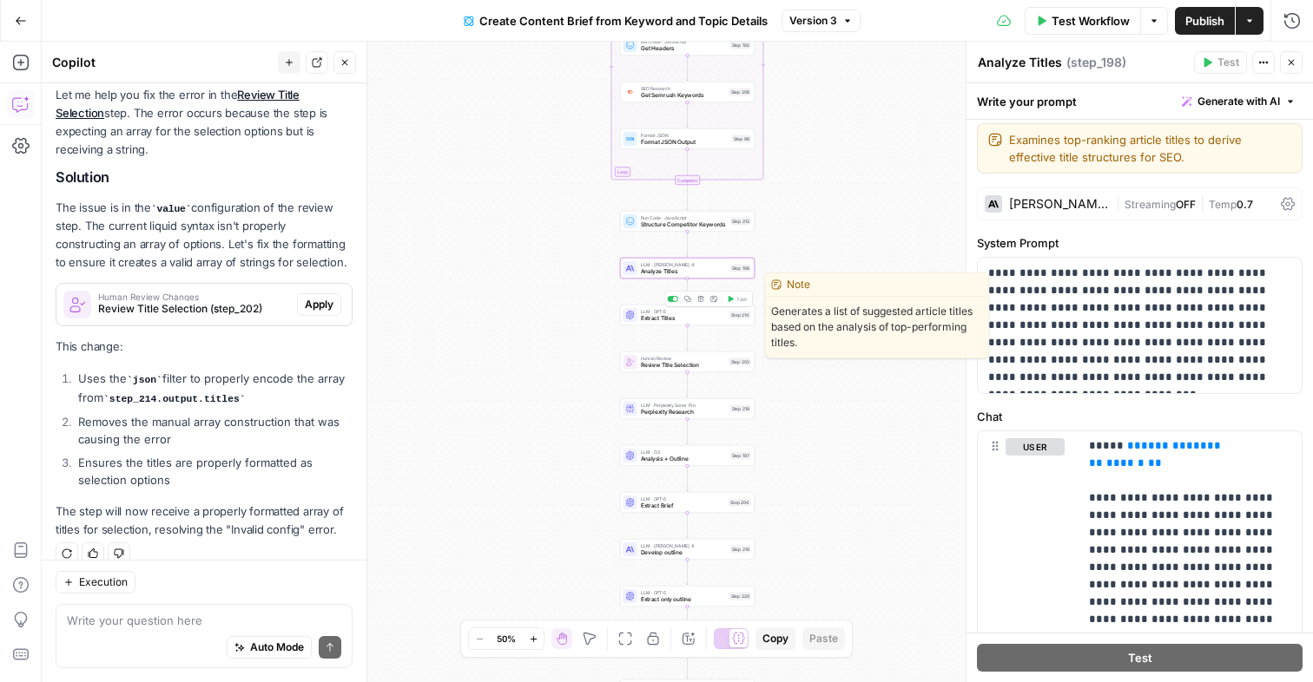
click at [655, 314] on span "Extract Titles" at bounding box center [684, 318] width 86 height 9
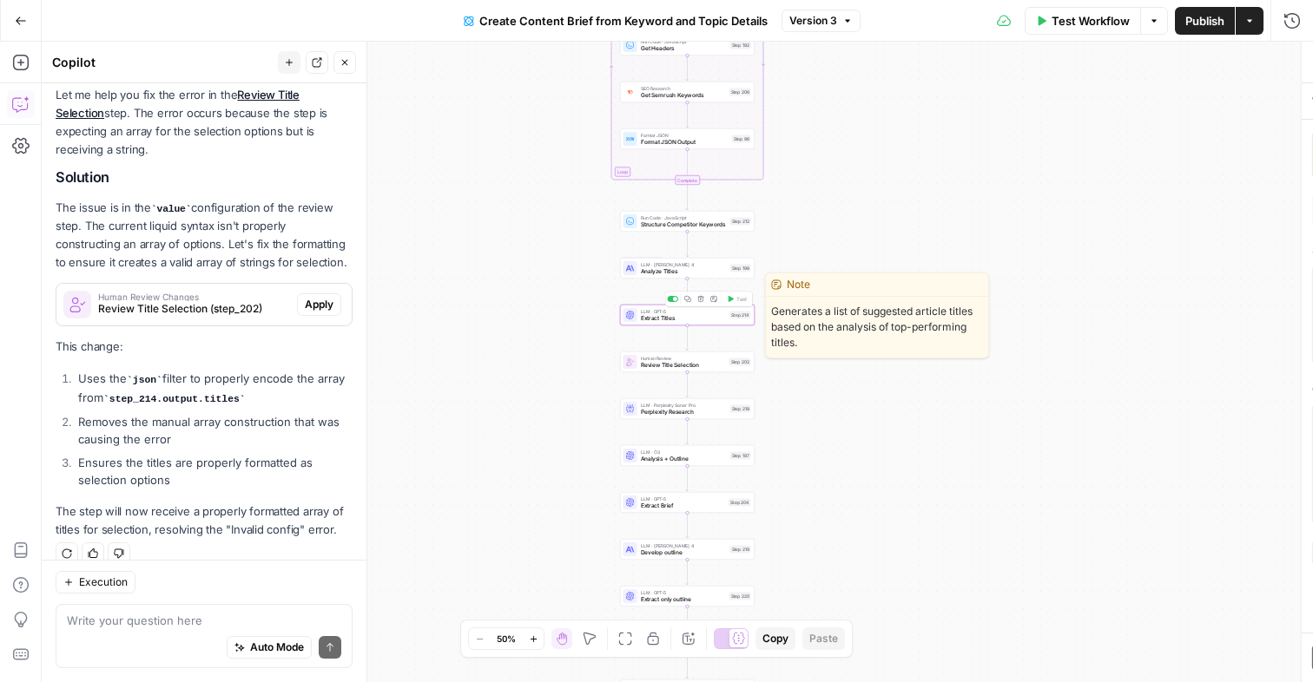
type textarea "Extract Titles"
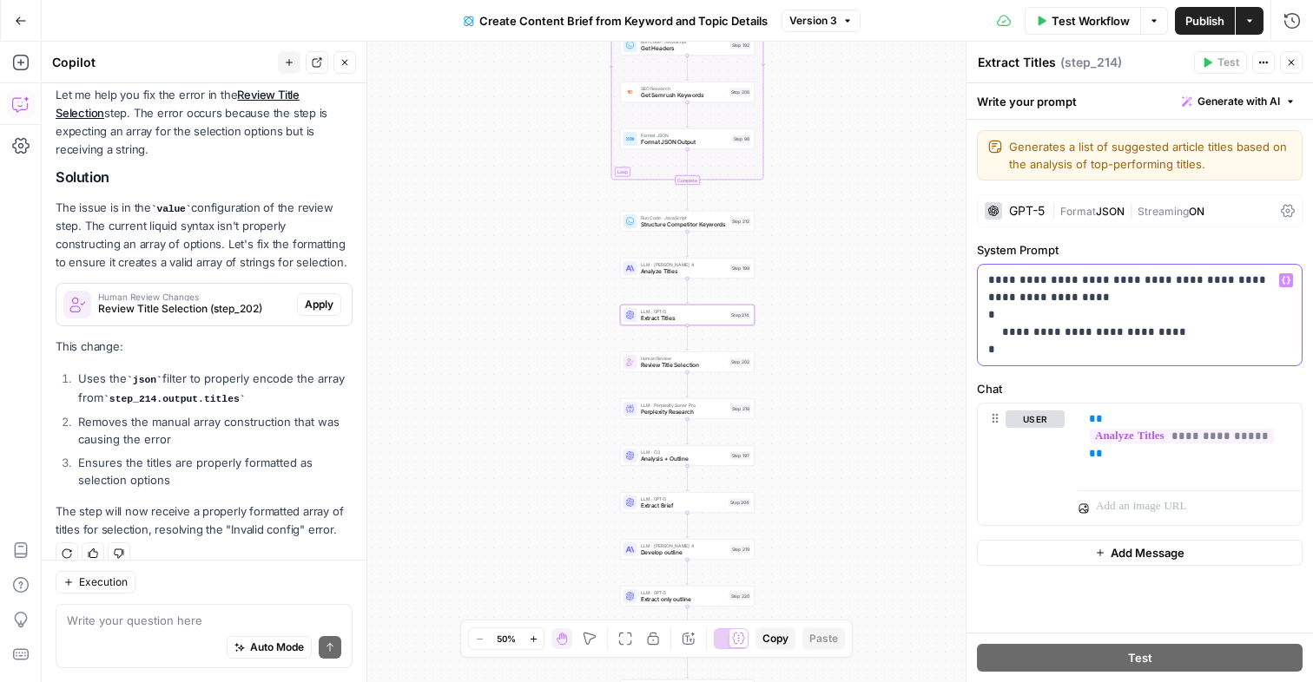
click at [1015, 351] on p "**********" at bounding box center [1139, 315] width 303 height 87
click at [1083, 421] on div "**********" at bounding box center [1189, 444] width 223 height 80
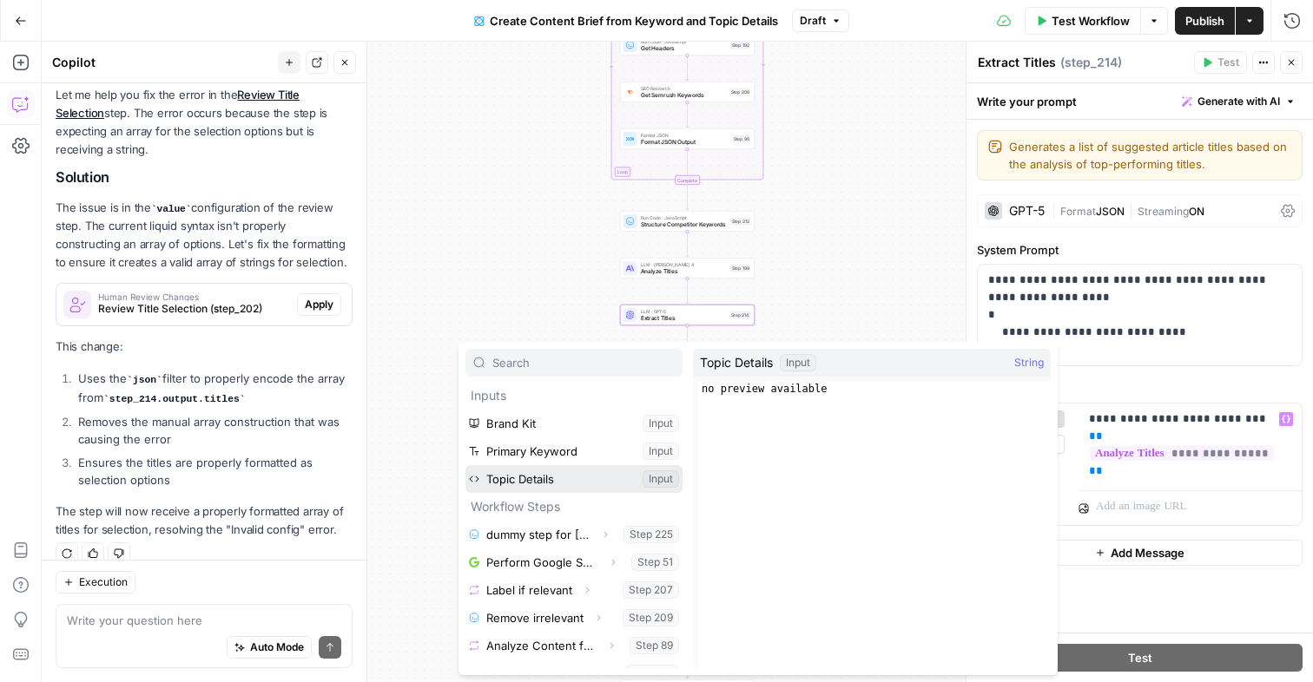
click at [530, 478] on button "Select variable Topic Details" at bounding box center [573, 479] width 217 height 28
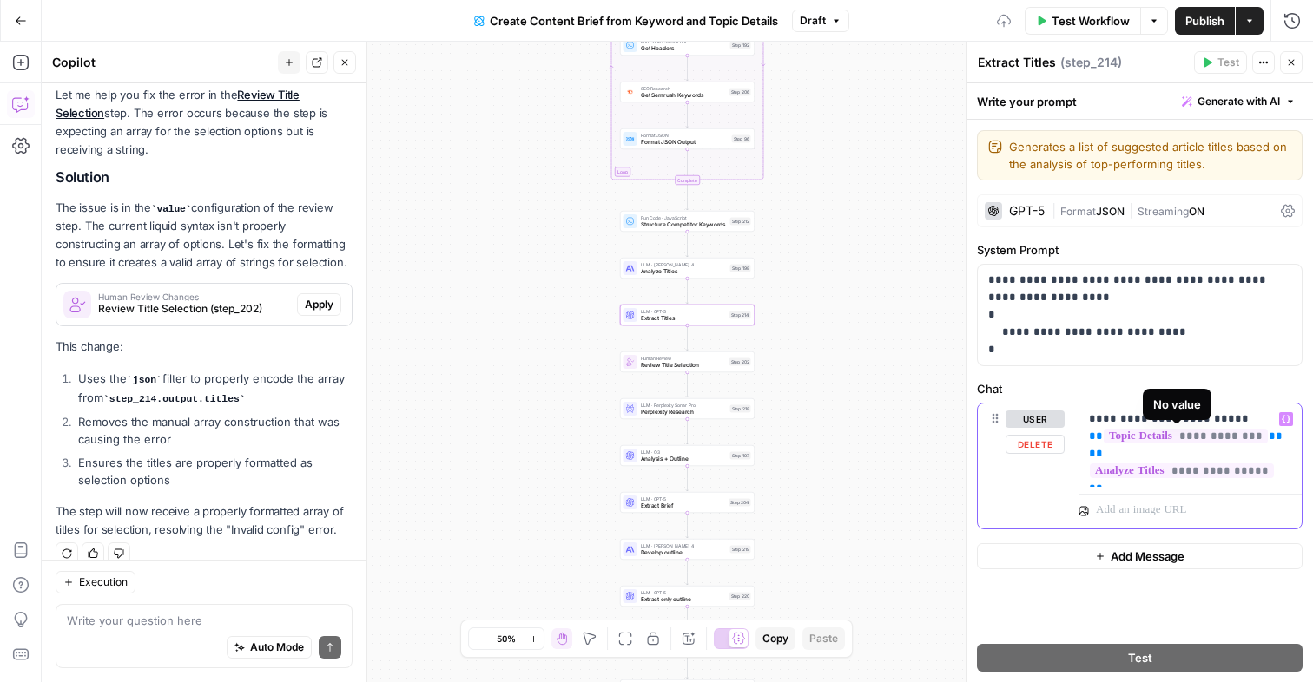
click at [1234, 434] on span "**********" at bounding box center [1185, 436] width 164 height 15
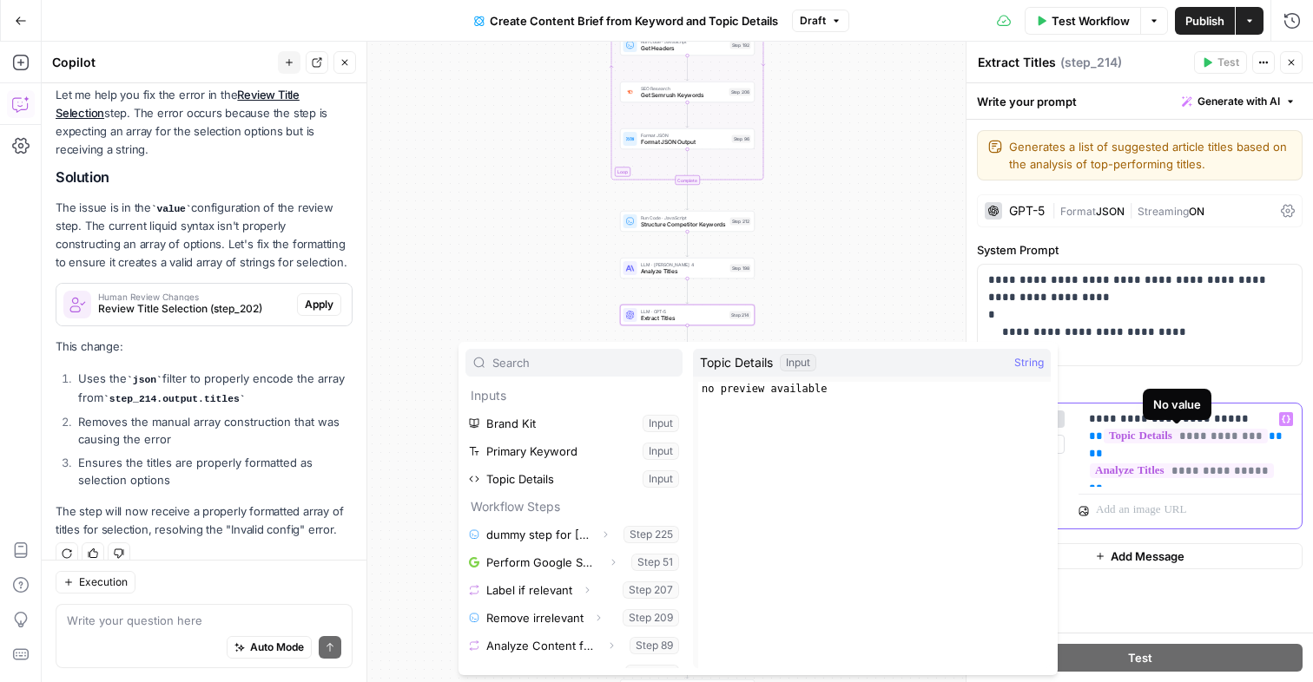
click at [1248, 438] on span "**********" at bounding box center [1185, 436] width 164 height 15
click at [1263, 437] on p "**********" at bounding box center [1190, 445] width 202 height 69
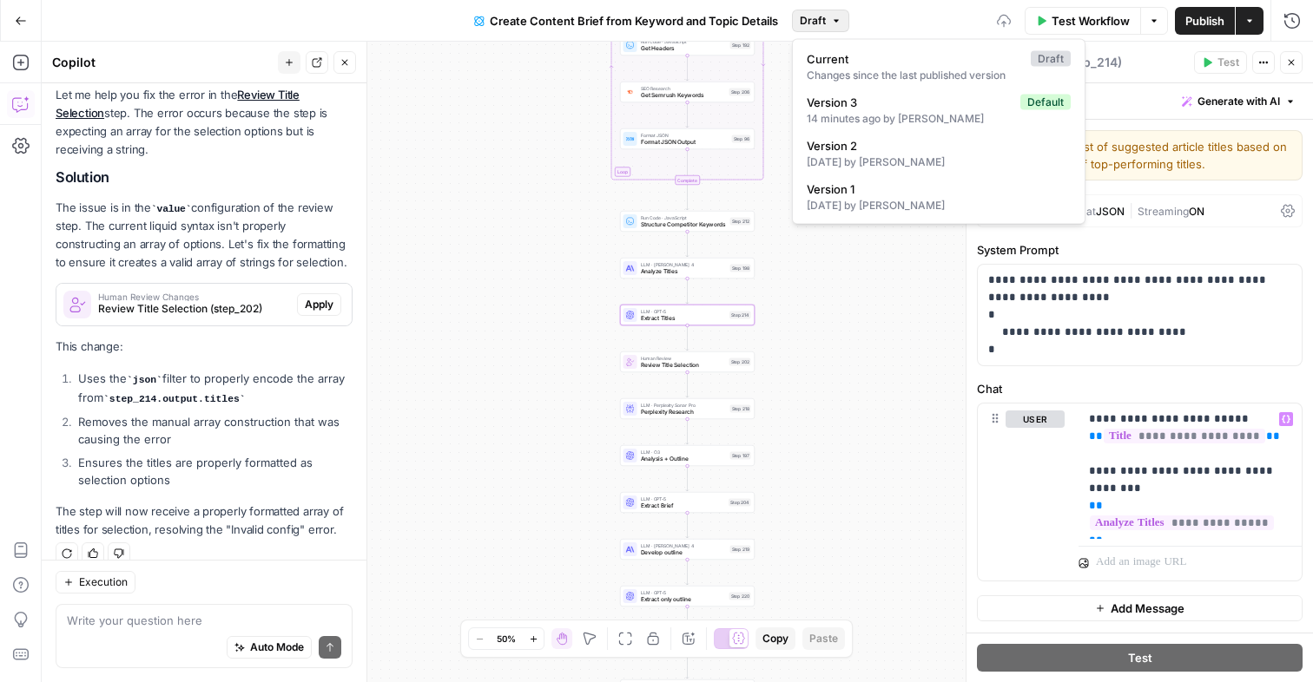
click at [844, 23] on button "Draft" at bounding box center [820, 21] width 57 height 23
click at [876, 148] on span "Version 2" at bounding box center [934, 145] width 257 height 17
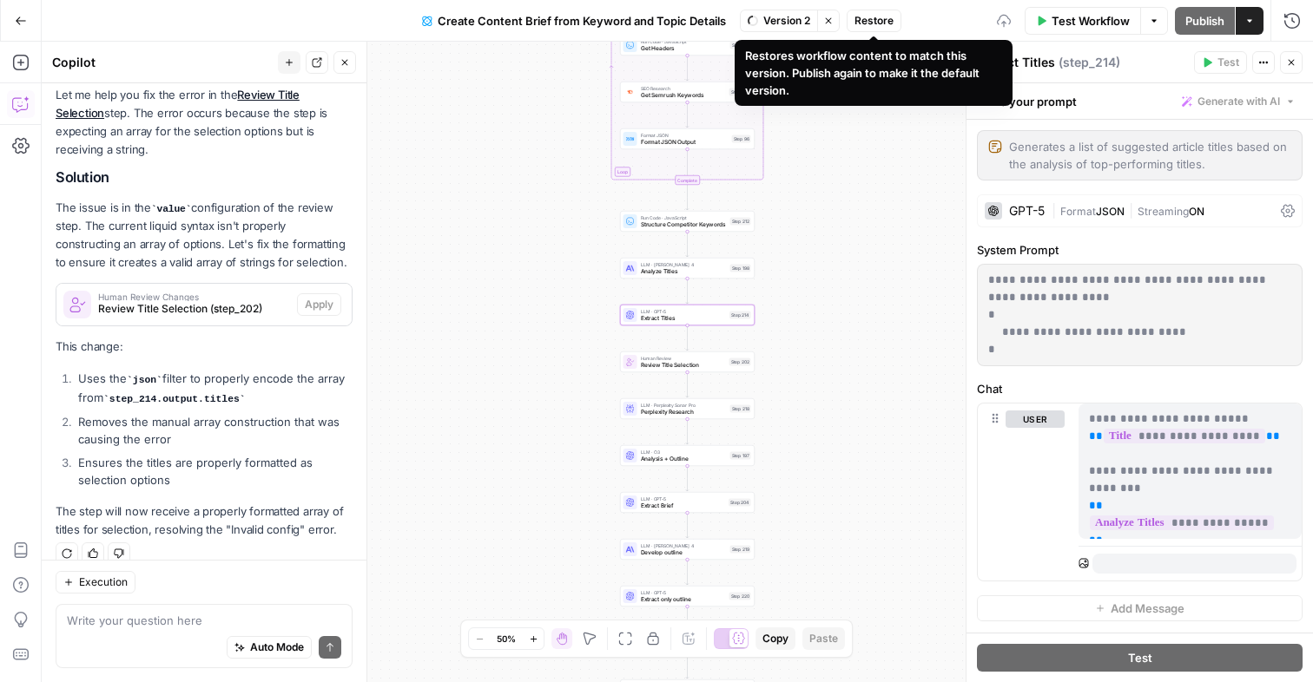
click at [880, 16] on span "Restore" at bounding box center [873, 21] width 39 height 16
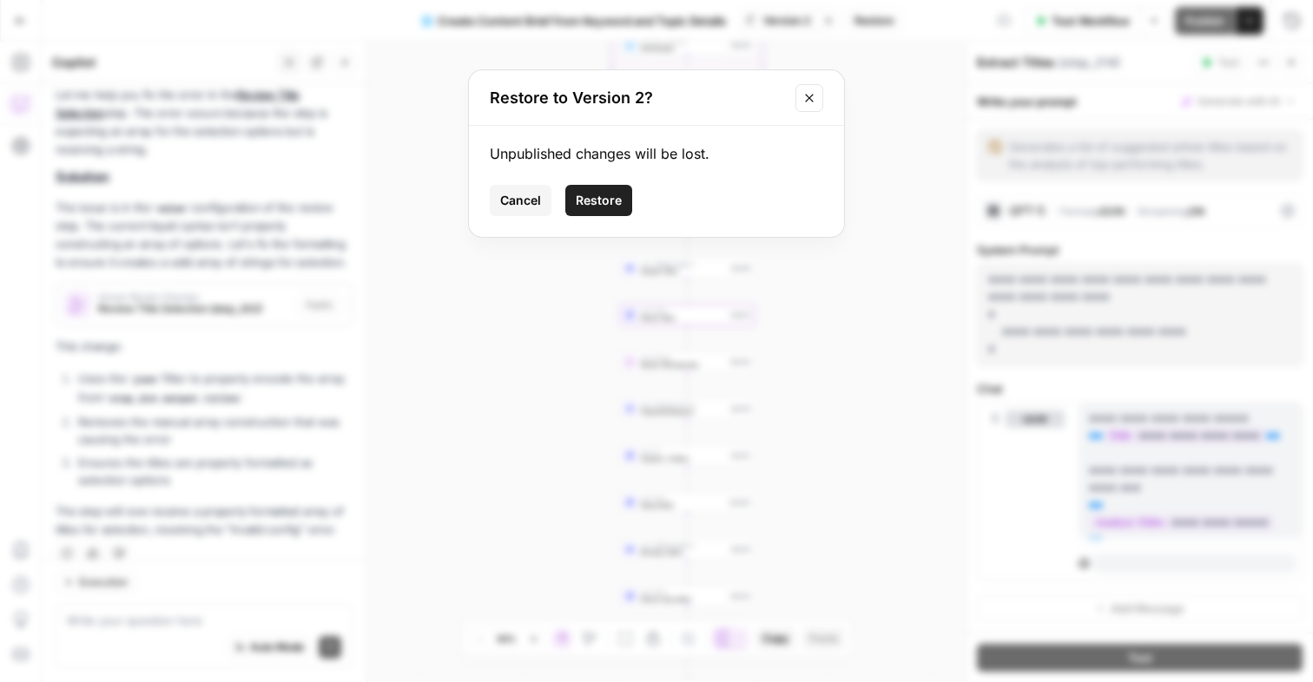
click at [592, 196] on span "Restore" at bounding box center [599, 200] width 46 height 17
